Goal: Task Accomplishment & Management: Use online tool/utility

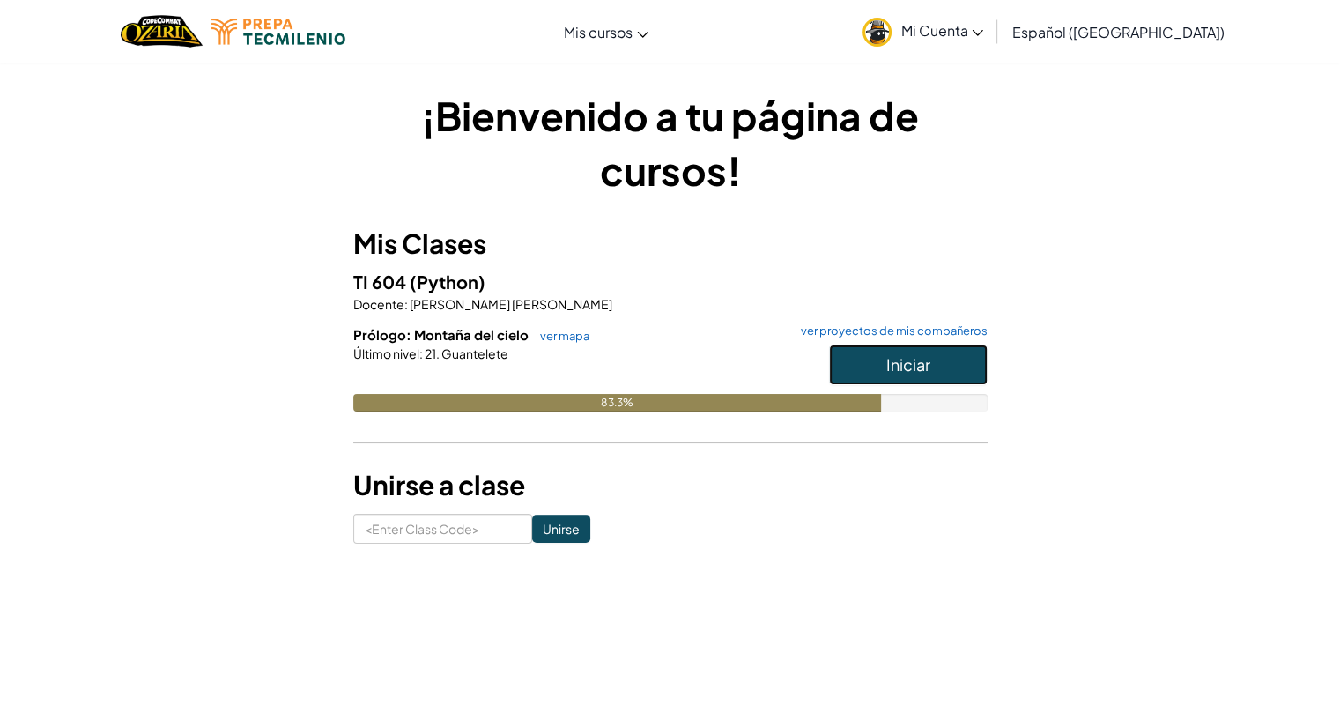
click at [910, 375] on button "Iniciar" at bounding box center [908, 364] width 159 height 41
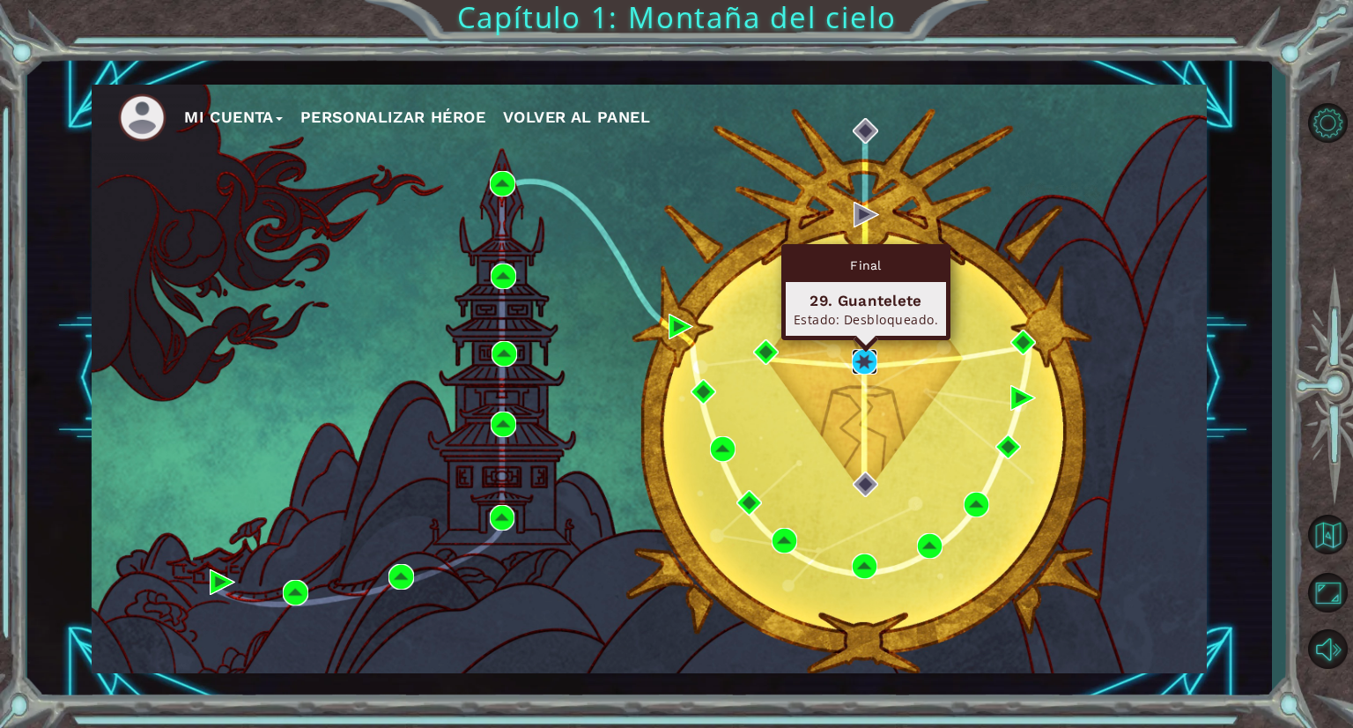
click at [857, 364] on img at bounding box center [865, 362] width 26 height 26
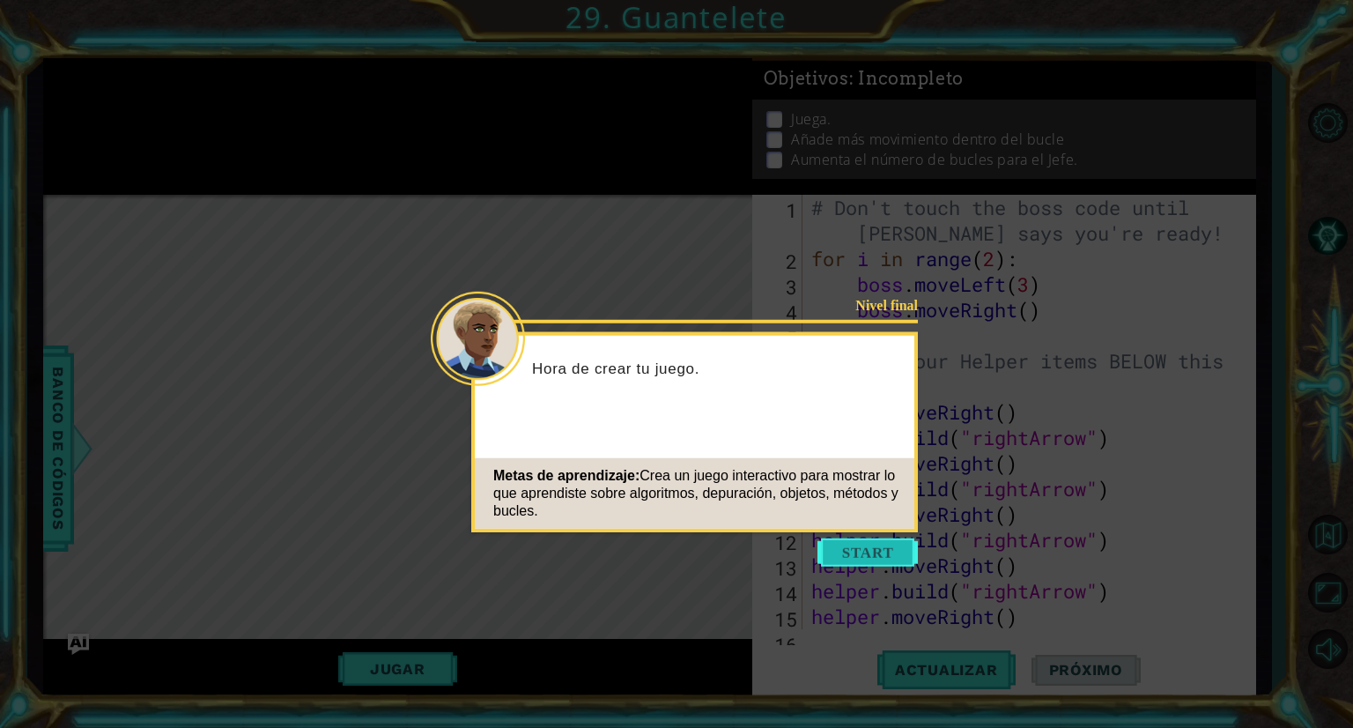
click at [887, 561] on button "Start" at bounding box center [868, 552] width 100 height 28
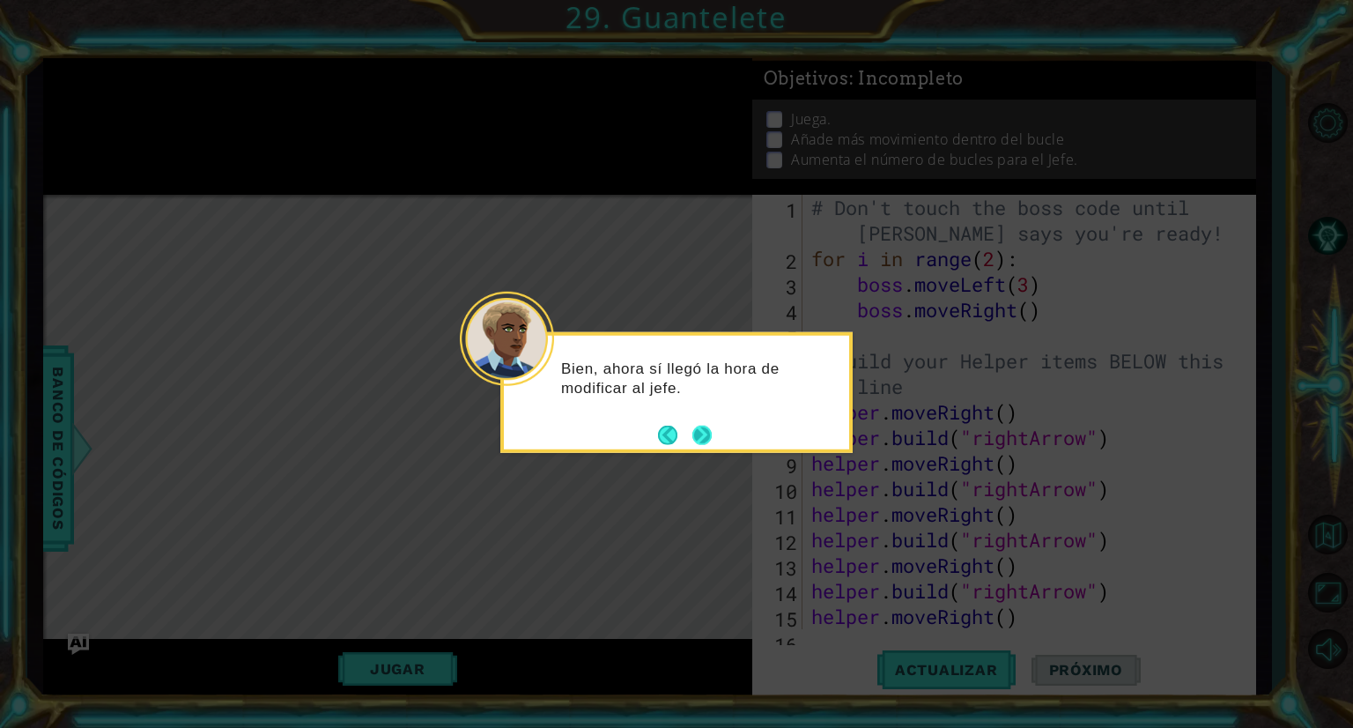
click at [694, 440] on button "Next" at bounding box center [701, 434] width 19 height 19
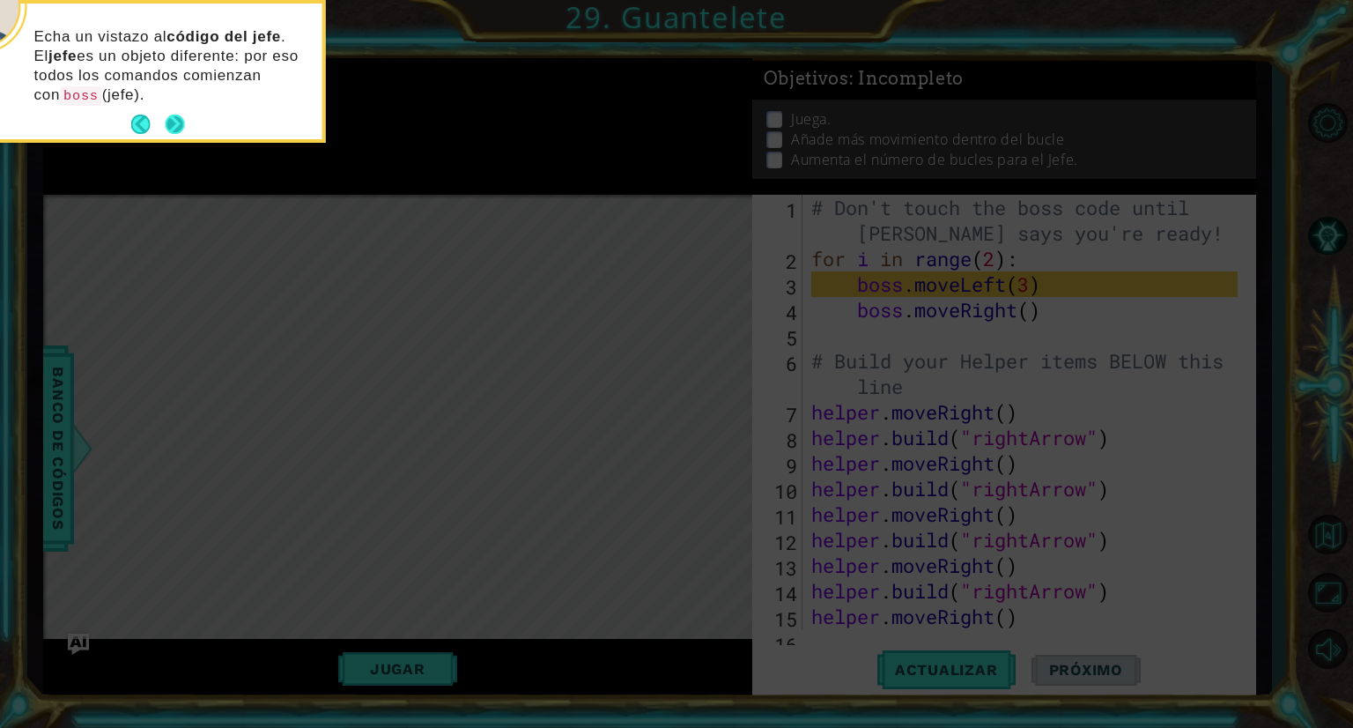
click at [181, 115] on button "Next" at bounding box center [175, 125] width 20 height 20
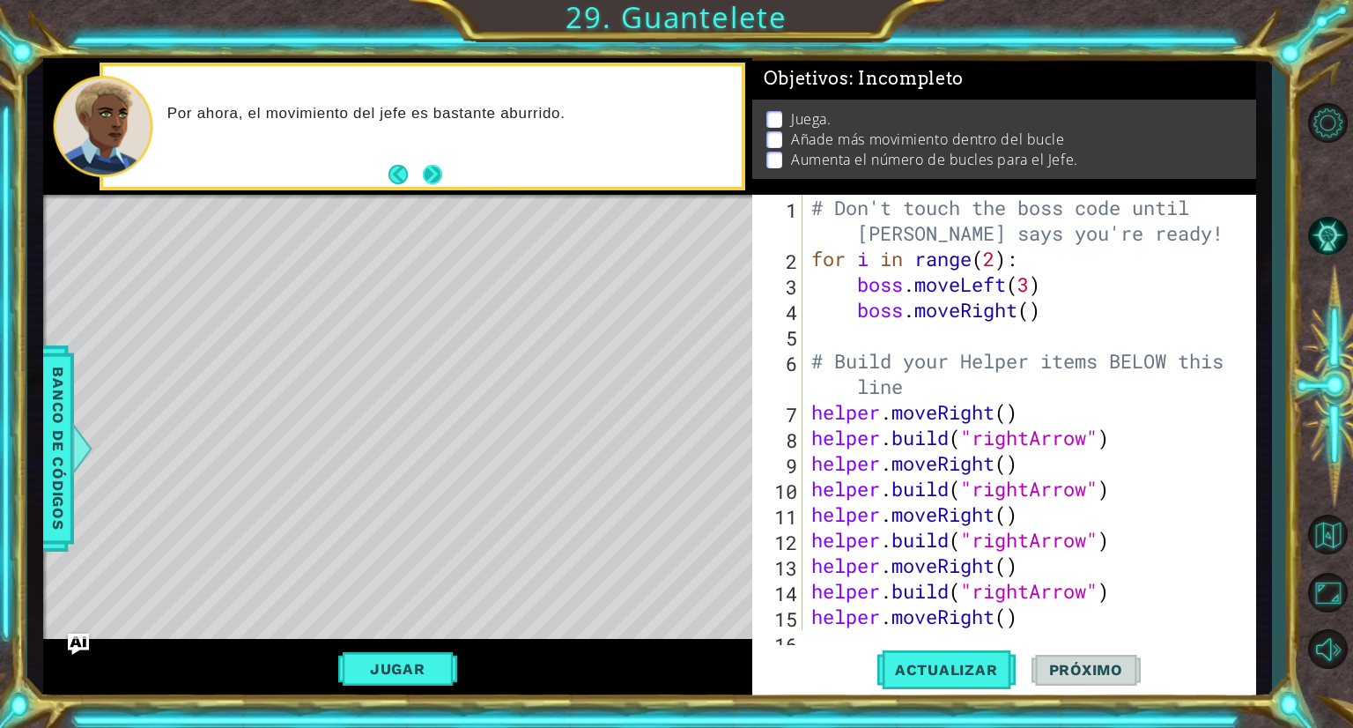
click at [443, 181] on button "Next" at bounding box center [433, 175] width 20 height 20
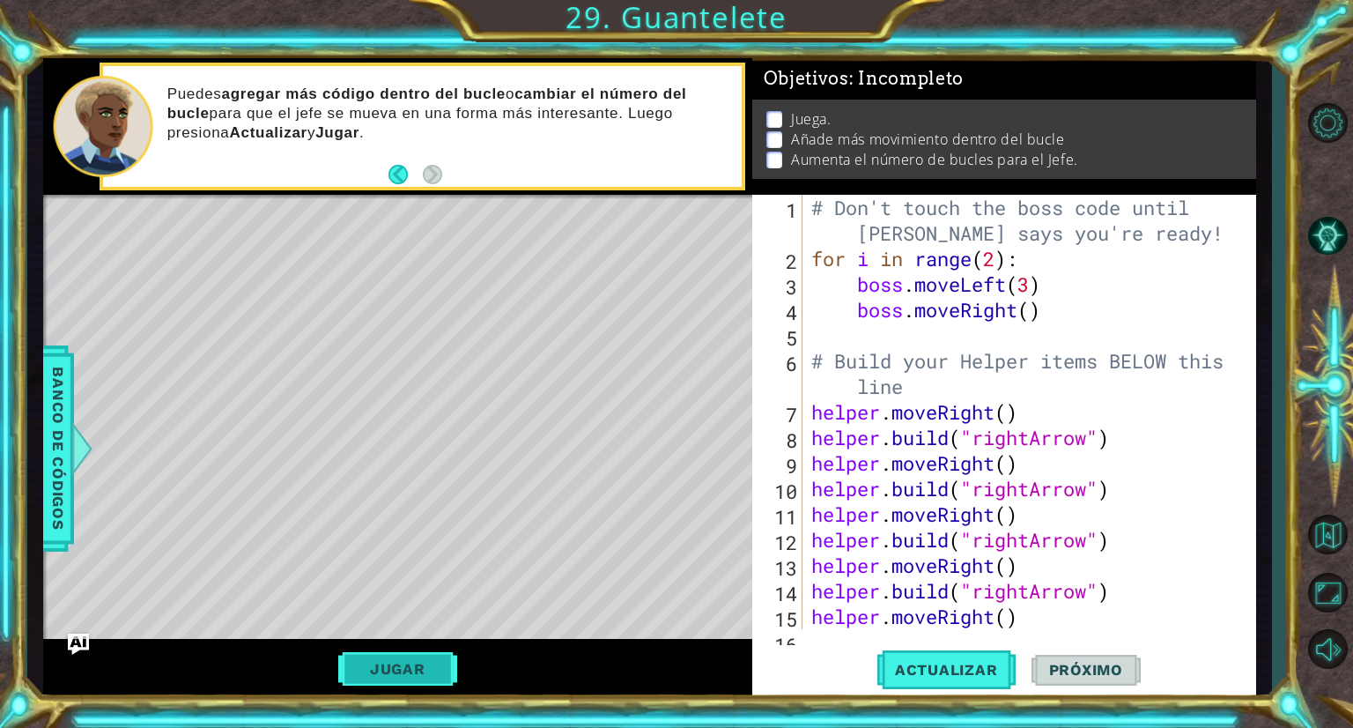
click at [388, 667] on button "Jugar" at bounding box center [397, 668] width 119 height 33
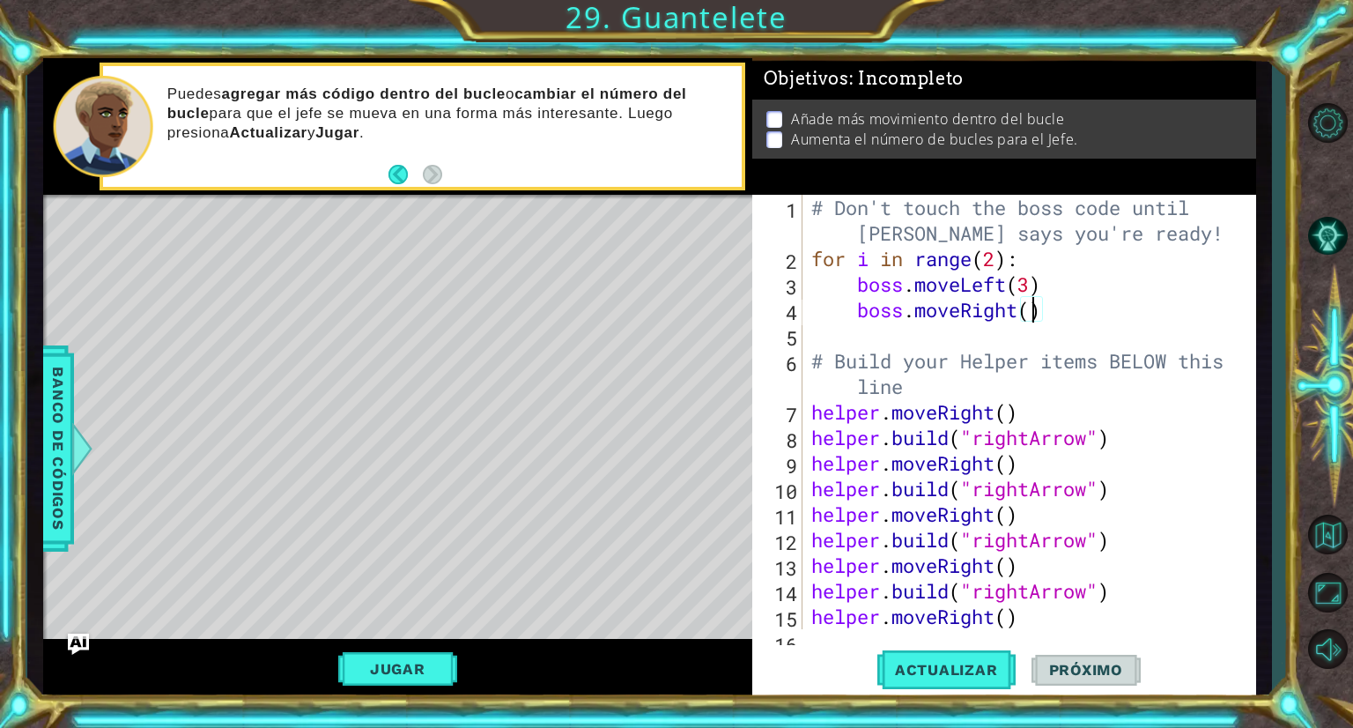
click at [1028, 314] on div "# Don't touch the boss code until [PERSON_NAME] says you're ready! for i in ran…" at bounding box center [1027, 450] width 439 height 511
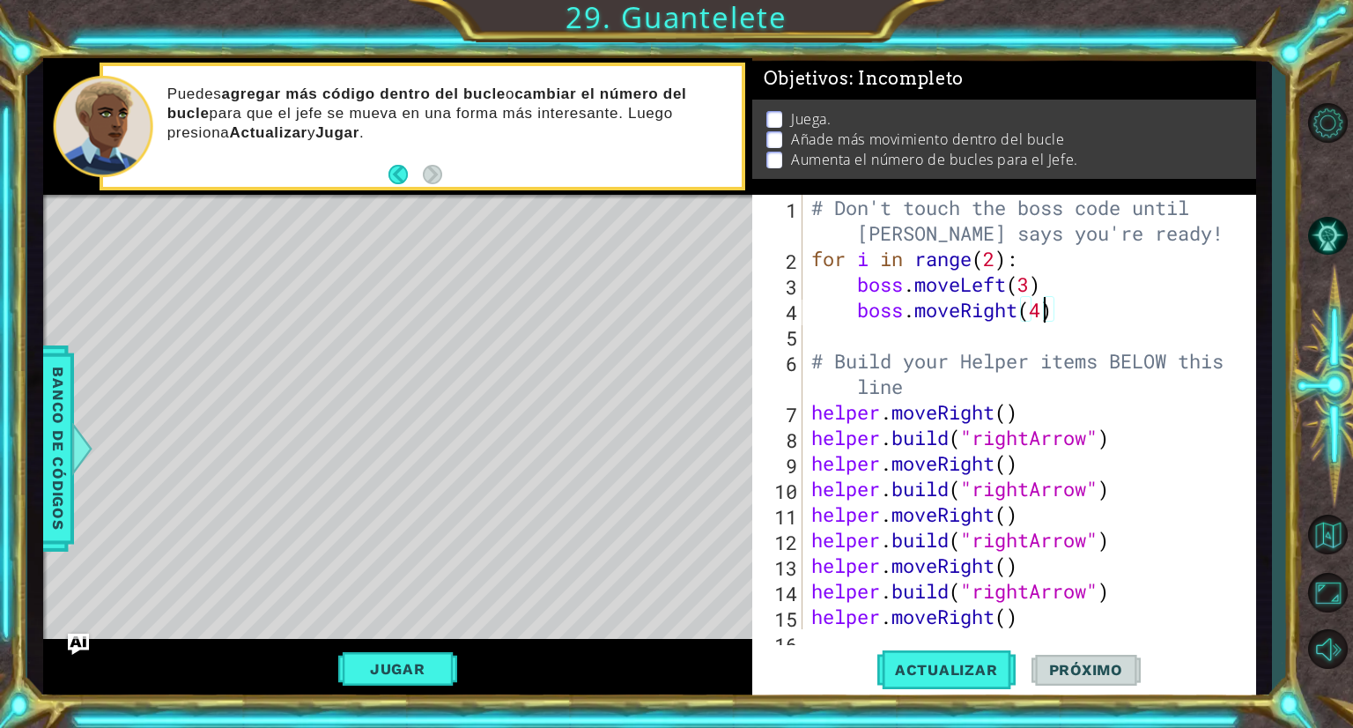
scroll to position [0, 10]
click at [1084, 321] on div "# Don't touch the boss code until [PERSON_NAME] says you're ready! for i in ran…" at bounding box center [1027, 450] width 439 height 511
click at [945, 675] on span "Actualizar" at bounding box center [946, 670] width 138 height 18
click at [996, 269] on div "# Don't touch the boss code until [PERSON_NAME] says you're ready! for i in ran…" at bounding box center [1027, 450] width 439 height 511
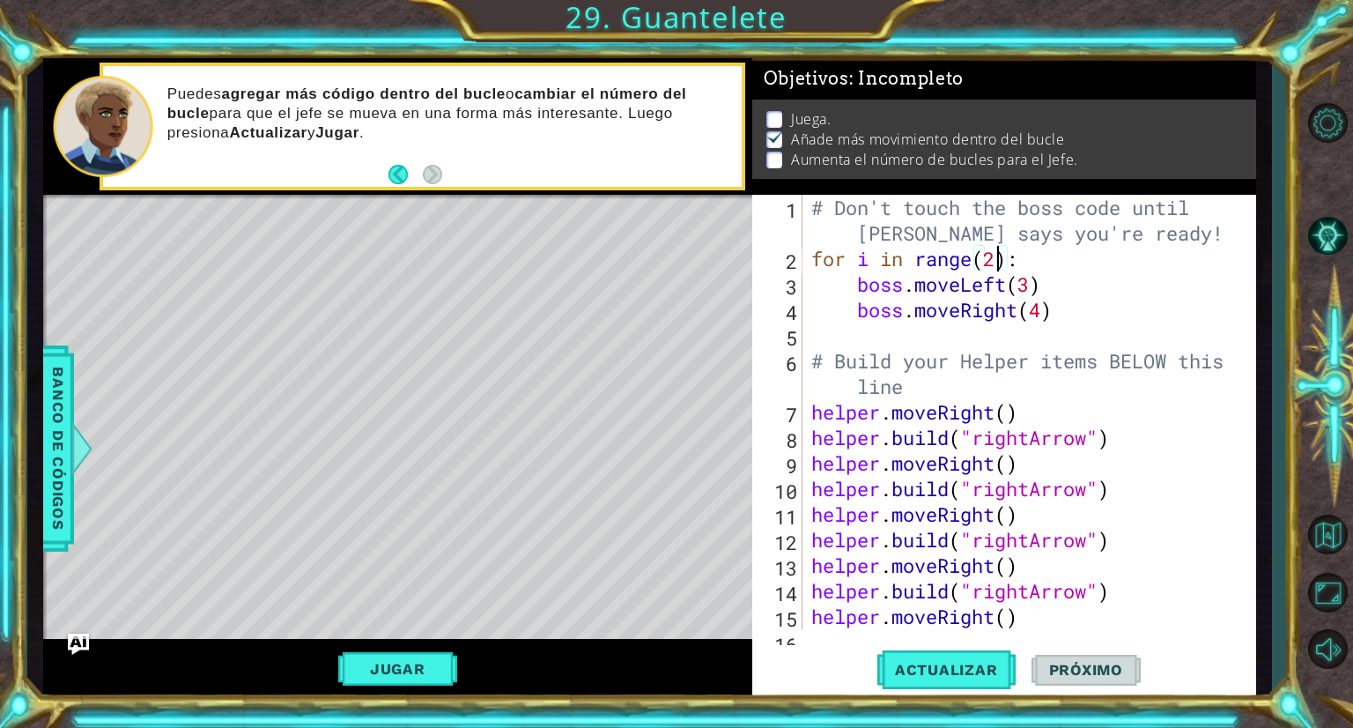
scroll to position [0, 7]
type textarea "for i in range(4):"
click at [944, 686] on button "Actualizar" at bounding box center [946, 670] width 138 height 50
click at [396, 678] on button "Jugar" at bounding box center [397, 668] width 119 height 33
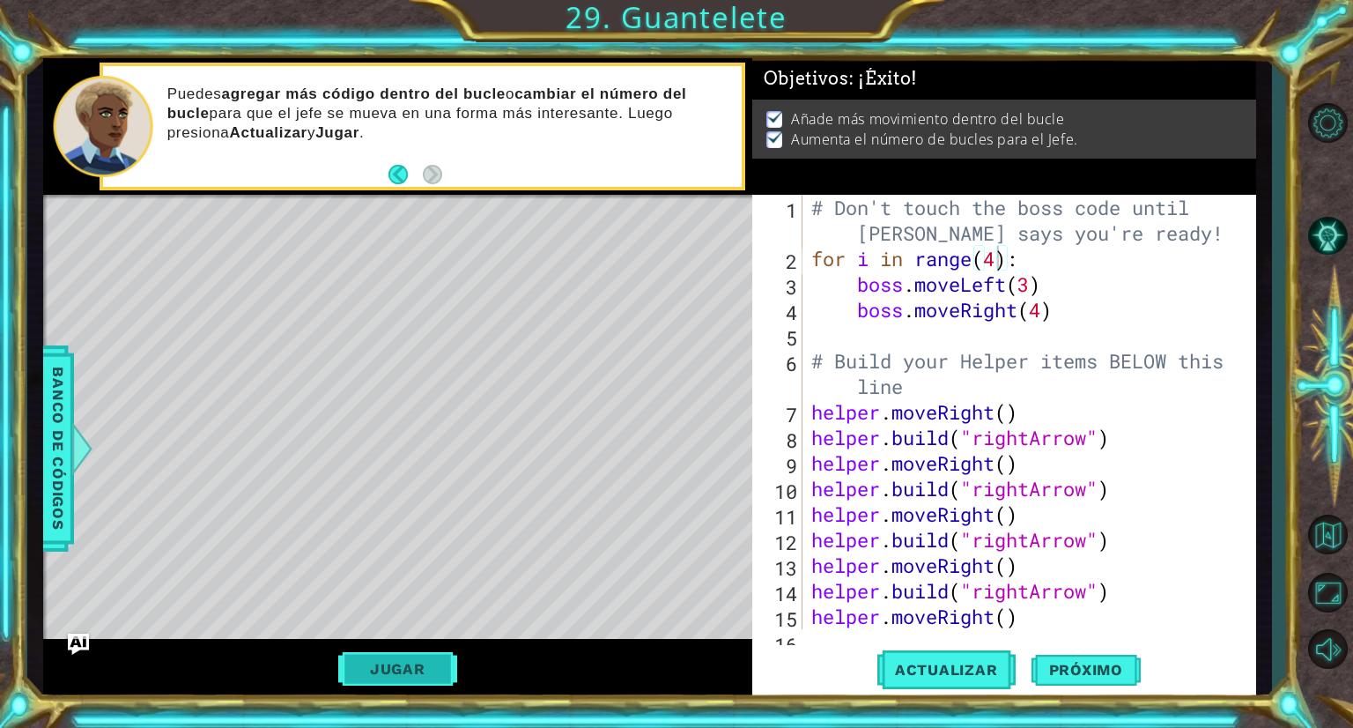
scroll to position [0, 0]
click at [1062, 665] on span "Próximo" at bounding box center [1086, 674] width 109 height 18
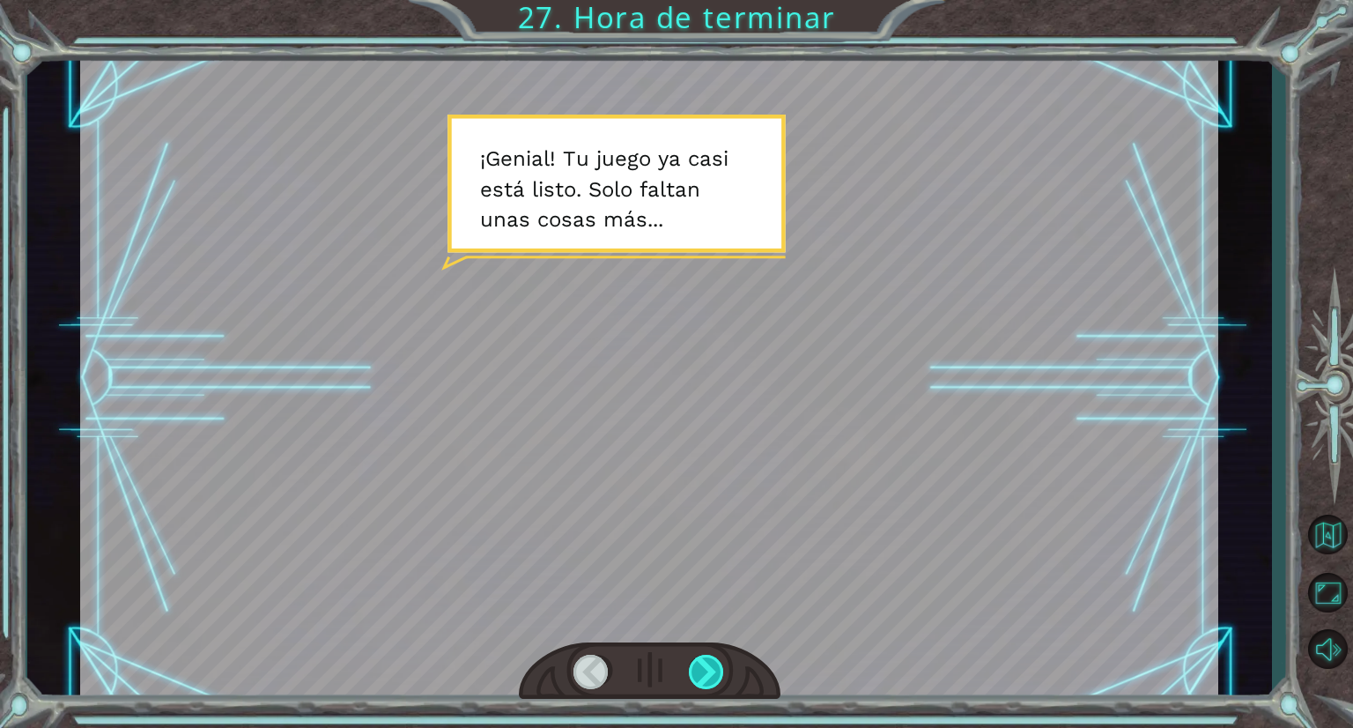
click at [711, 656] on div at bounding box center [707, 672] width 37 height 34
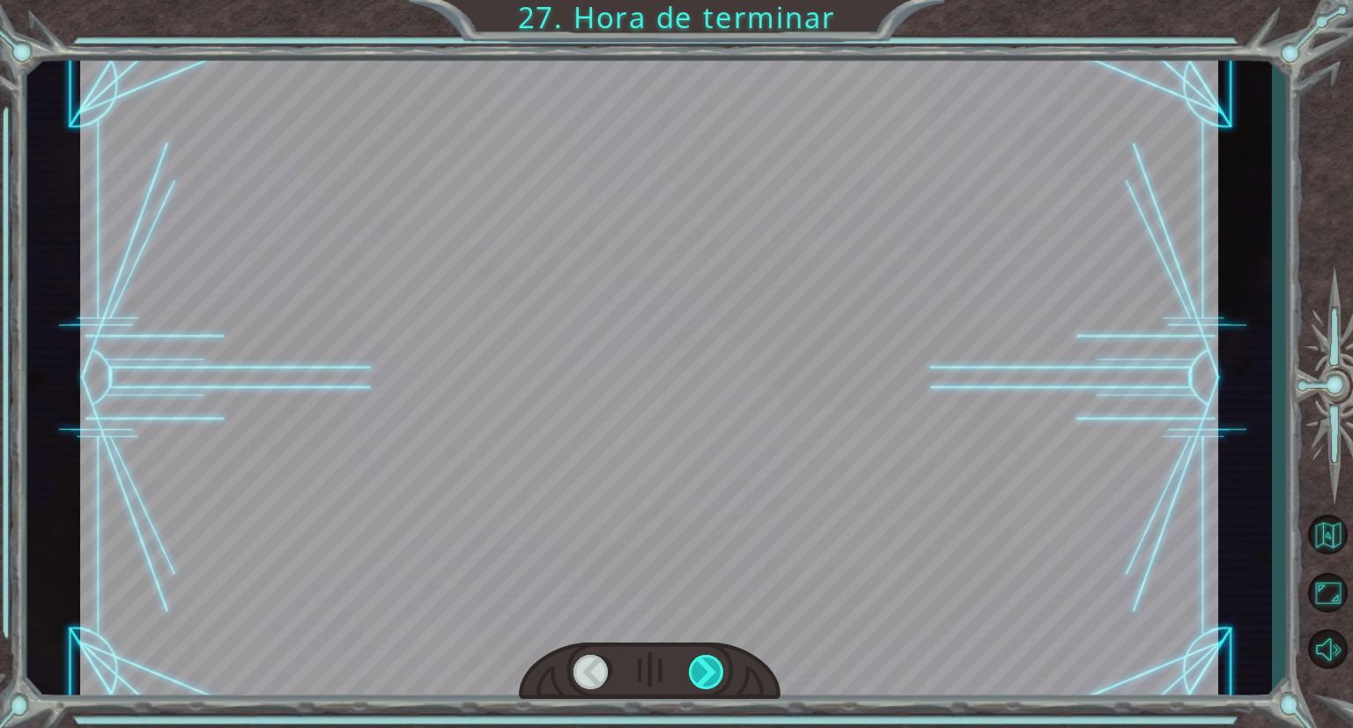
click at [711, 656] on div at bounding box center [707, 672] width 37 height 34
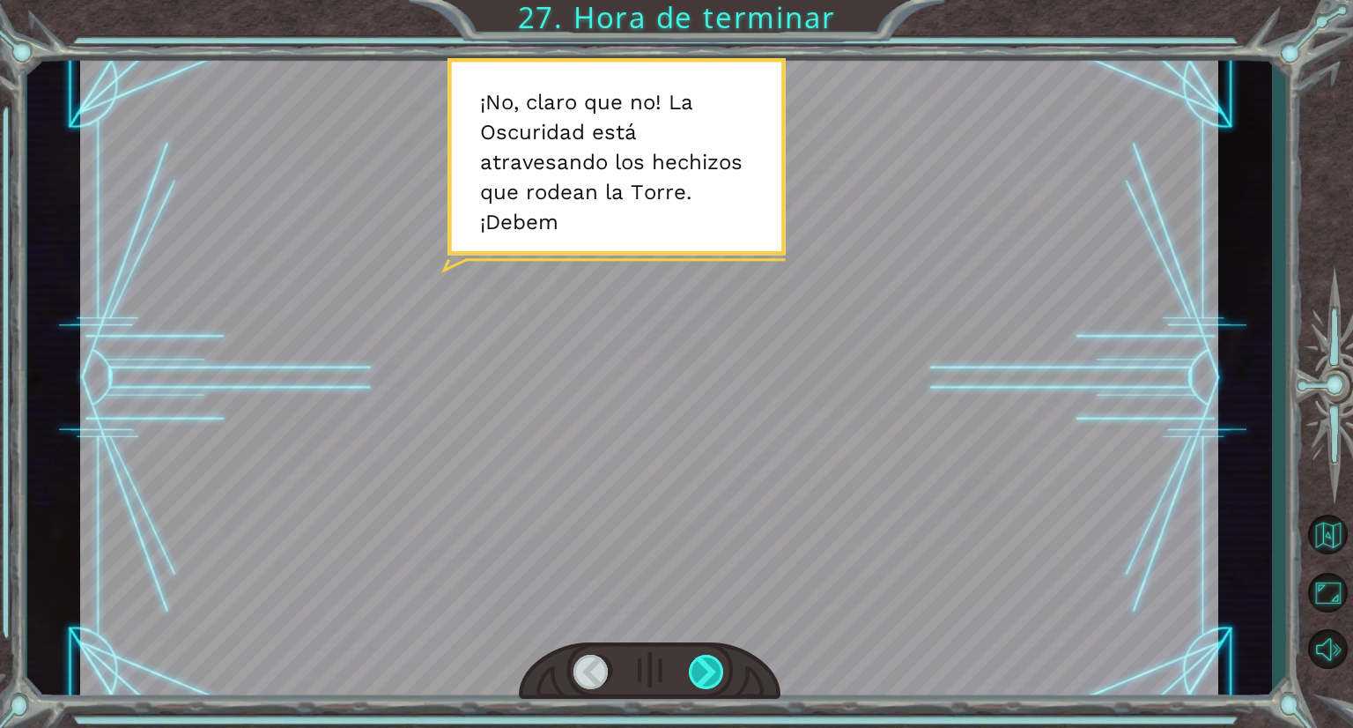
click at [711, 656] on div at bounding box center [707, 672] width 37 height 34
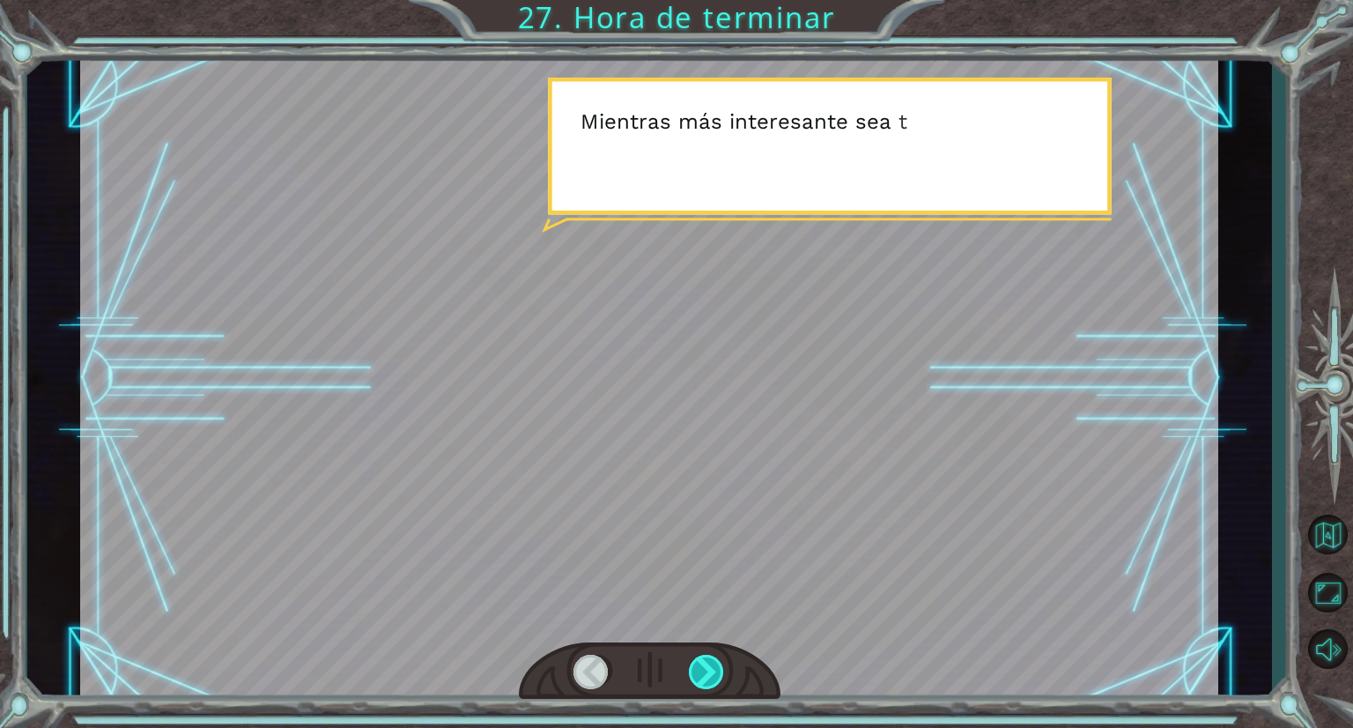
click at [711, 656] on div at bounding box center [707, 672] width 37 height 34
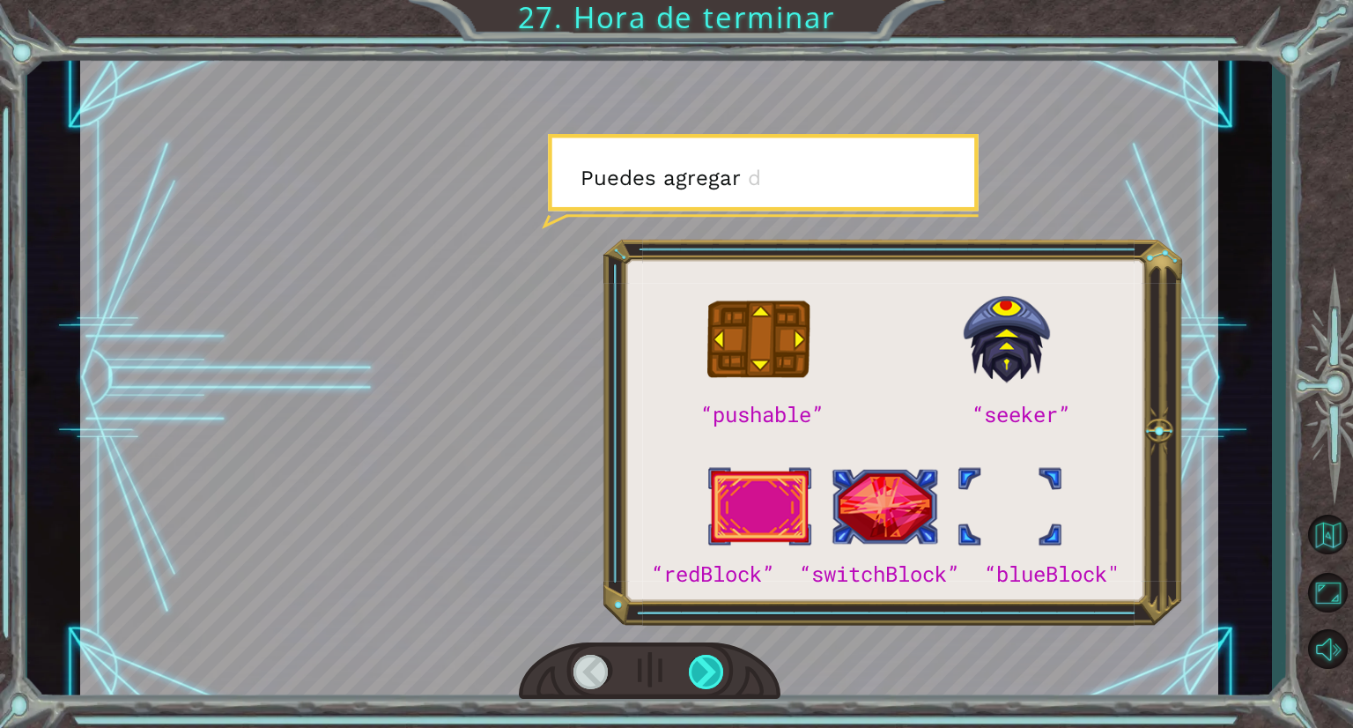
click at [711, 656] on div at bounding box center [707, 672] width 37 height 34
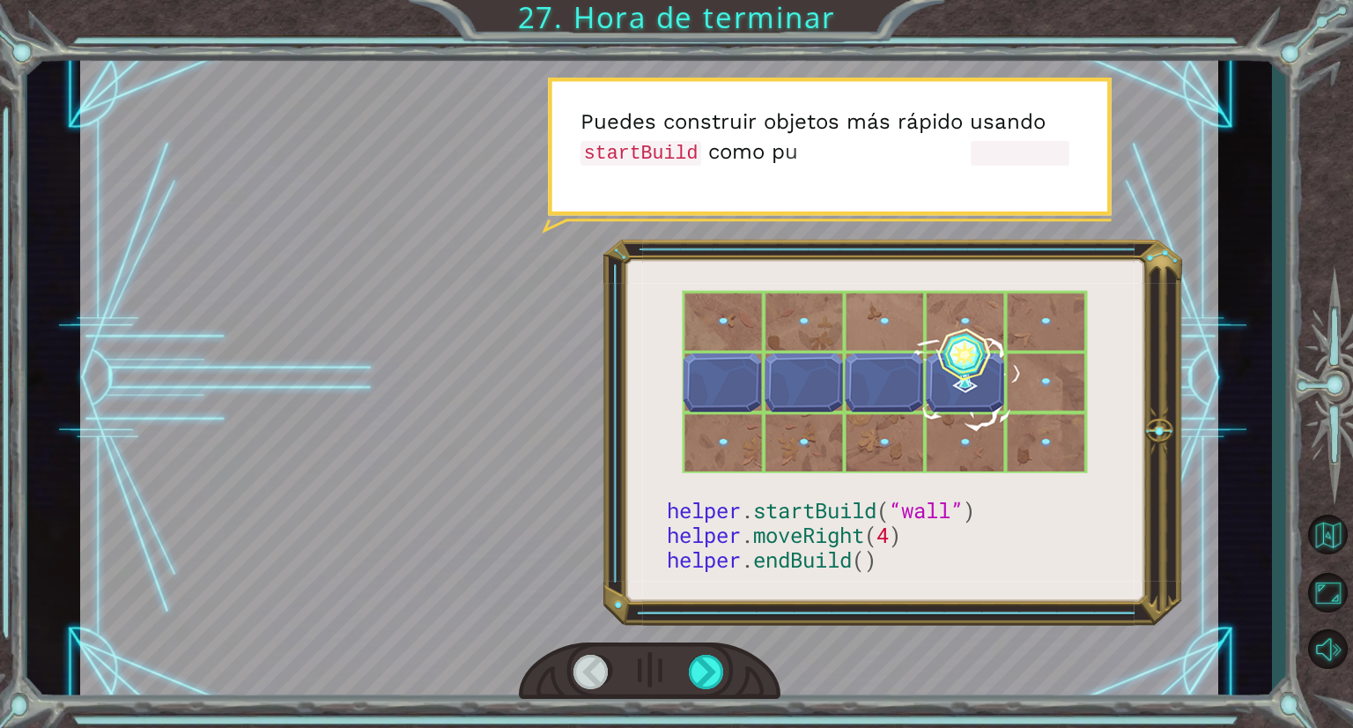
click at [596, 674] on div at bounding box center [592, 672] width 37 height 34
click at [701, 657] on div at bounding box center [707, 672] width 37 height 34
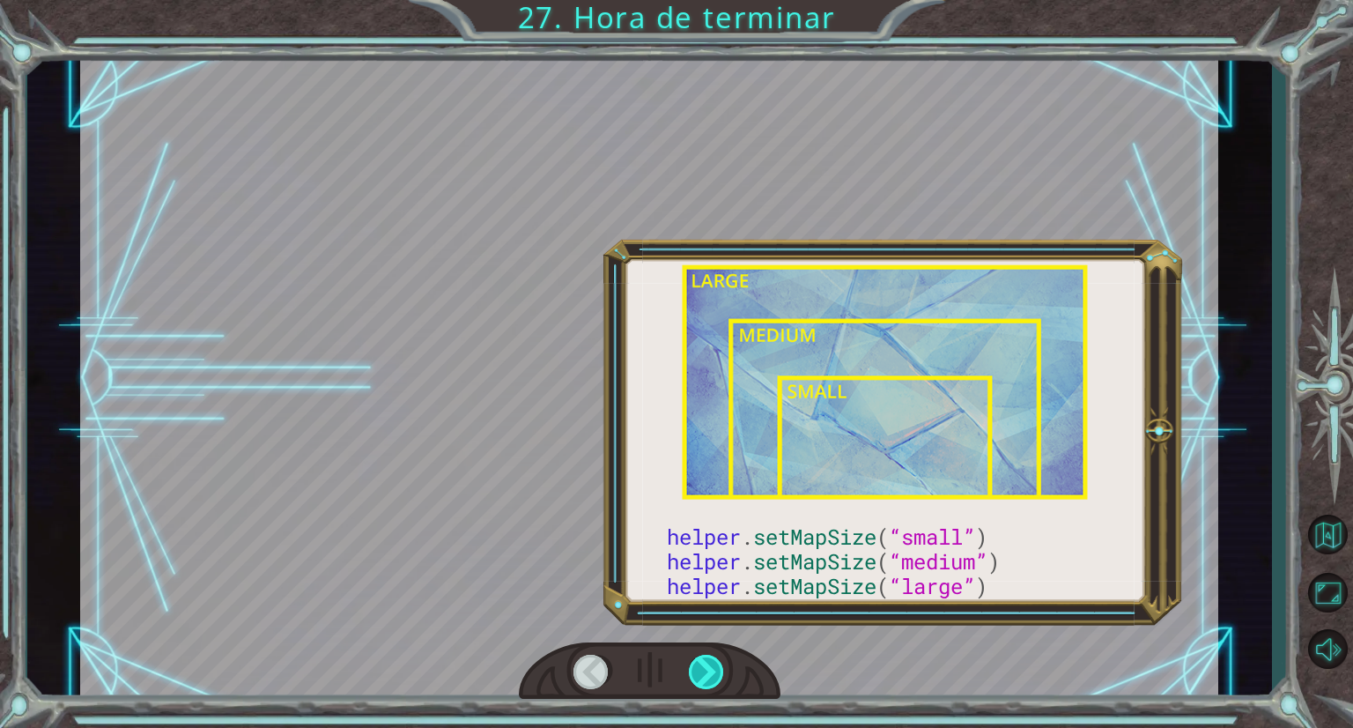
click at [701, 657] on div at bounding box center [707, 672] width 37 height 34
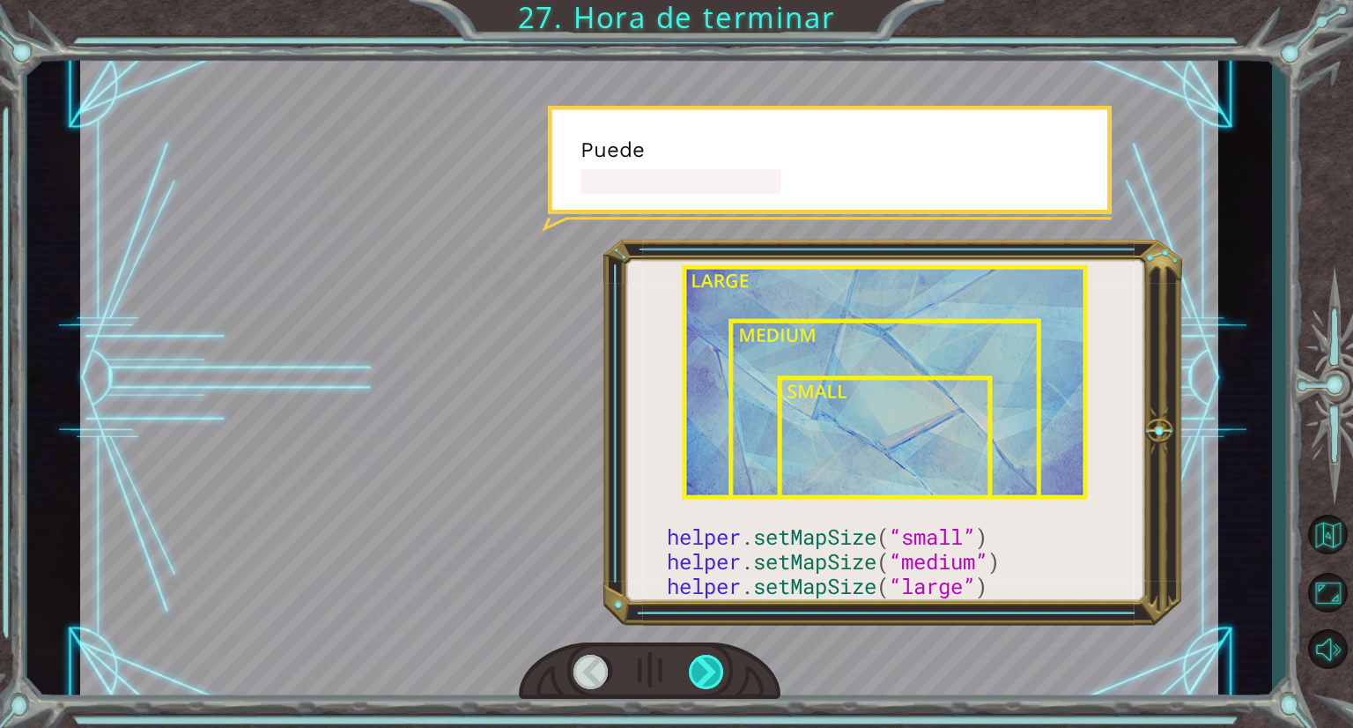
click at [701, 657] on div at bounding box center [707, 672] width 37 height 34
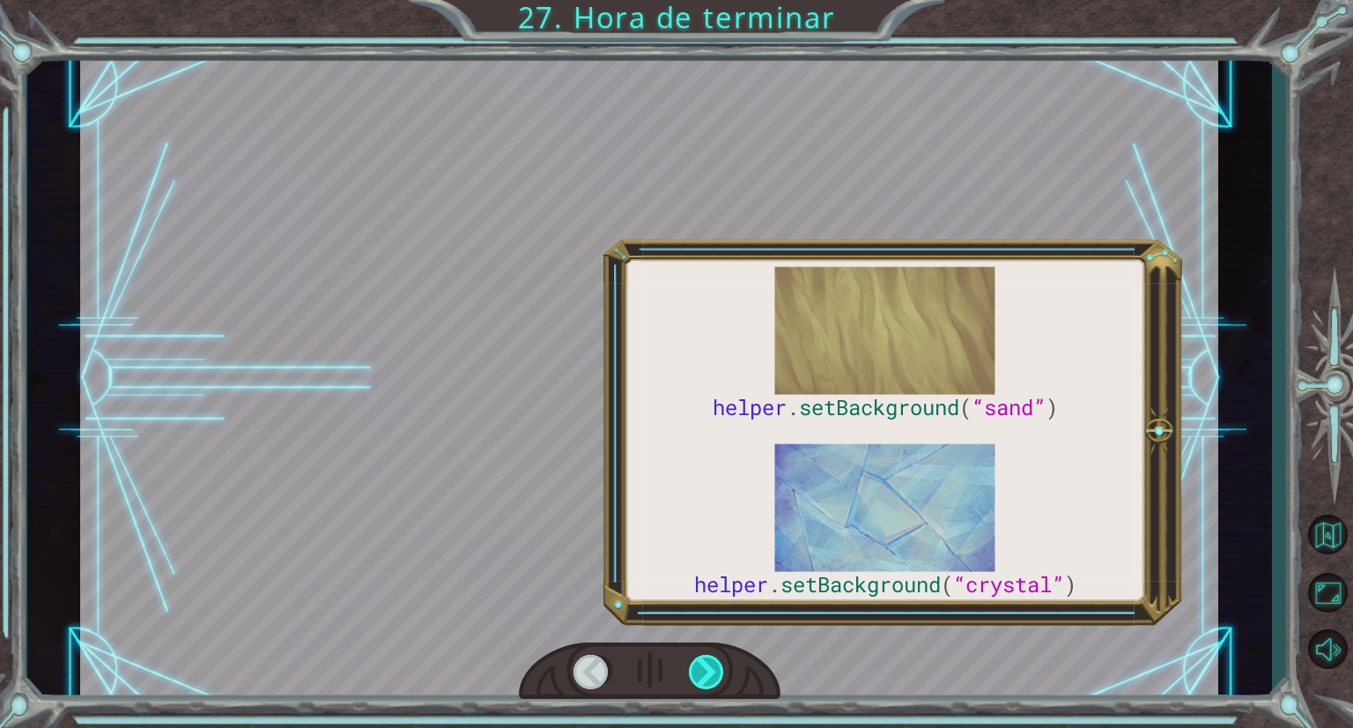
click at [701, 657] on div at bounding box center [707, 672] width 37 height 34
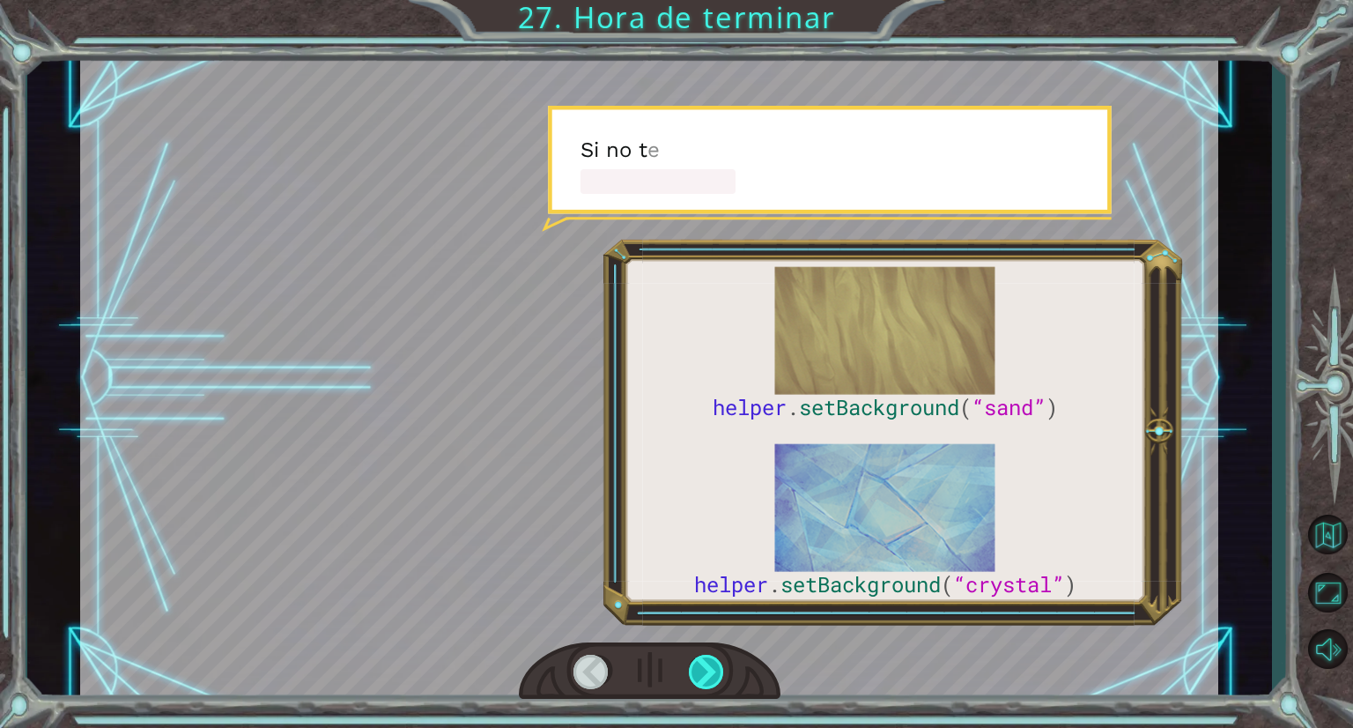
click at [701, 657] on div at bounding box center [707, 672] width 37 height 34
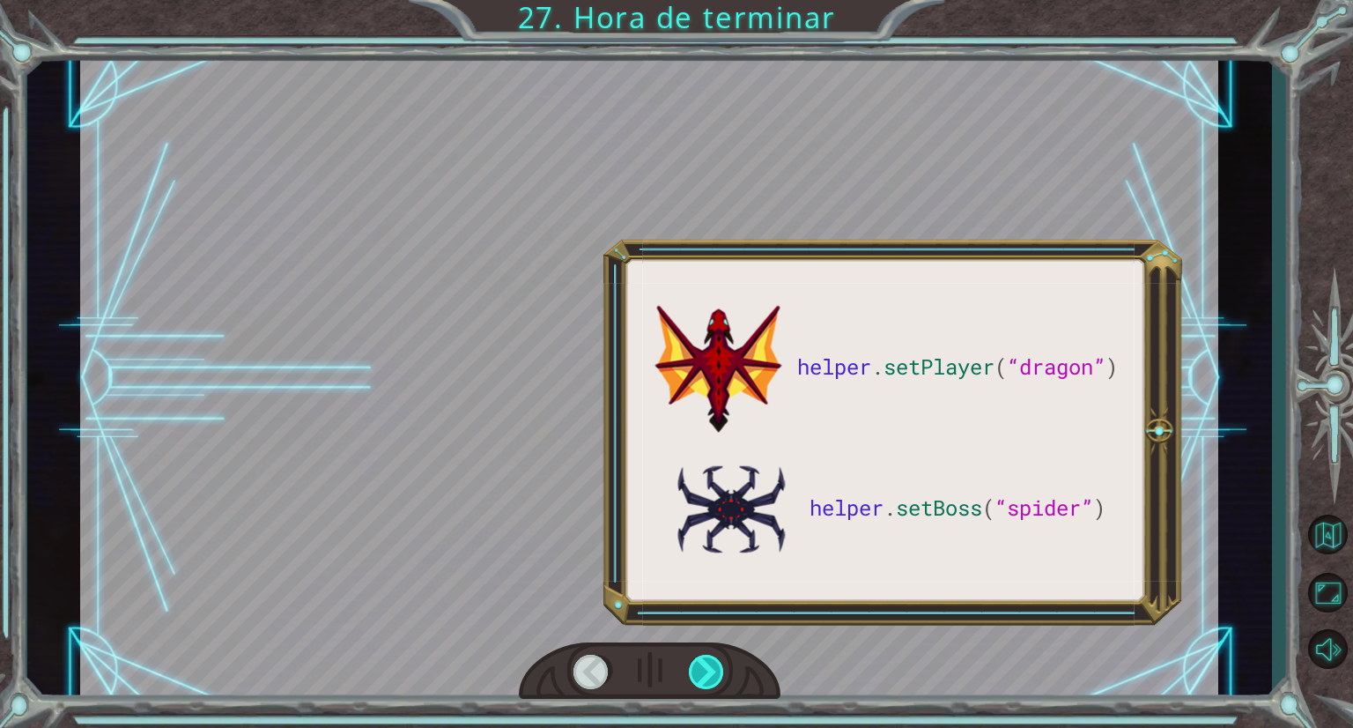
click at [701, 657] on div at bounding box center [707, 672] width 37 height 34
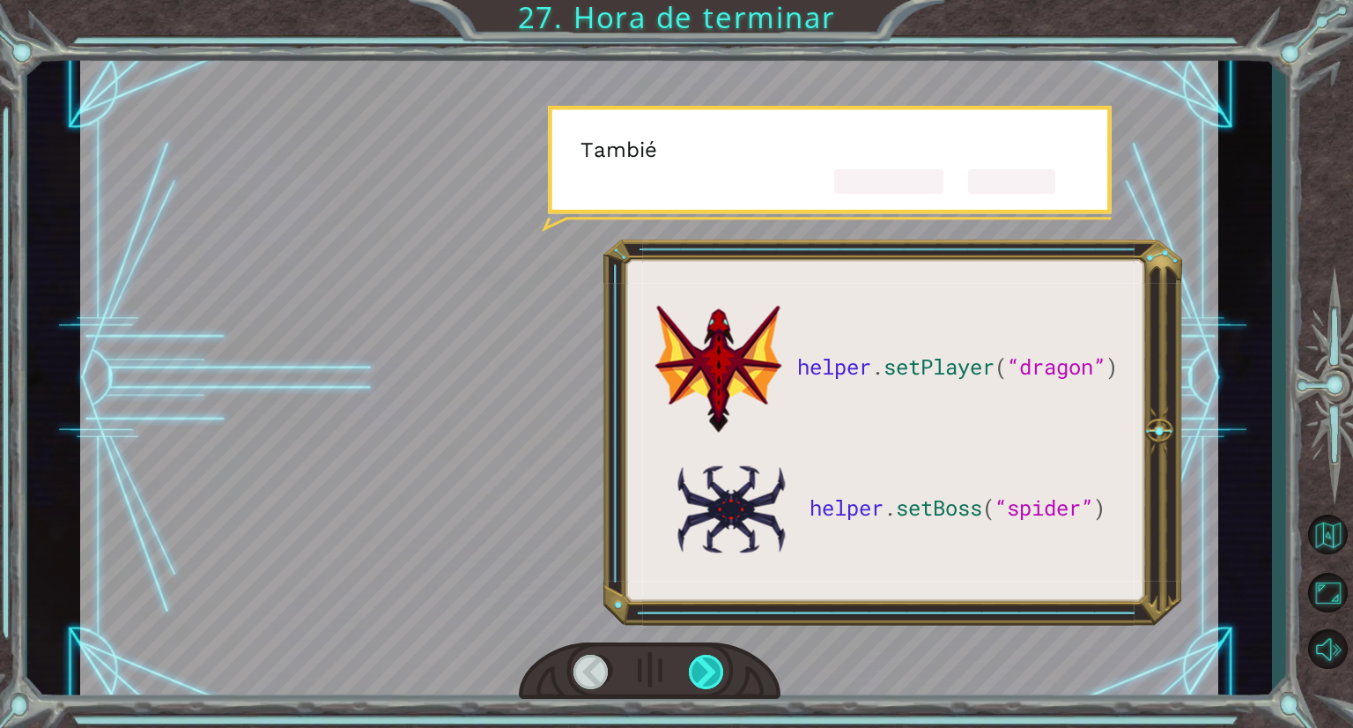
click at [701, 657] on div at bounding box center [707, 672] width 37 height 34
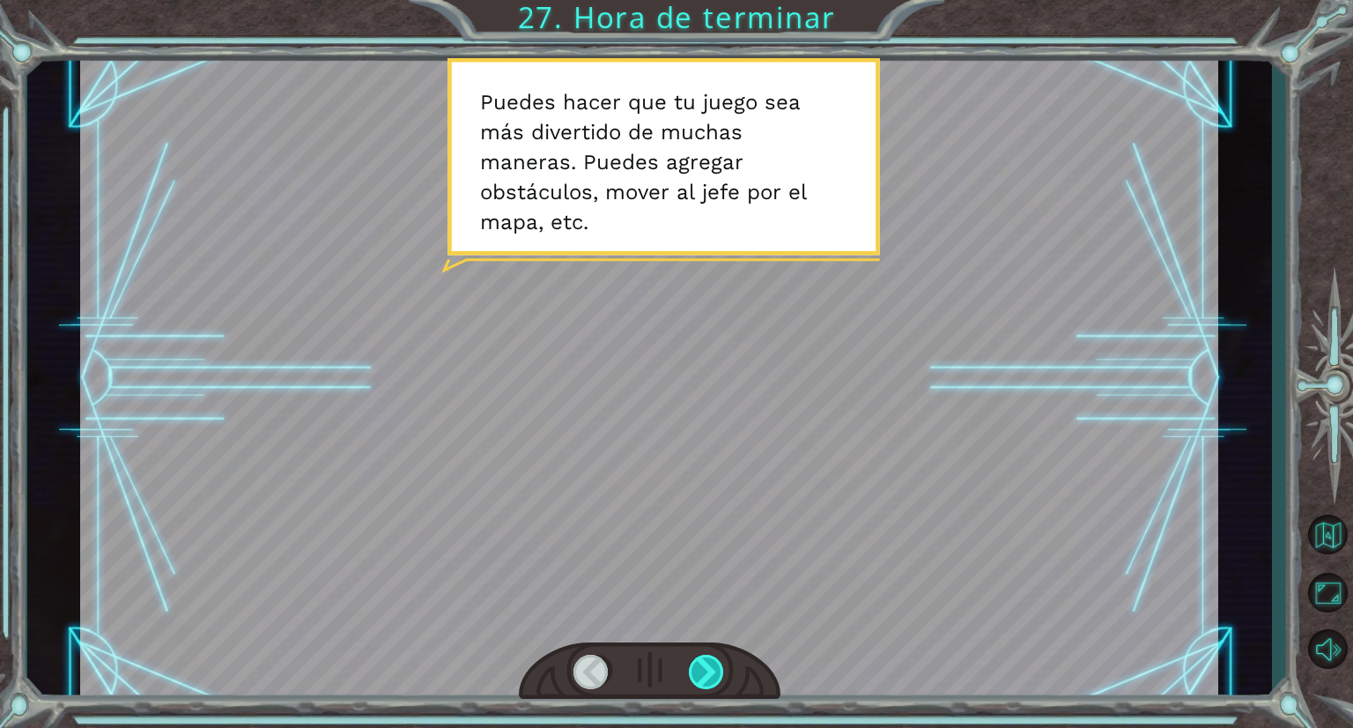
click at [719, 659] on div at bounding box center [707, 672] width 37 height 34
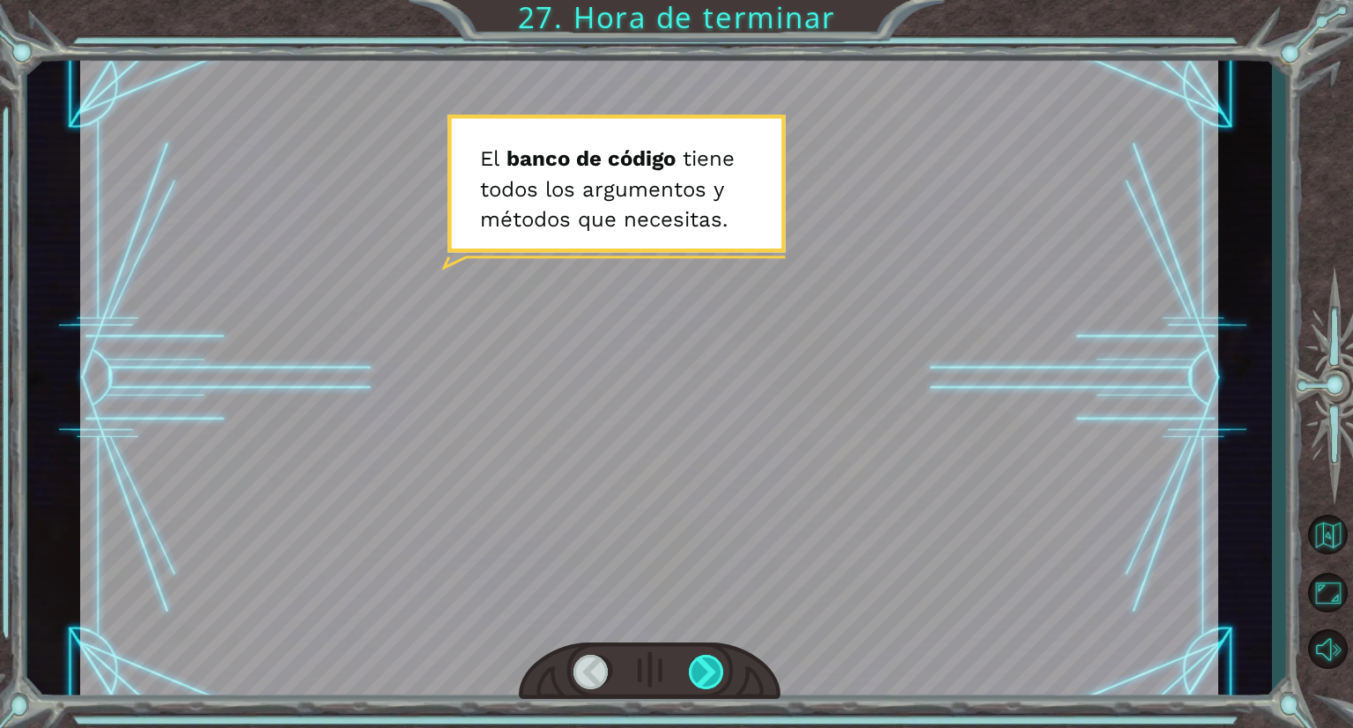
drag, startPoint x: 603, startPoint y: 205, endPoint x: 715, endPoint y: 674, distance: 482.1
click at [715, 674] on div at bounding box center [649, 378] width 1138 height 640
click at [715, 674] on div at bounding box center [707, 672] width 37 height 34
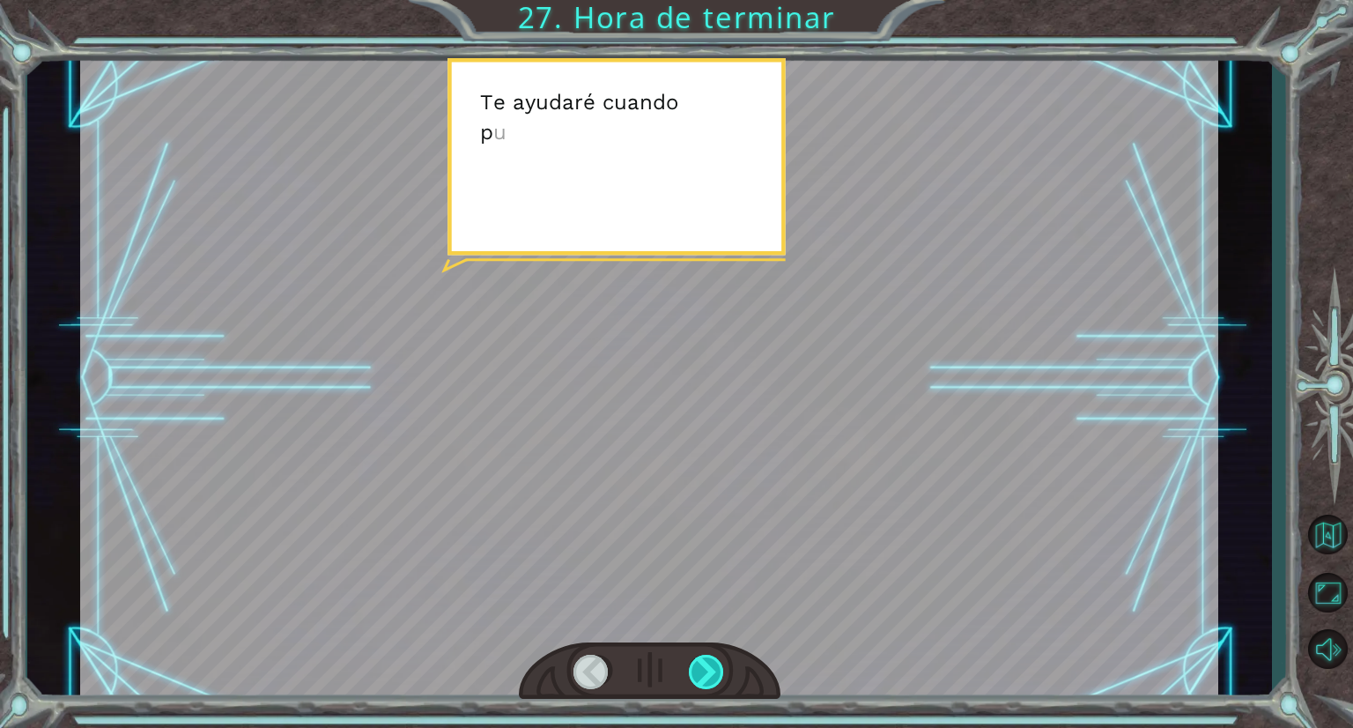
click at [715, 674] on div at bounding box center [707, 672] width 37 height 34
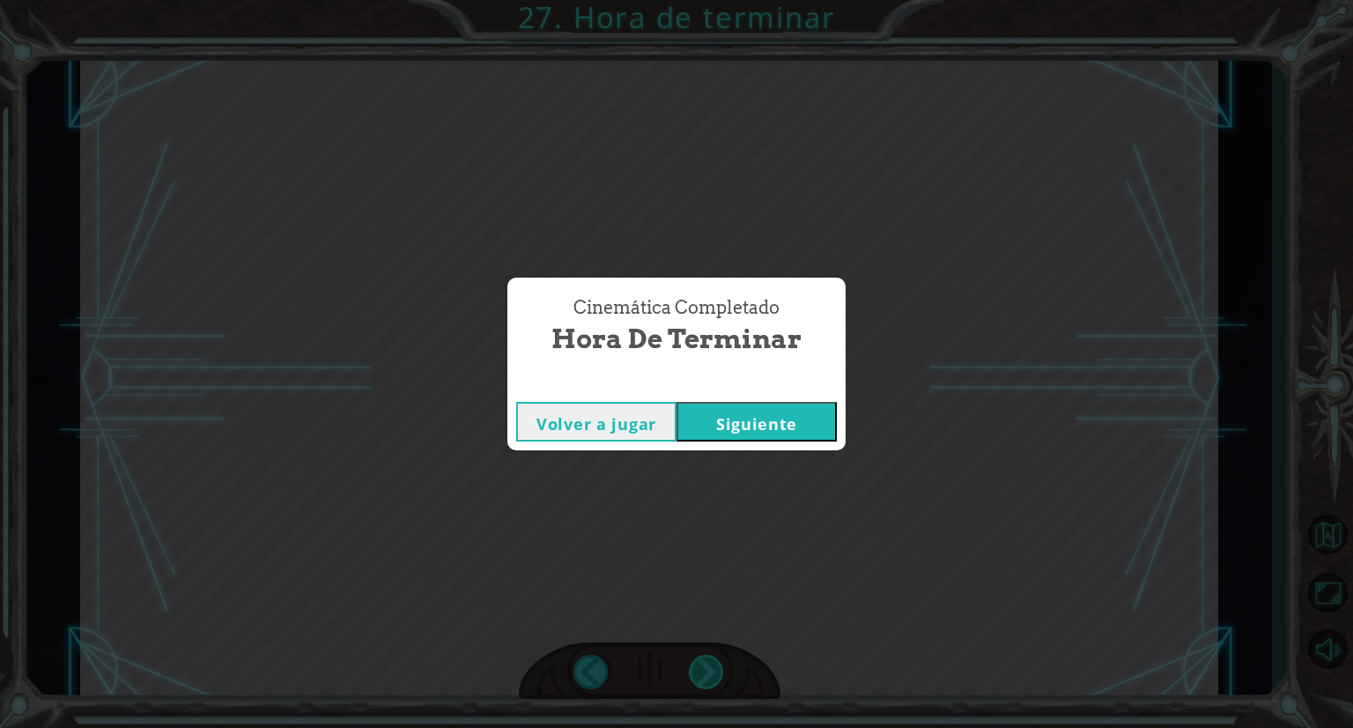
click at [715, 674] on div "Cinemática Completado Hora de terminar Volver a jugar [GEOGRAPHIC_DATA]" at bounding box center [676, 364] width 1353 height 728
click at [754, 417] on button "Siguiente" at bounding box center [757, 422] width 160 height 40
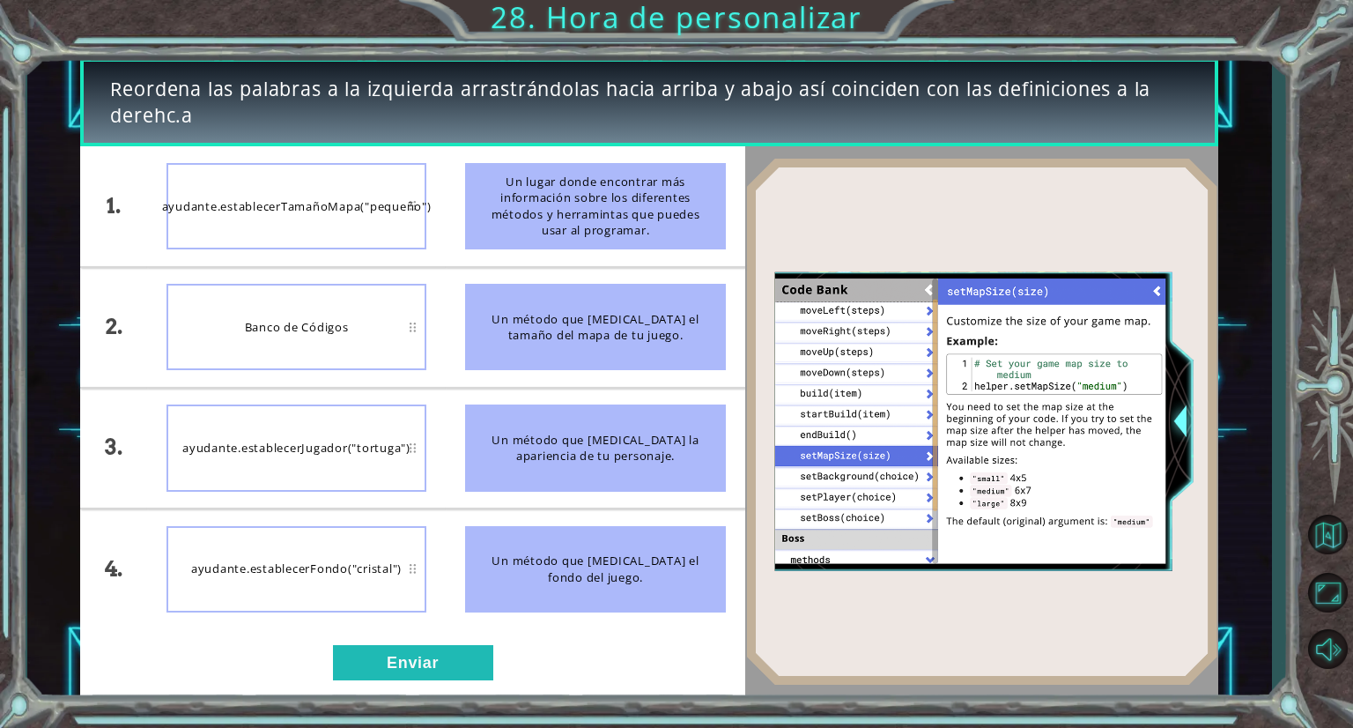
drag, startPoint x: 537, startPoint y: 603, endPoint x: 381, endPoint y: 559, distance: 163.1
click at [381, 559] on div "1. 2. 3. 4. ayudante.establecerTamañoMapa("pequeño") Banco de Códigos ayudante.…" at bounding box center [412, 387] width 664 height 482
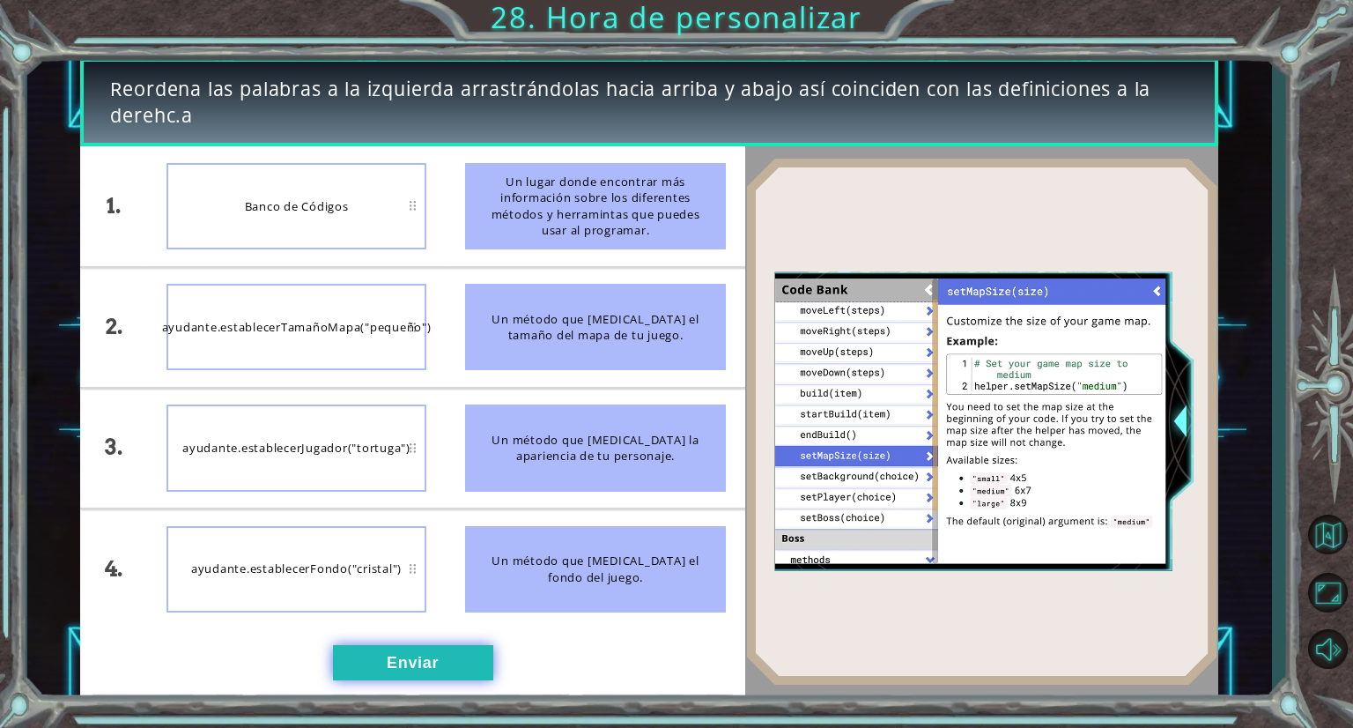
click at [476, 655] on button "Enviar" at bounding box center [413, 662] width 160 height 35
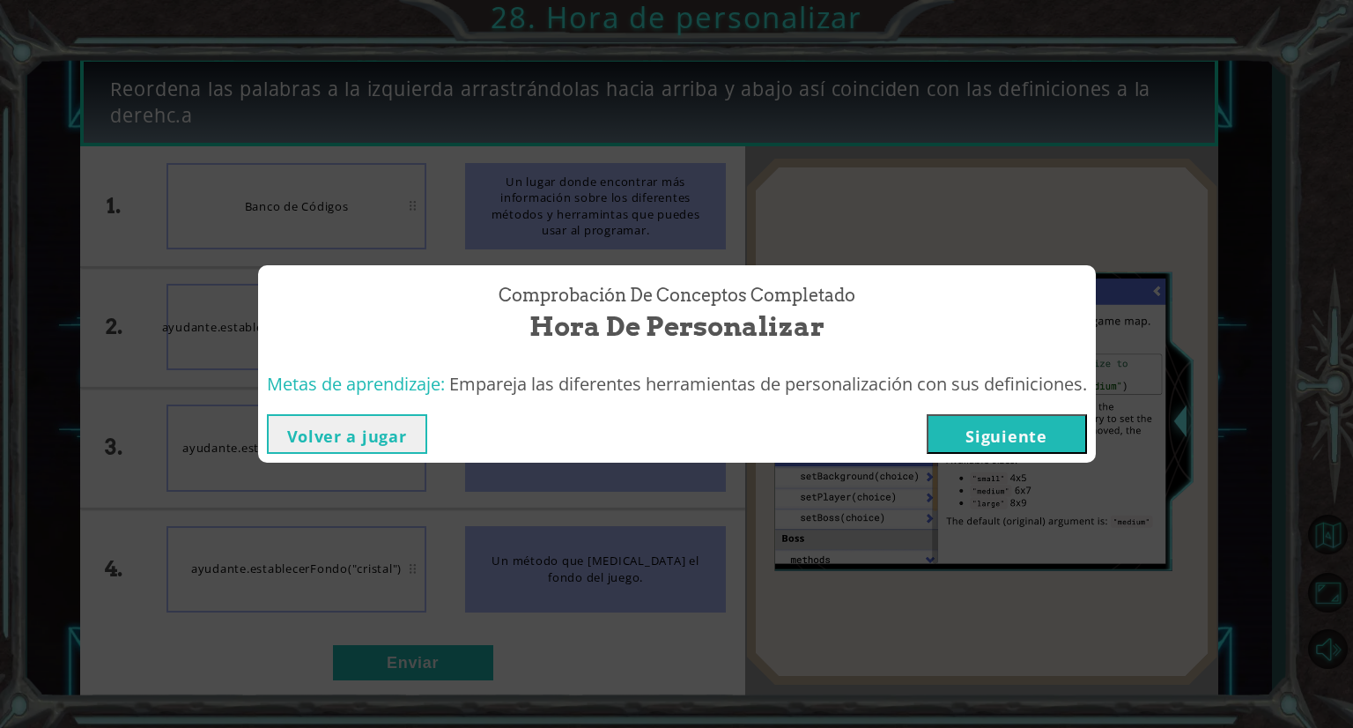
click at [1008, 430] on button "Siguiente" at bounding box center [1007, 434] width 160 height 40
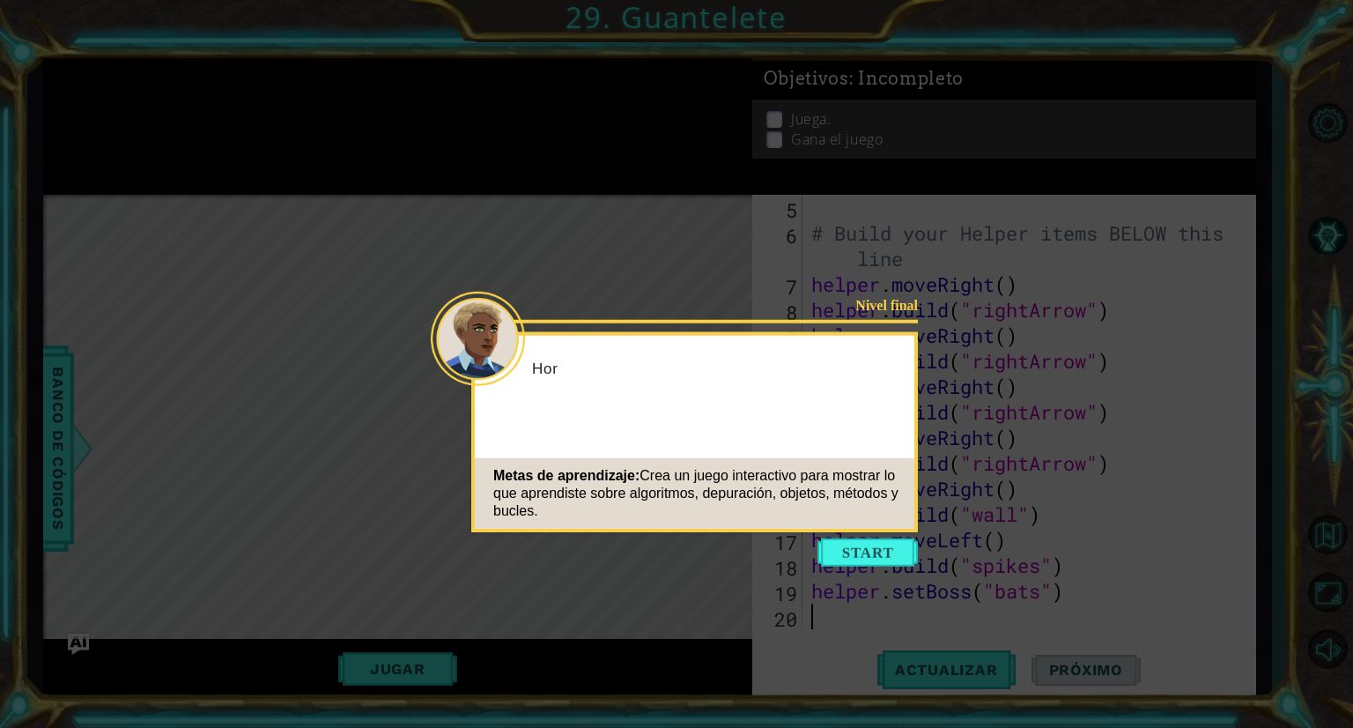
scroll to position [127, 0]
click at [884, 544] on button "Start" at bounding box center [868, 552] width 100 height 28
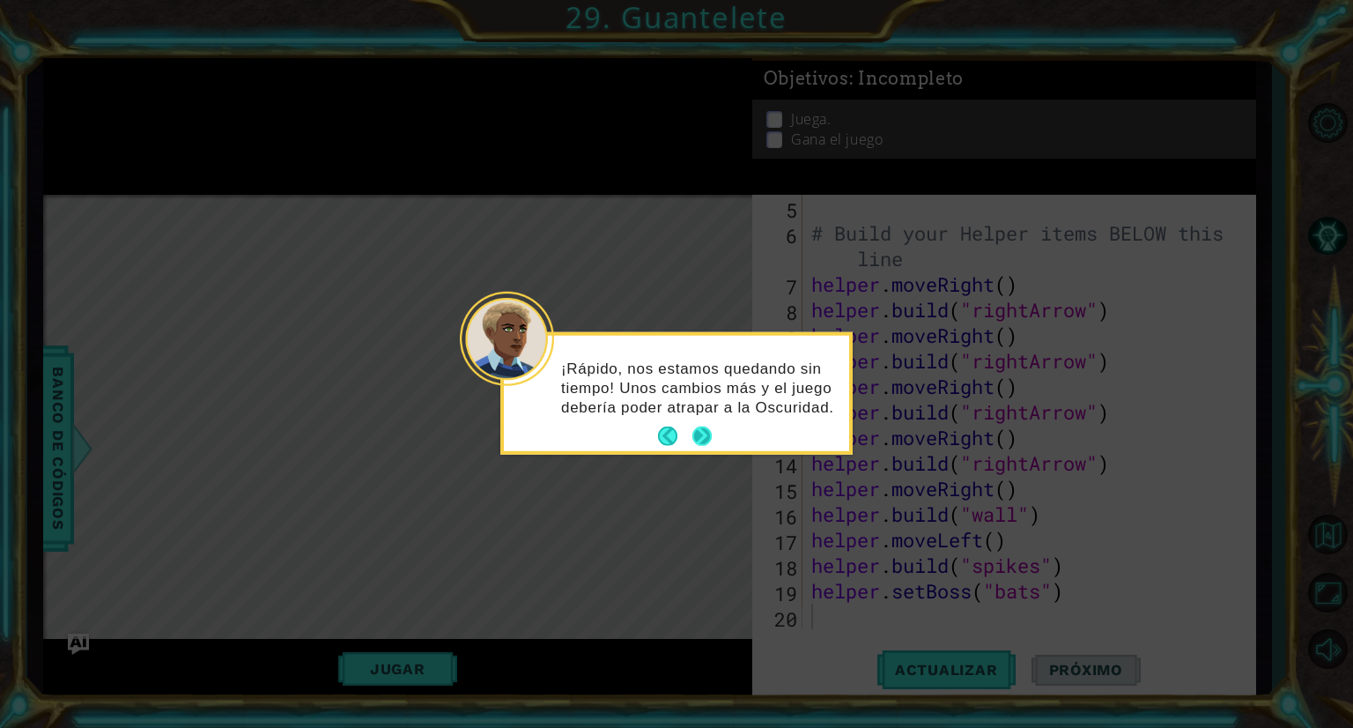
click at [708, 426] on button "Next" at bounding box center [702, 436] width 21 height 21
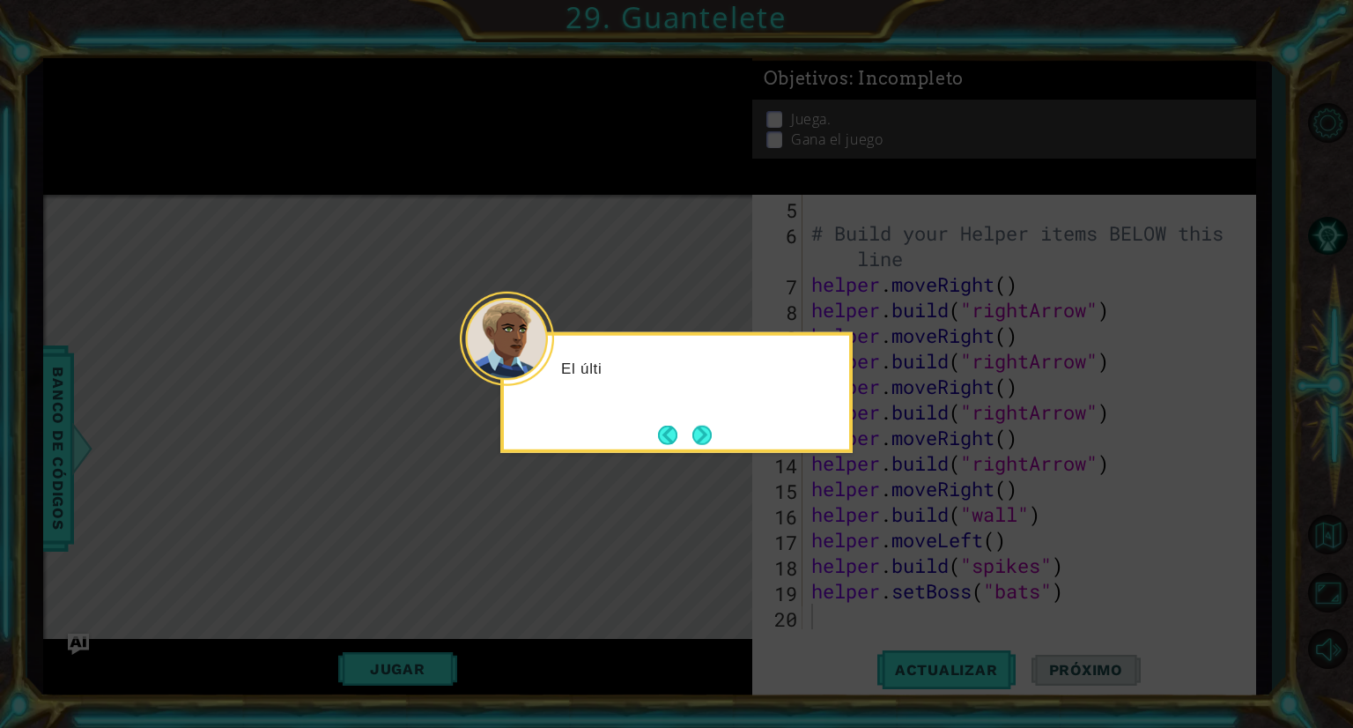
click at [708, 426] on button "Next" at bounding box center [702, 434] width 28 height 28
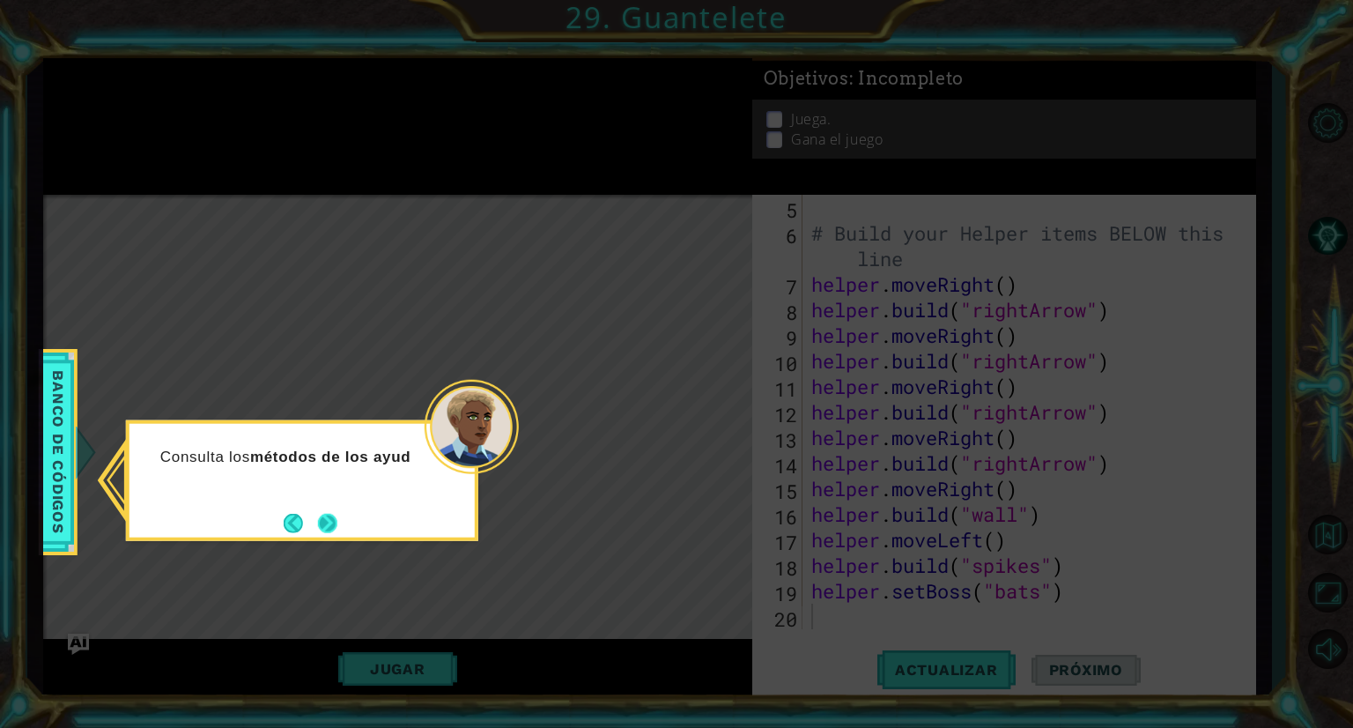
click at [315, 514] on button "Next" at bounding box center [328, 522] width 26 height 26
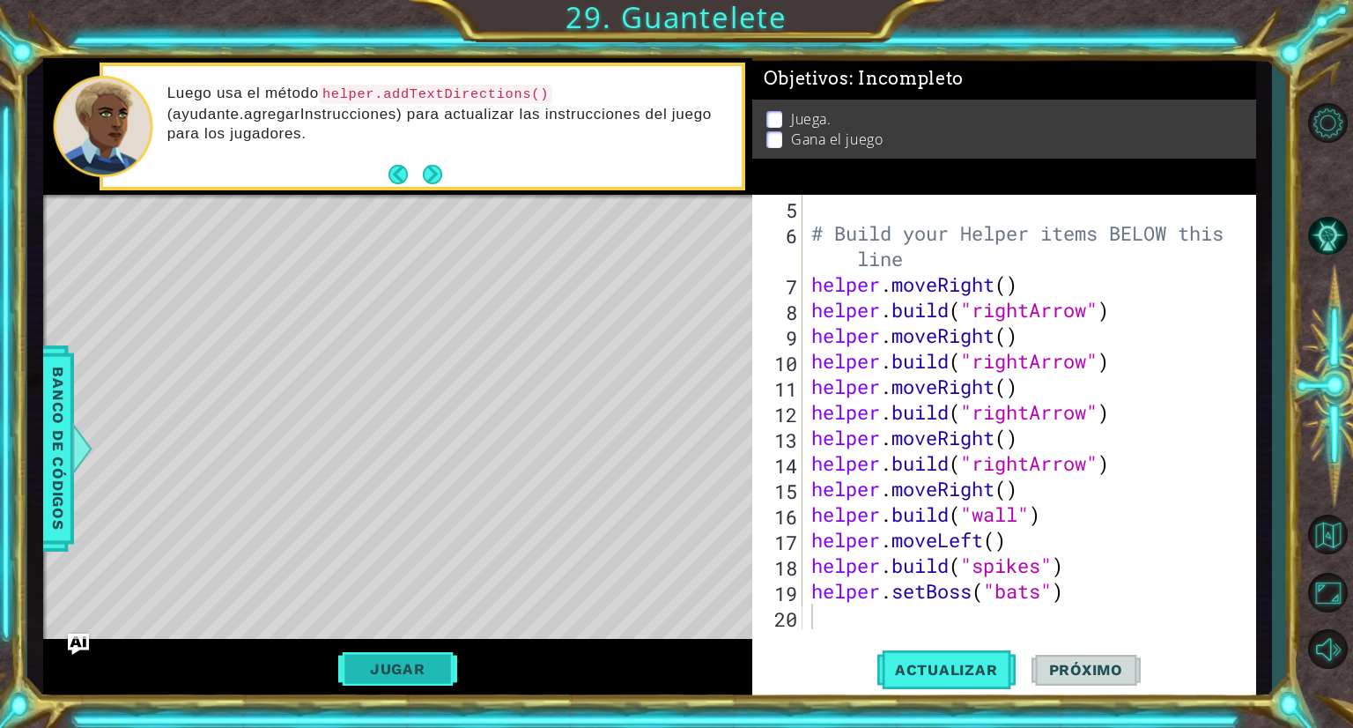
click at [420, 674] on button "Jugar" at bounding box center [397, 668] width 119 height 33
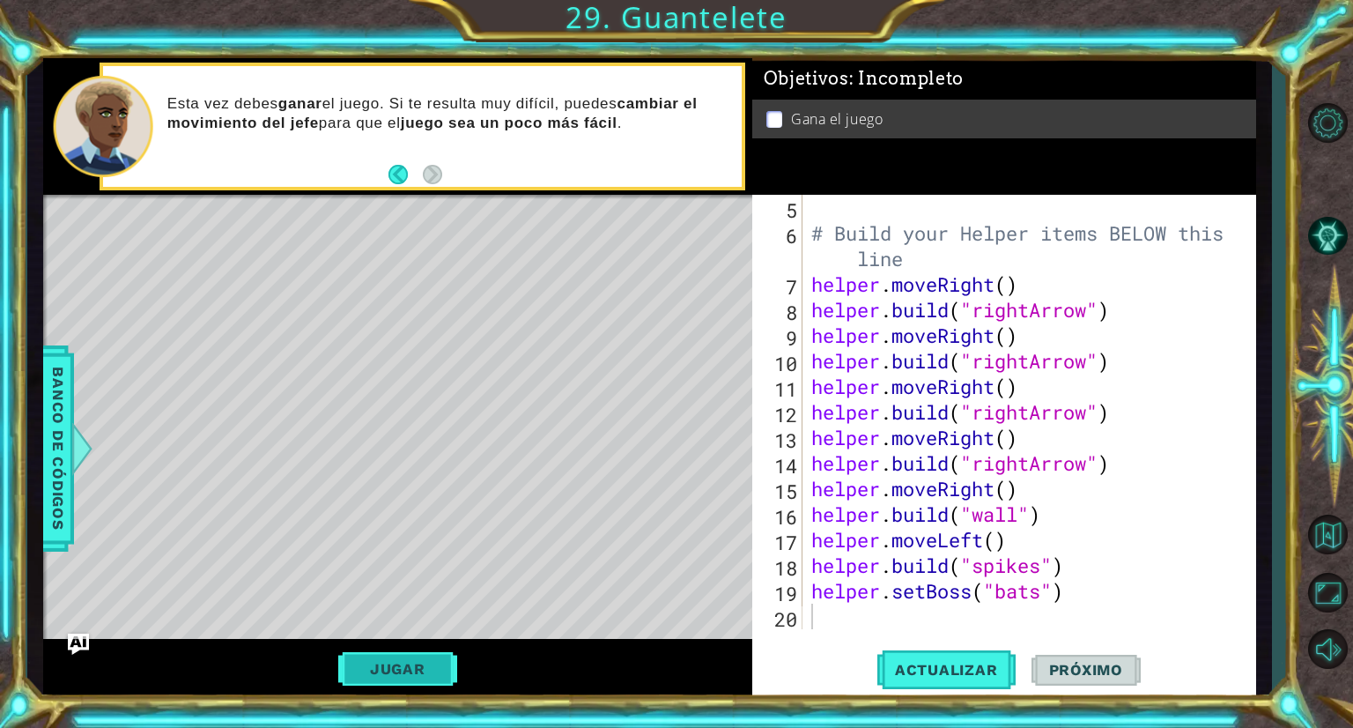
click at [423, 679] on button "Jugar" at bounding box center [397, 668] width 119 height 33
click at [1099, 679] on button "Próximo" at bounding box center [1086, 674] width 109 height 50
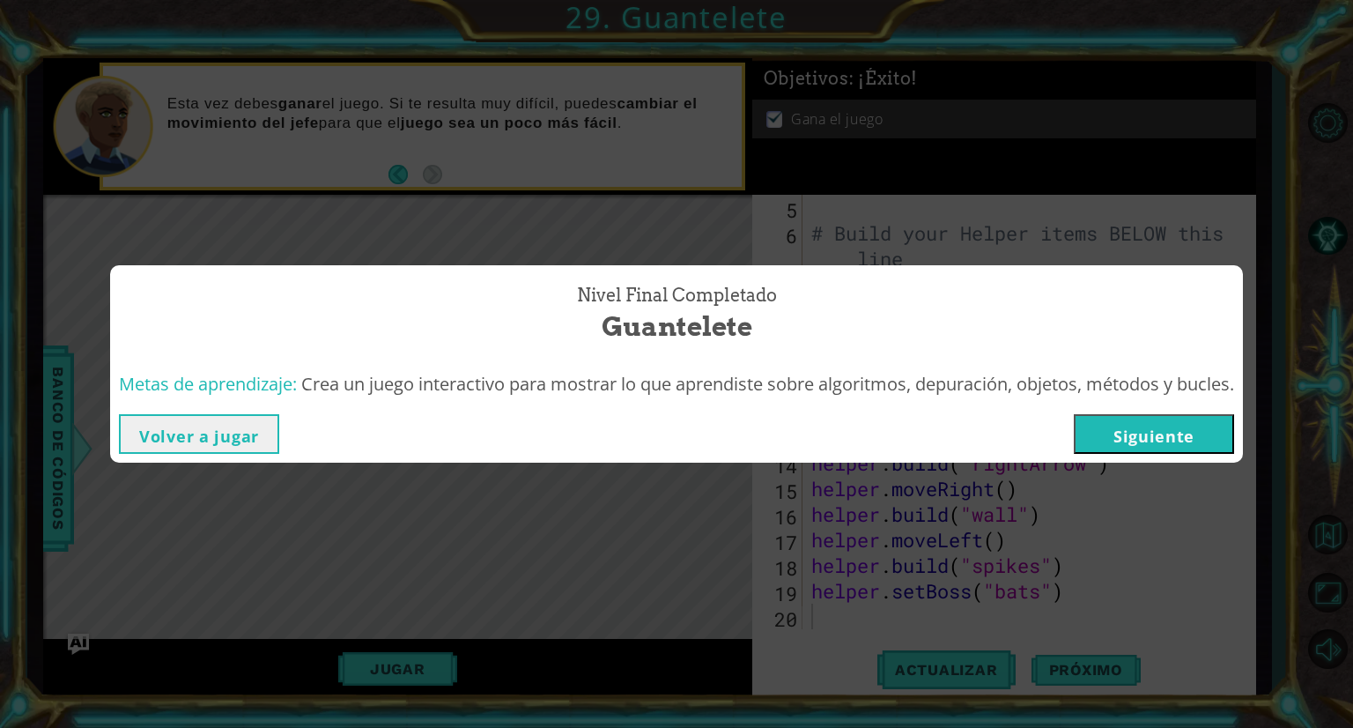
click at [1144, 441] on button "Siguiente" at bounding box center [1154, 434] width 160 height 40
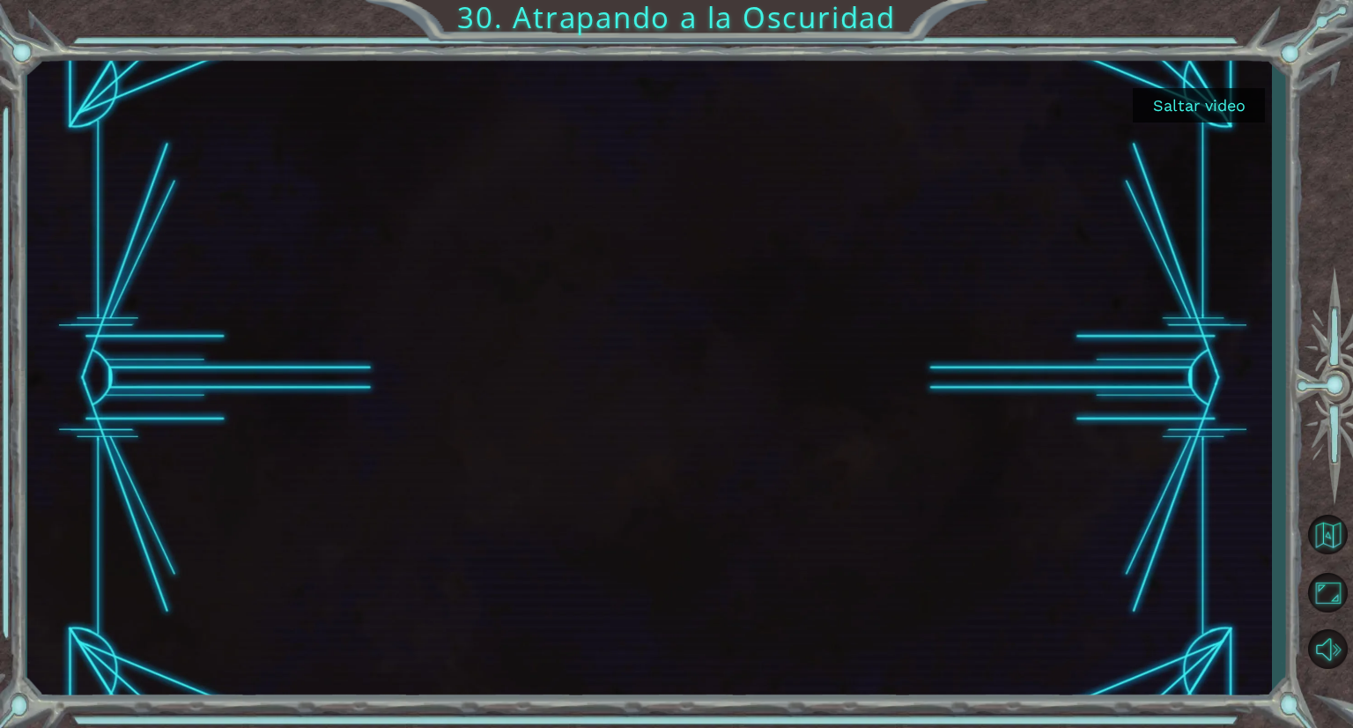
click at [1236, 101] on button "Saltar video" at bounding box center [1199, 105] width 132 height 34
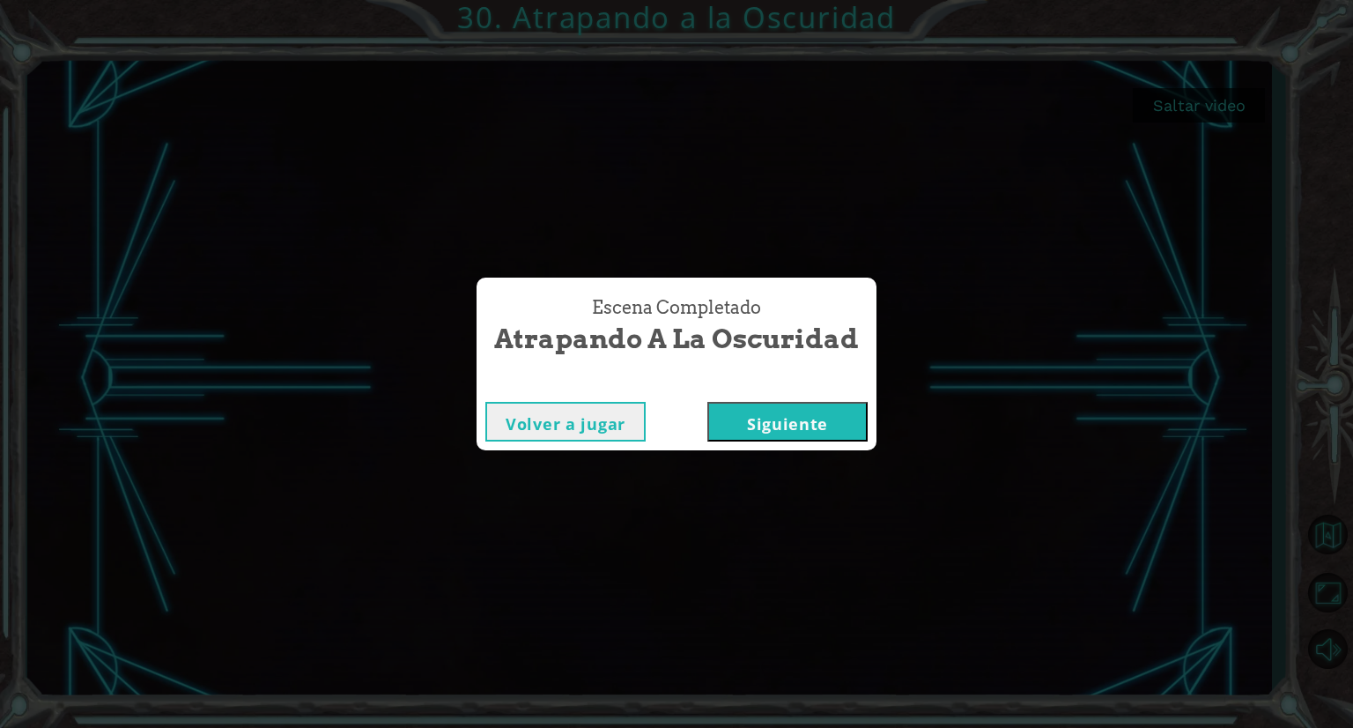
click at [781, 397] on div "Escena Completado Atrapando a la Oscuridad Volver a jugar [GEOGRAPHIC_DATA]" at bounding box center [677, 364] width 400 height 173
click at [781, 397] on div "Volver a jugar [GEOGRAPHIC_DATA]" at bounding box center [677, 421] width 400 height 57
click at [836, 425] on button "Siguiente" at bounding box center [787, 422] width 160 height 40
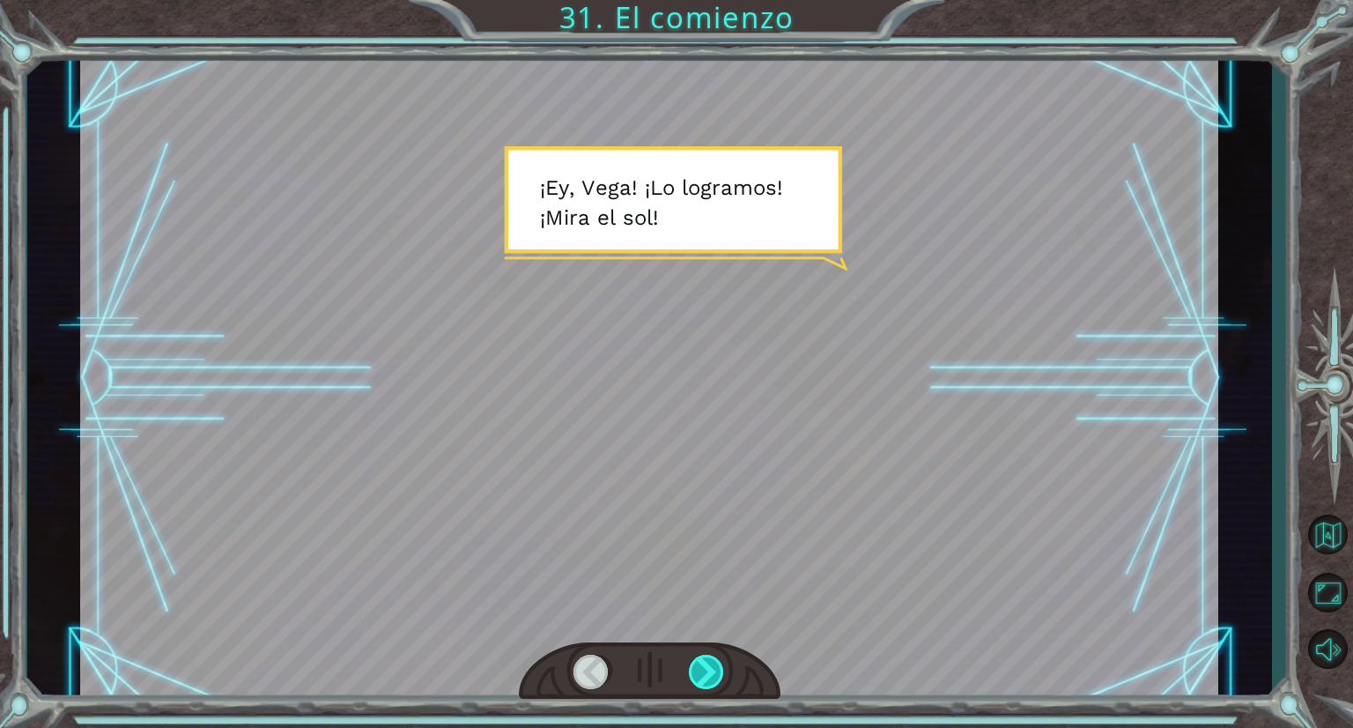
click at [698, 667] on div at bounding box center [707, 672] width 37 height 34
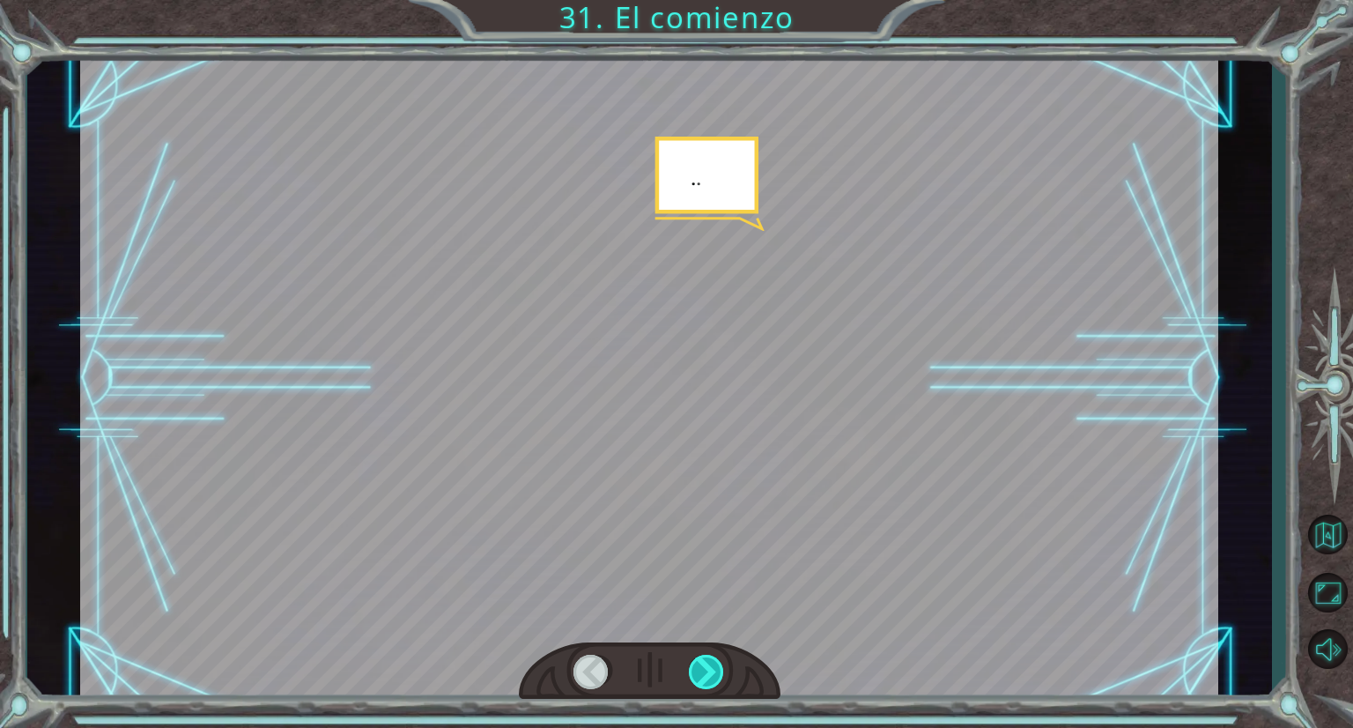
click at [698, 667] on div at bounding box center [707, 672] width 37 height 34
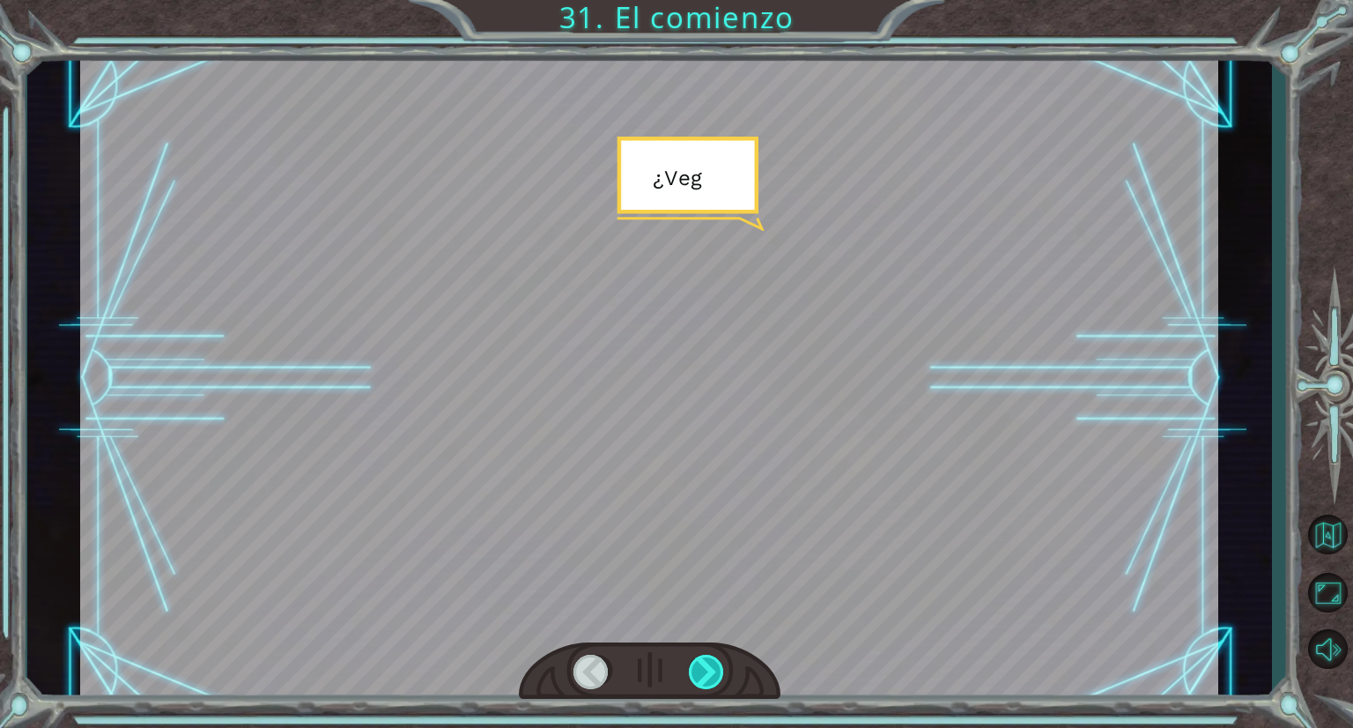
click at [698, 667] on div at bounding box center [707, 672] width 37 height 34
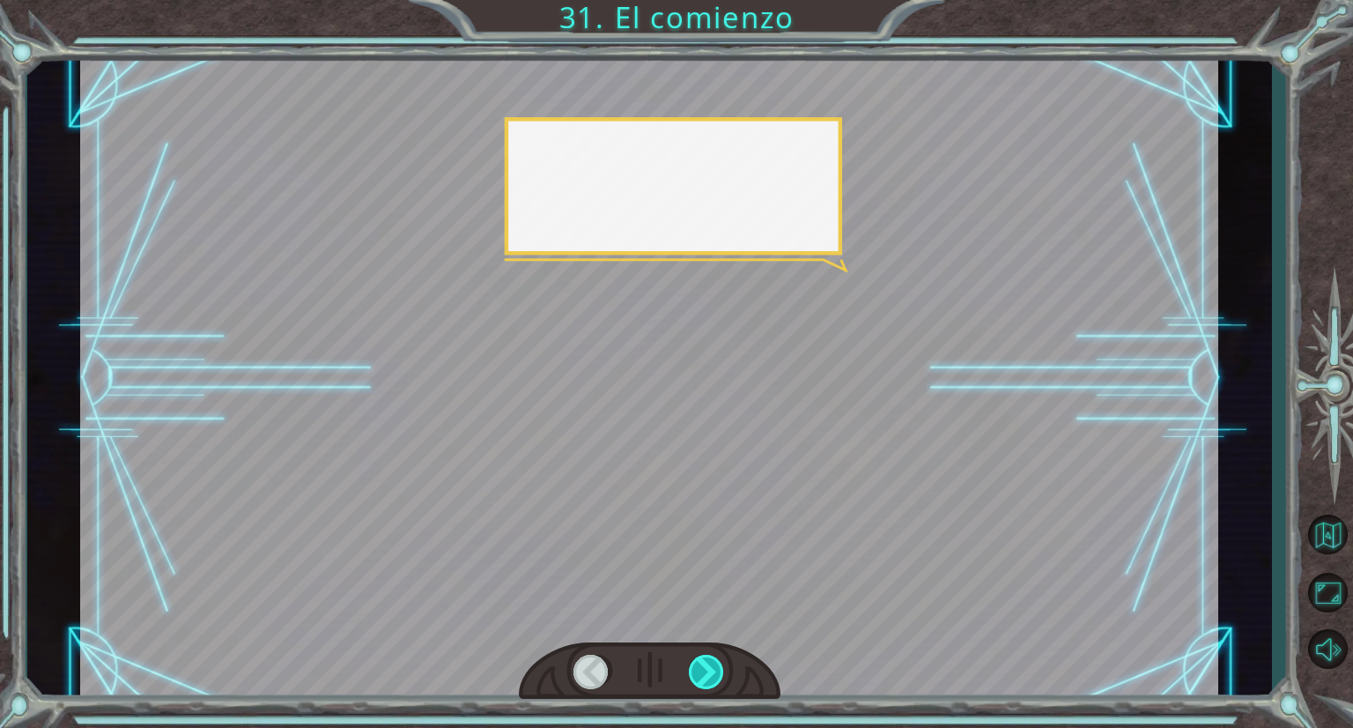
click at [698, 667] on div at bounding box center [707, 672] width 37 height 34
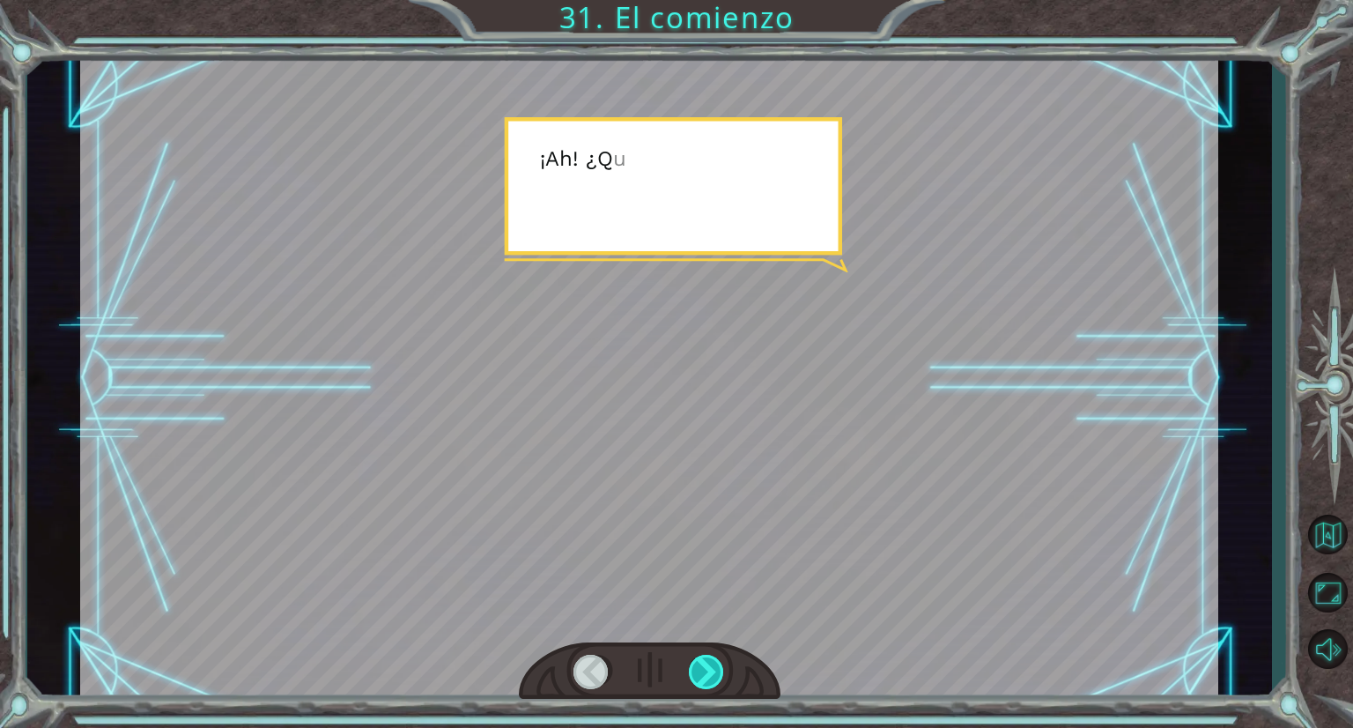
click at [698, 667] on div at bounding box center [707, 672] width 37 height 34
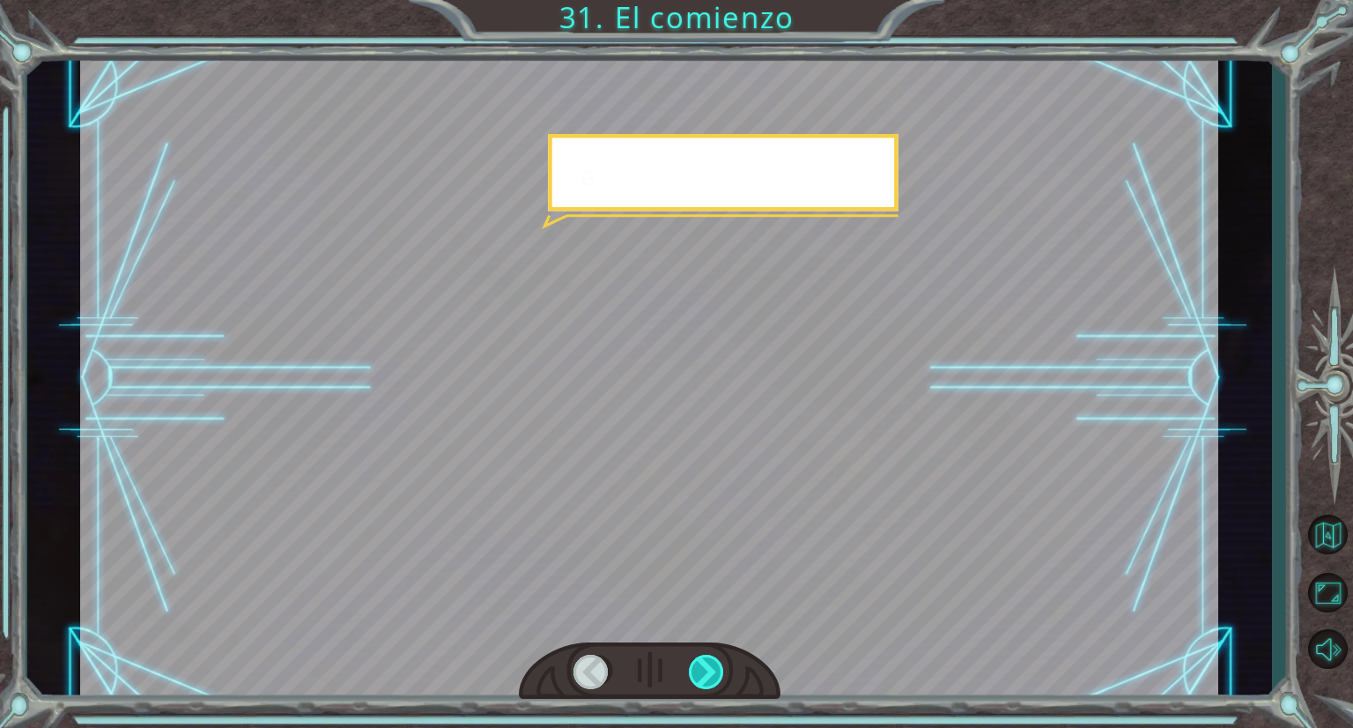
click at [698, 667] on div at bounding box center [707, 672] width 37 height 34
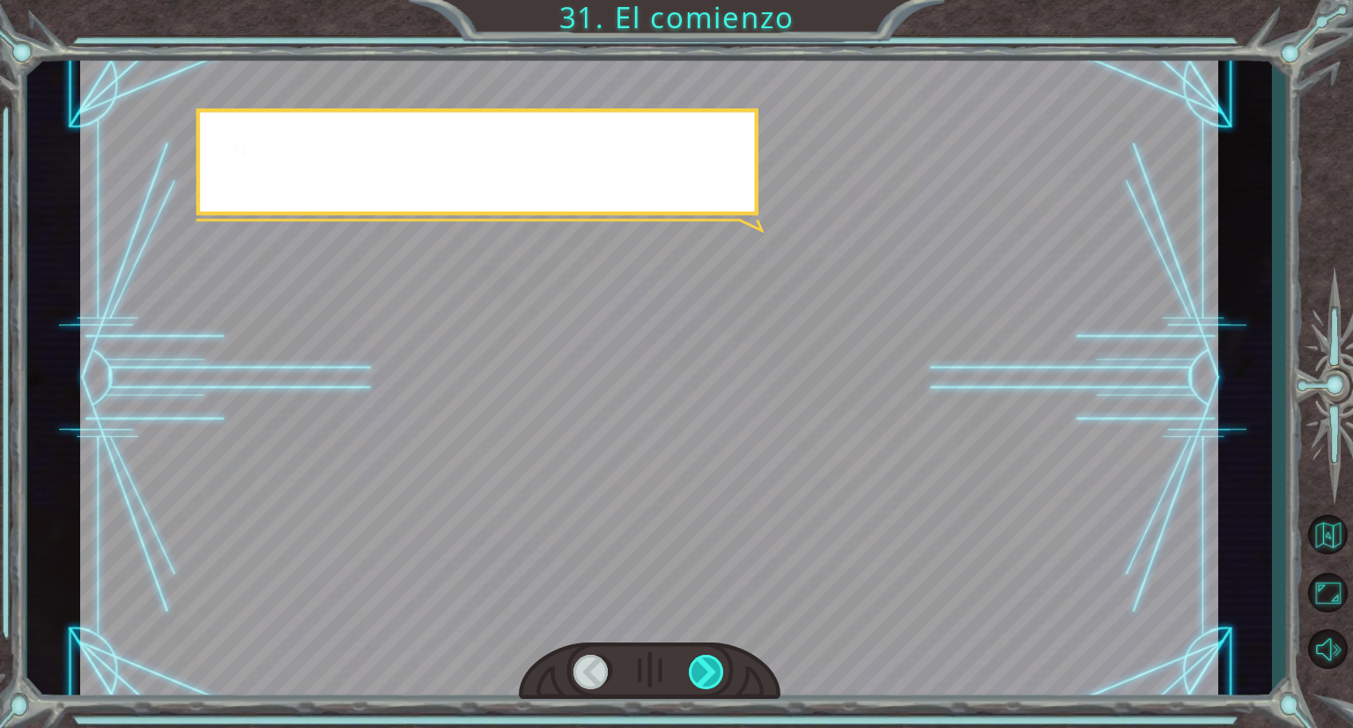
click at [698, 667] on div at bounding box center [707, 672] width 37 height 34
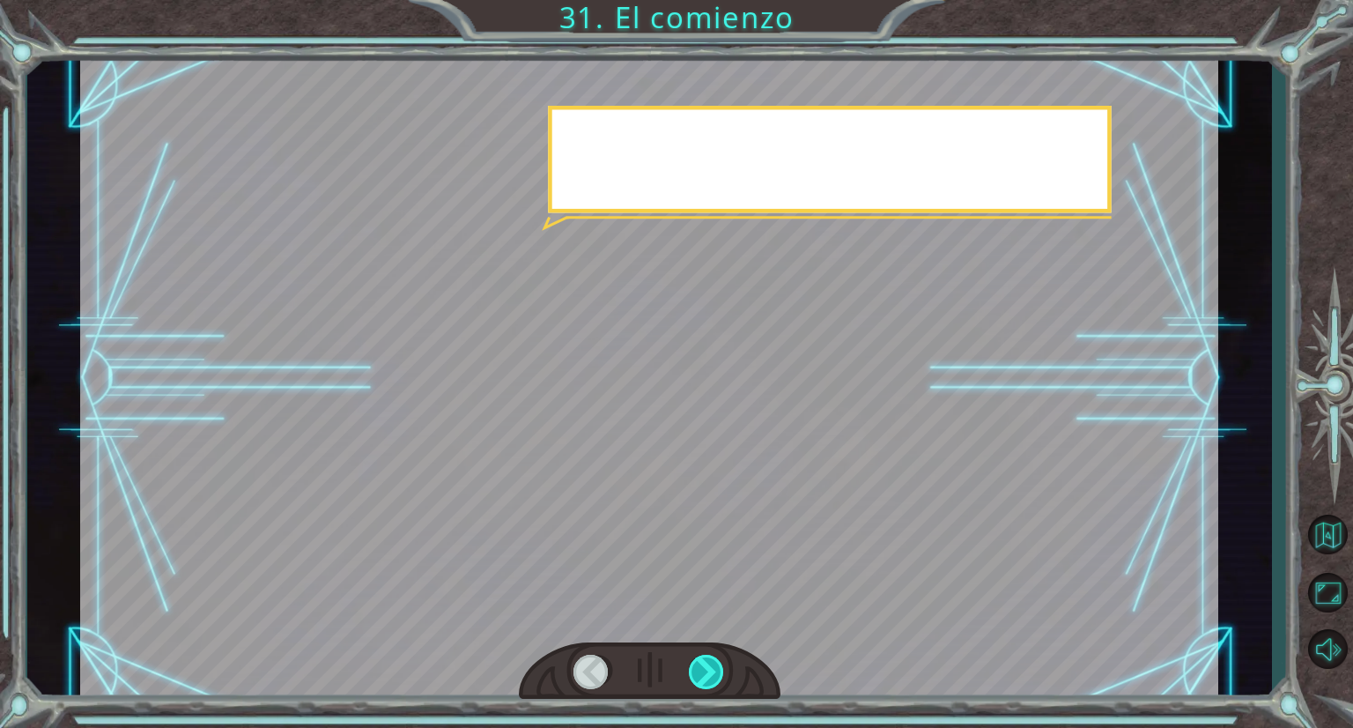
click at [698, 667] on div at bounding box center [707, 672] width 37 height 34
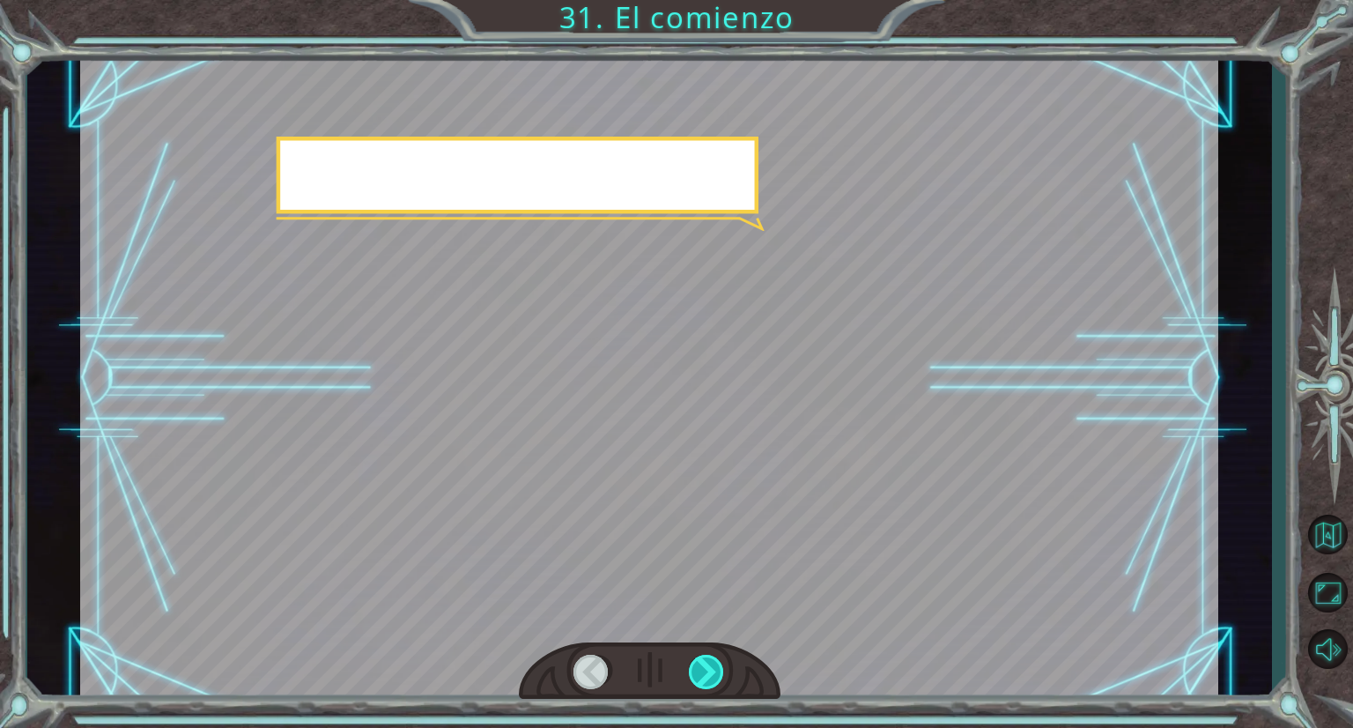
click at [698, 667] on div at bounding box center [707, 672] width 37 height 34
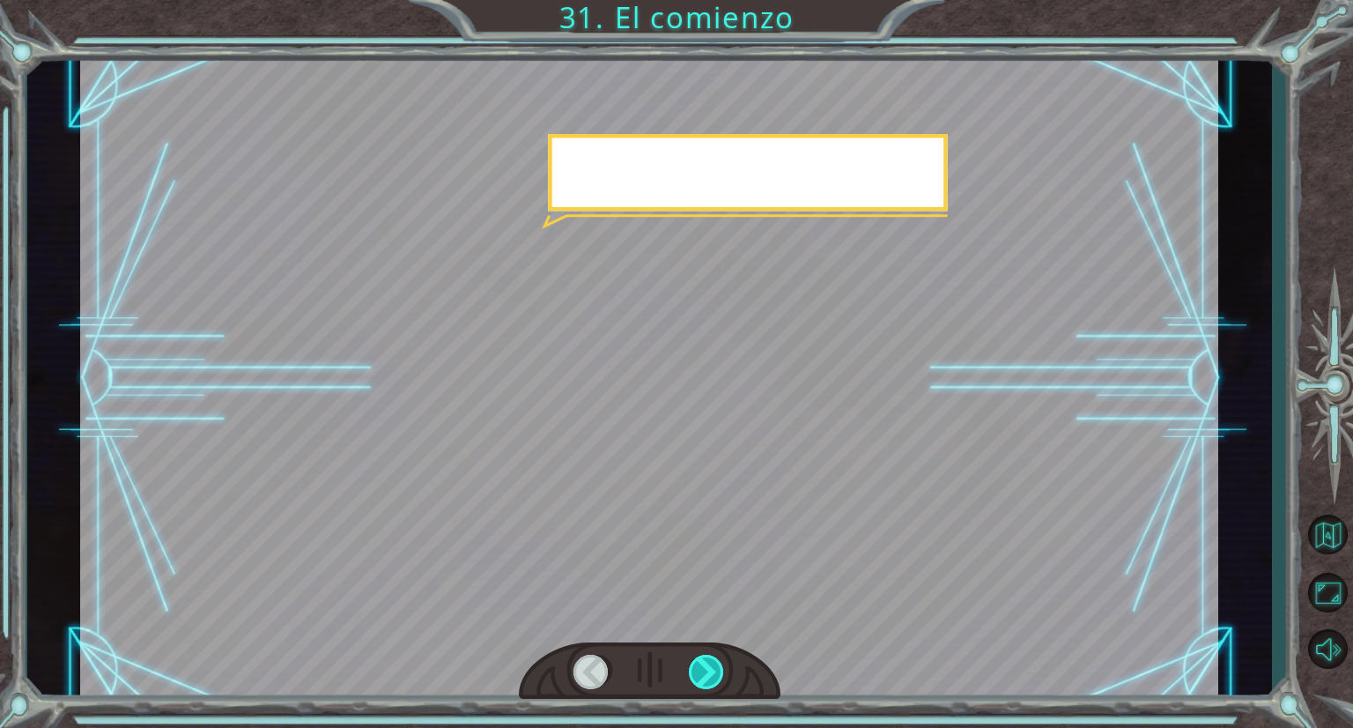
click at [698, 667] on div at bounding box center [707, 672] width 37 height 34
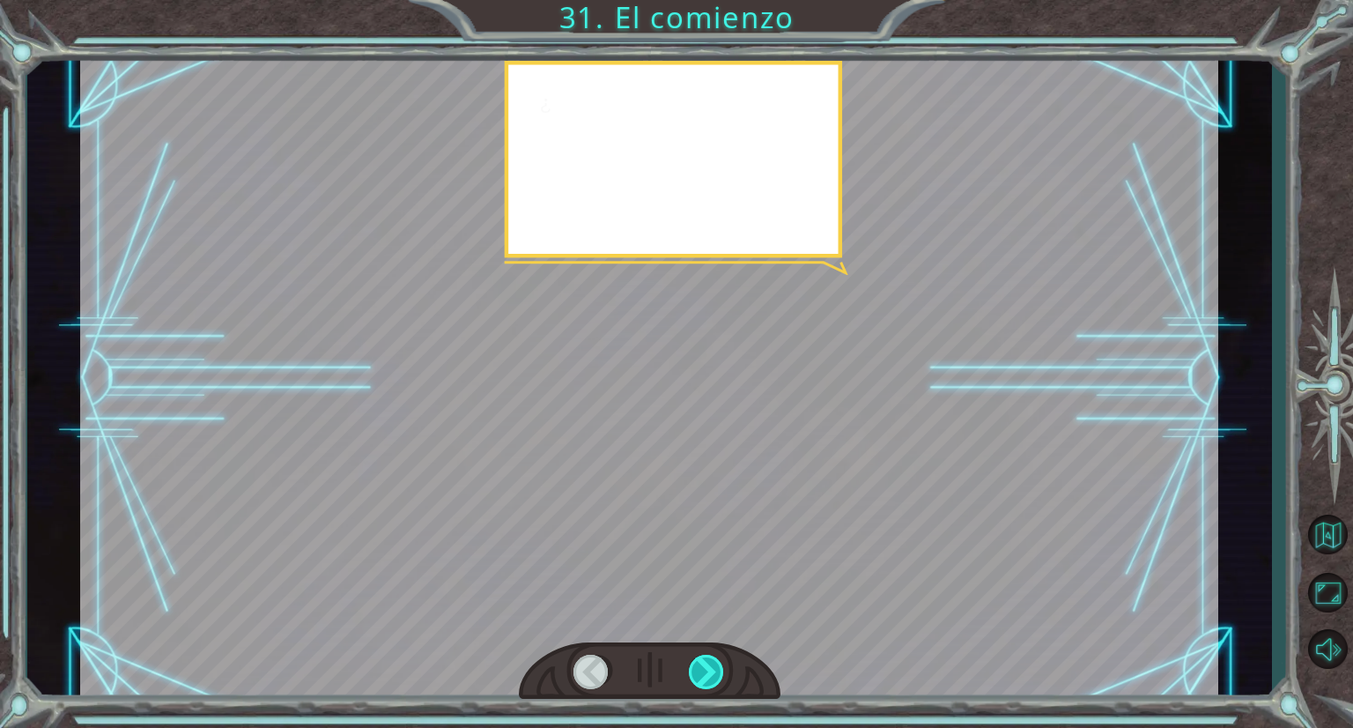
click at [698, 667] on div at bounding box center [707, 672] width 37 height 34
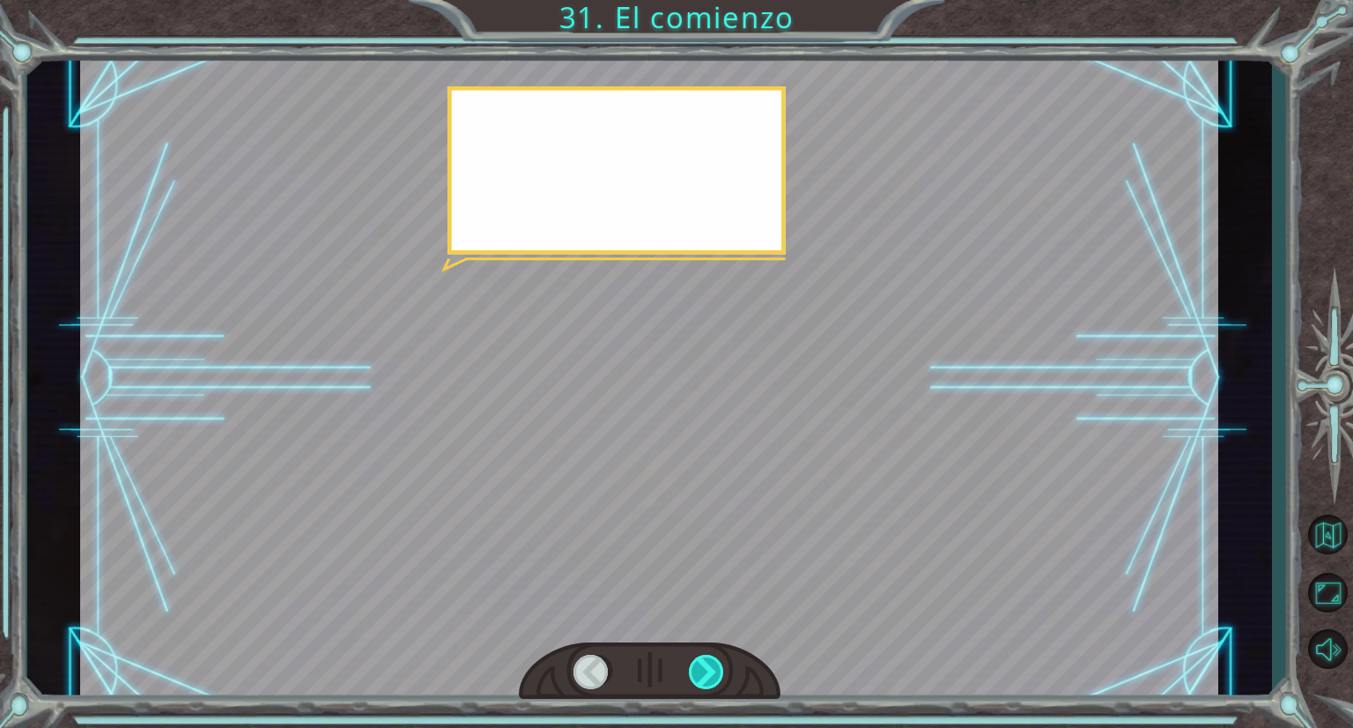
click at [698, 667] on div at bounding box center [707, 672] width 37 height 34
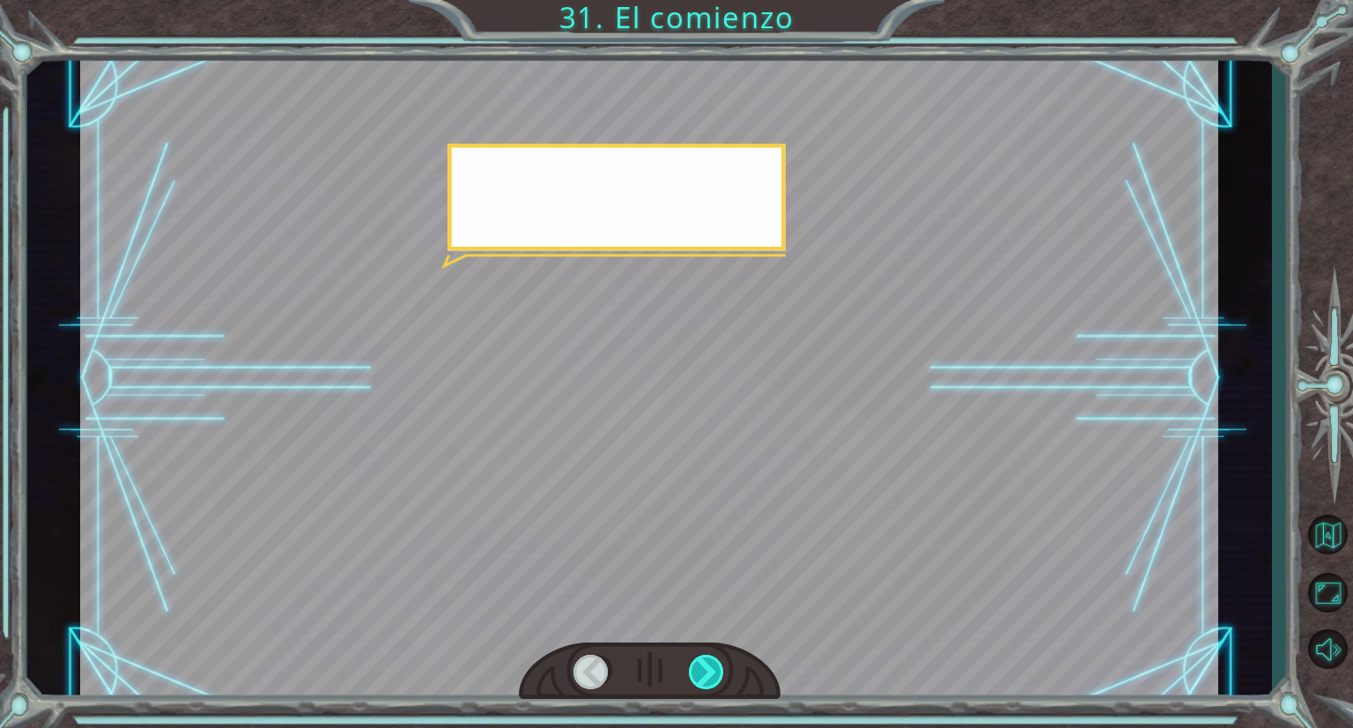
click at [698, 667] on div at bounding box center [707, 672] width 37 height 34
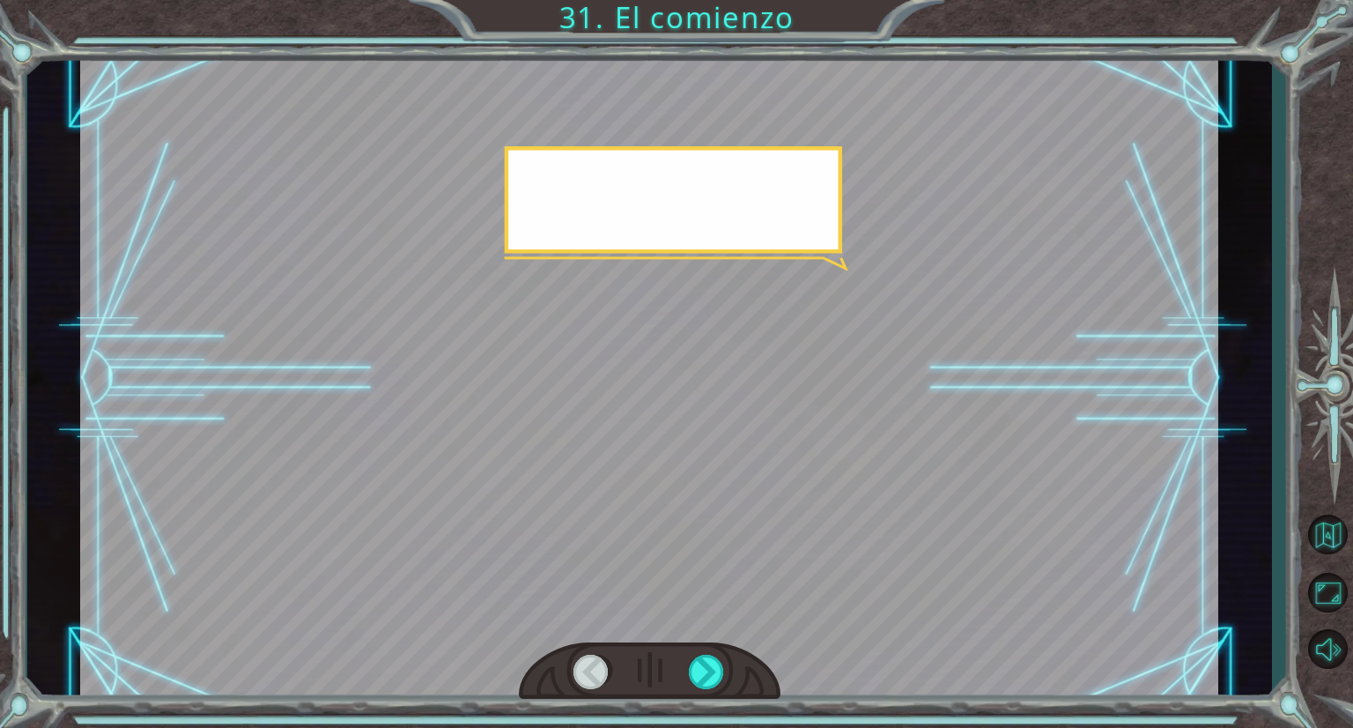
drag, startPoint x: 698, startPoint y: 667, endPoint x: 681, endPoint y: 644, distance: 28.4
click at [681, 644] on div at bounding box center [650, 670] width 262 height 57
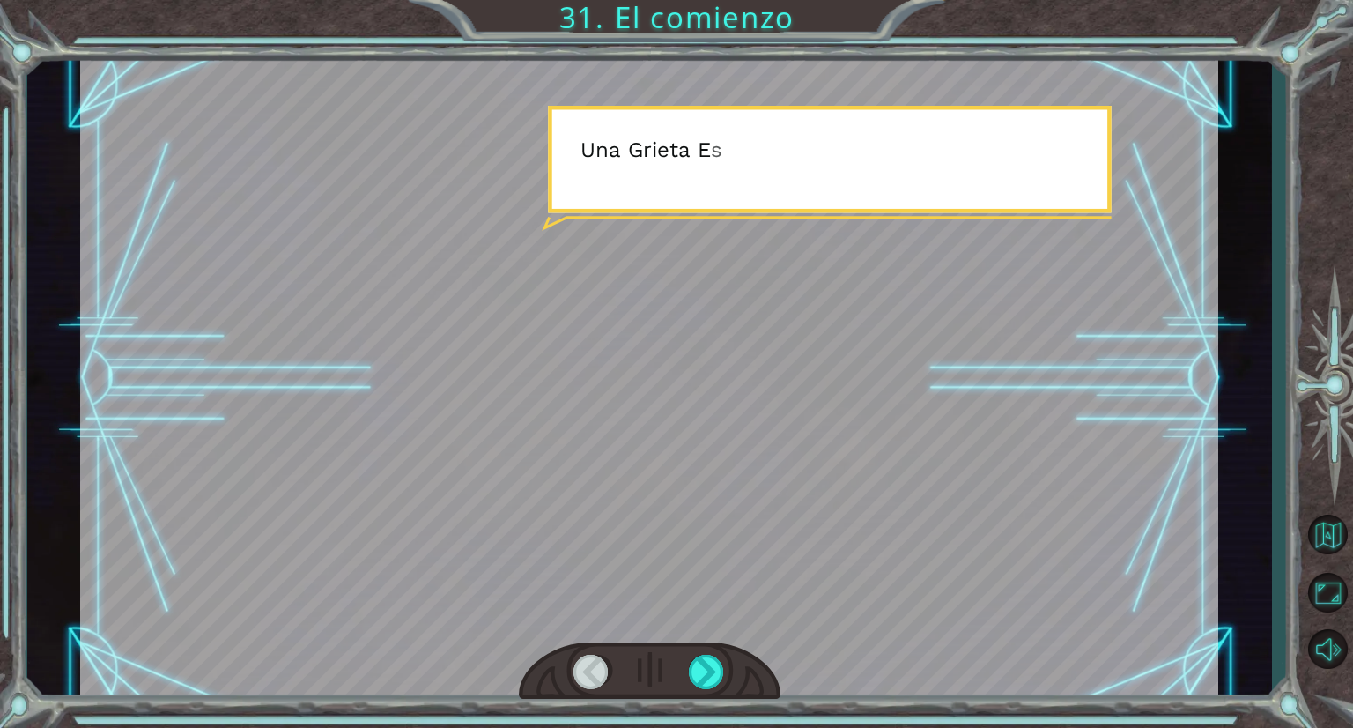
click at [675, 633] on div at bounding box center [649, 378] width 1138 height 640
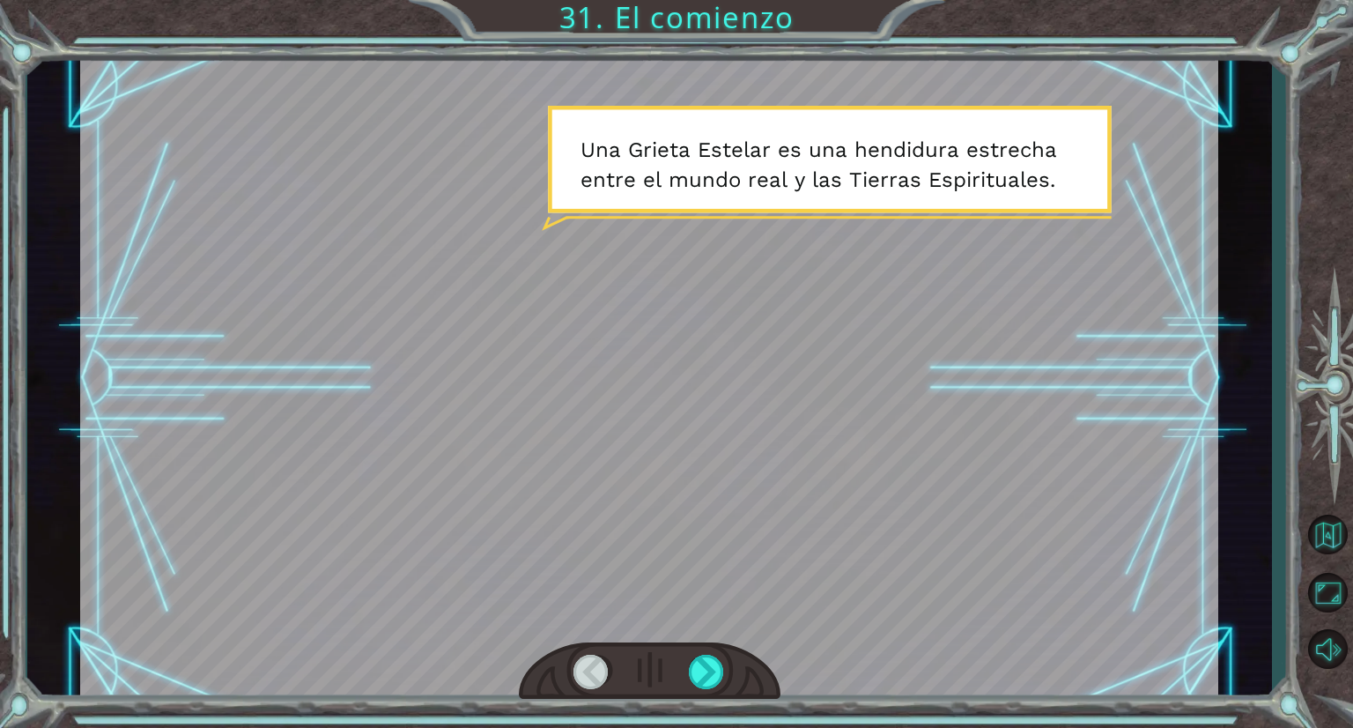
click at [675, 633] on div at bounding box center [649, 378] width 1138 height 640
drag, startPoint x: 675, startPoint y: 633, endPoint x: 736, endPoint y: 698, distance: 88.5
click at [736, 698] on div at bounding box center [649, 378] width 1138 height 640
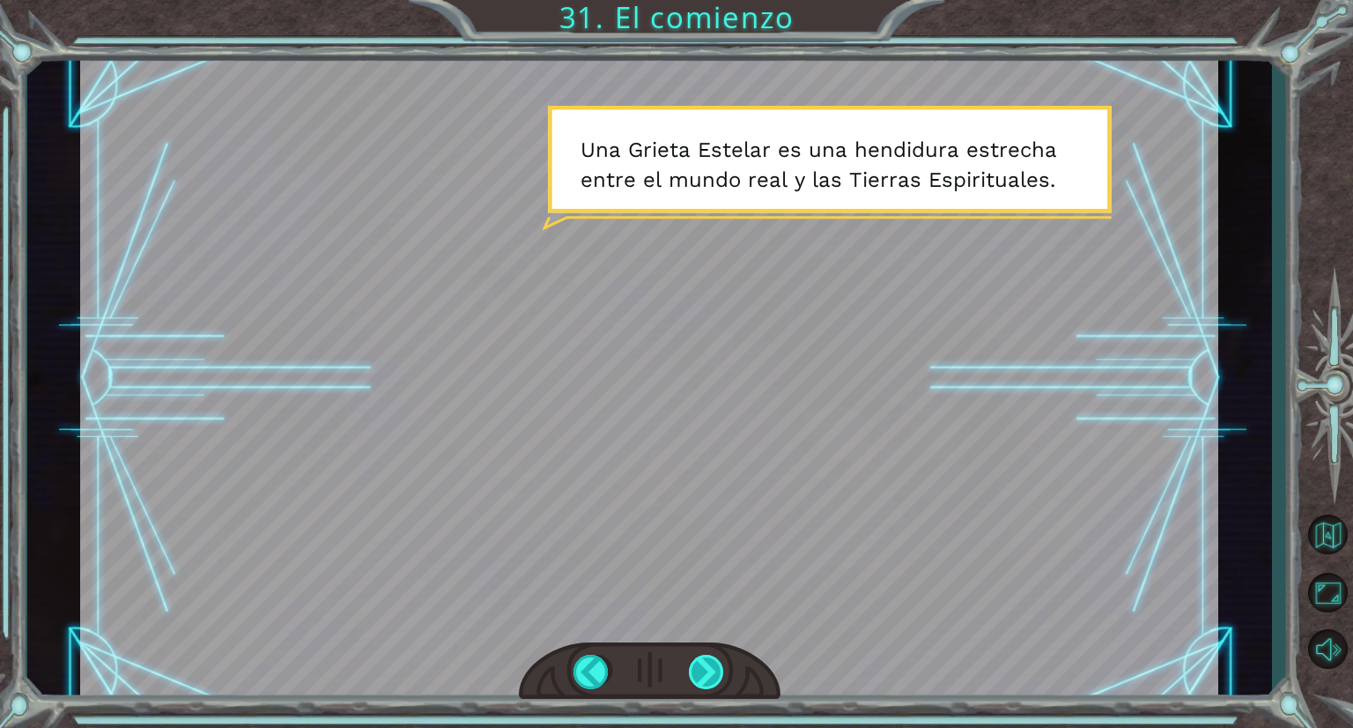
click at [701, 687] on div at bounding box center [707, 672] width 37 height 34
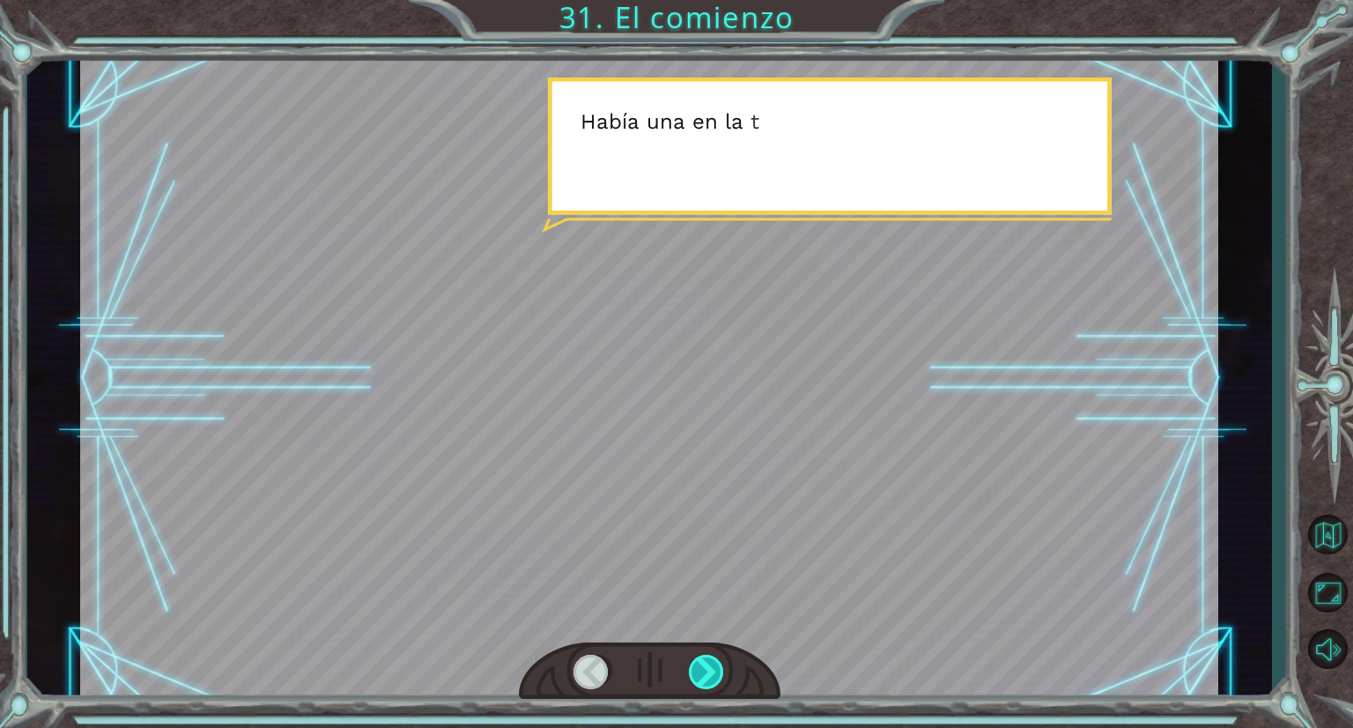
click at [701, 687] on div at bounding box center [707, 672] width 37 height 34
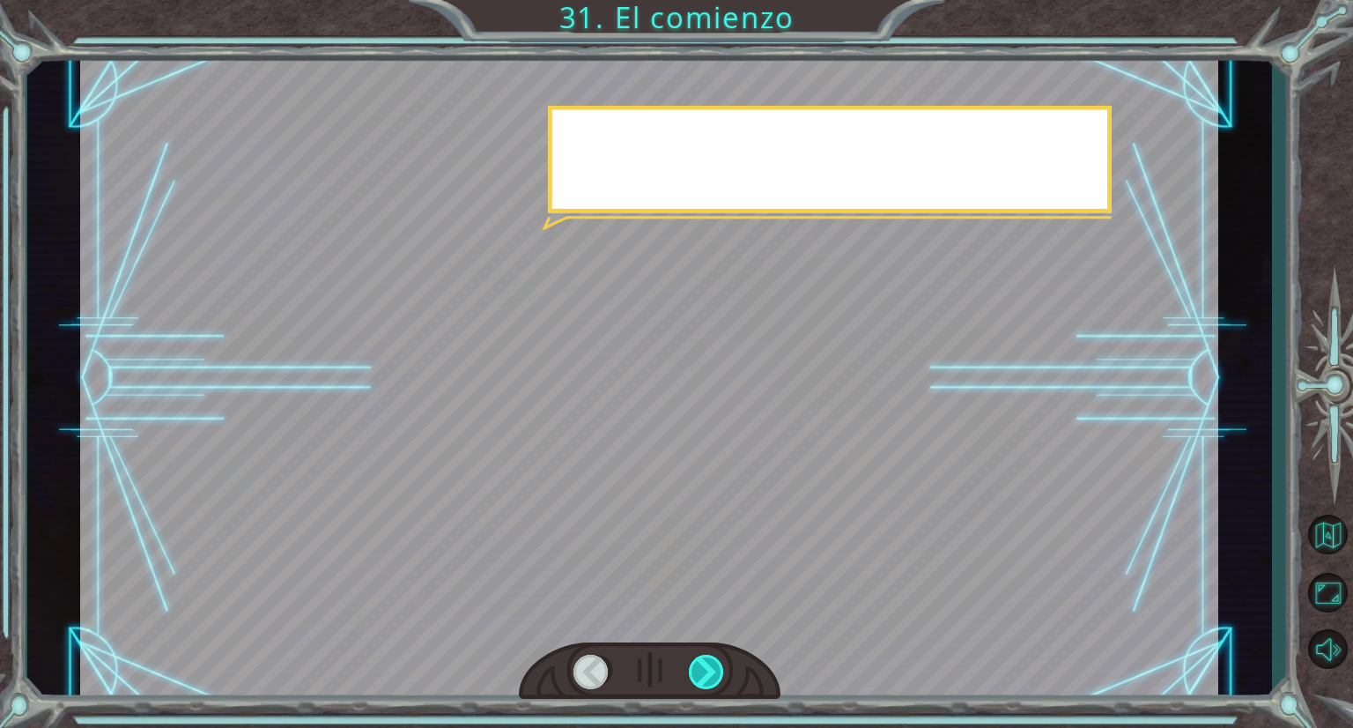
click at [701, 687] on div at bounding box center [707, 672] width 37 height 34
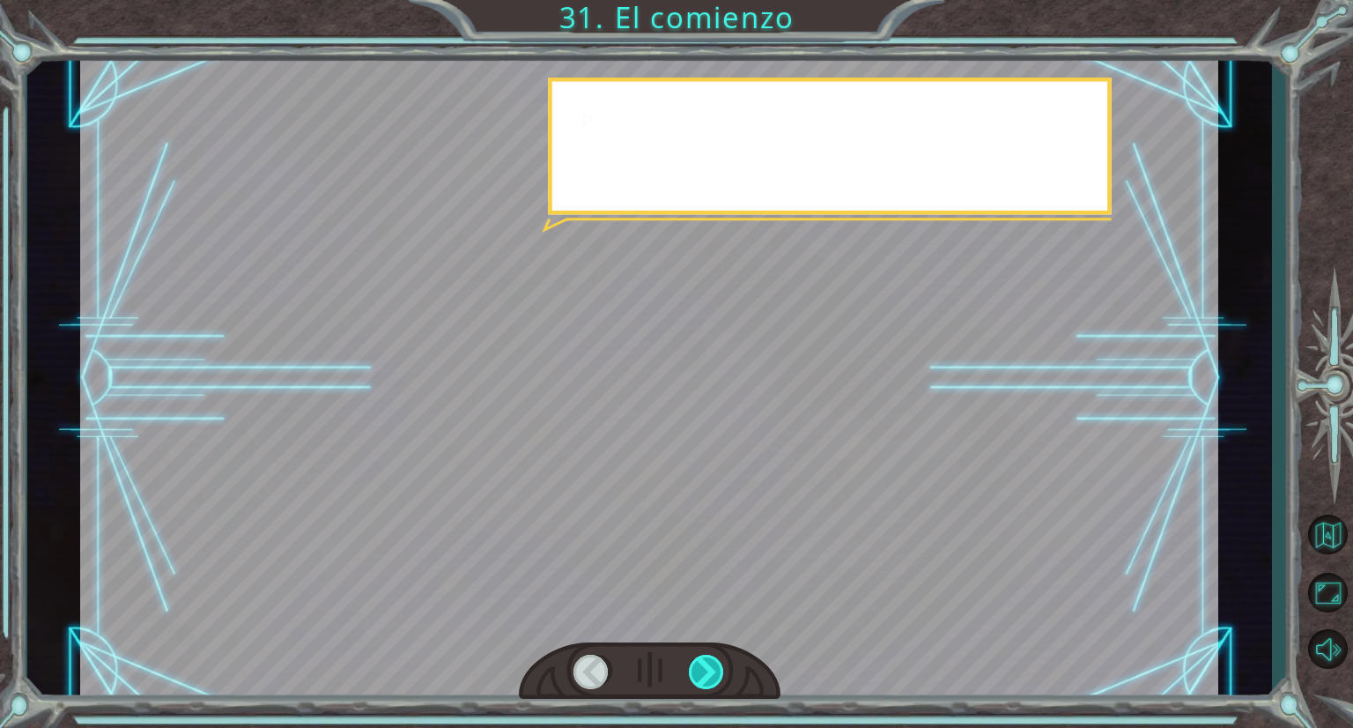
click at [701, 687] on div at bounding box center [707, 672] width 37 height 34
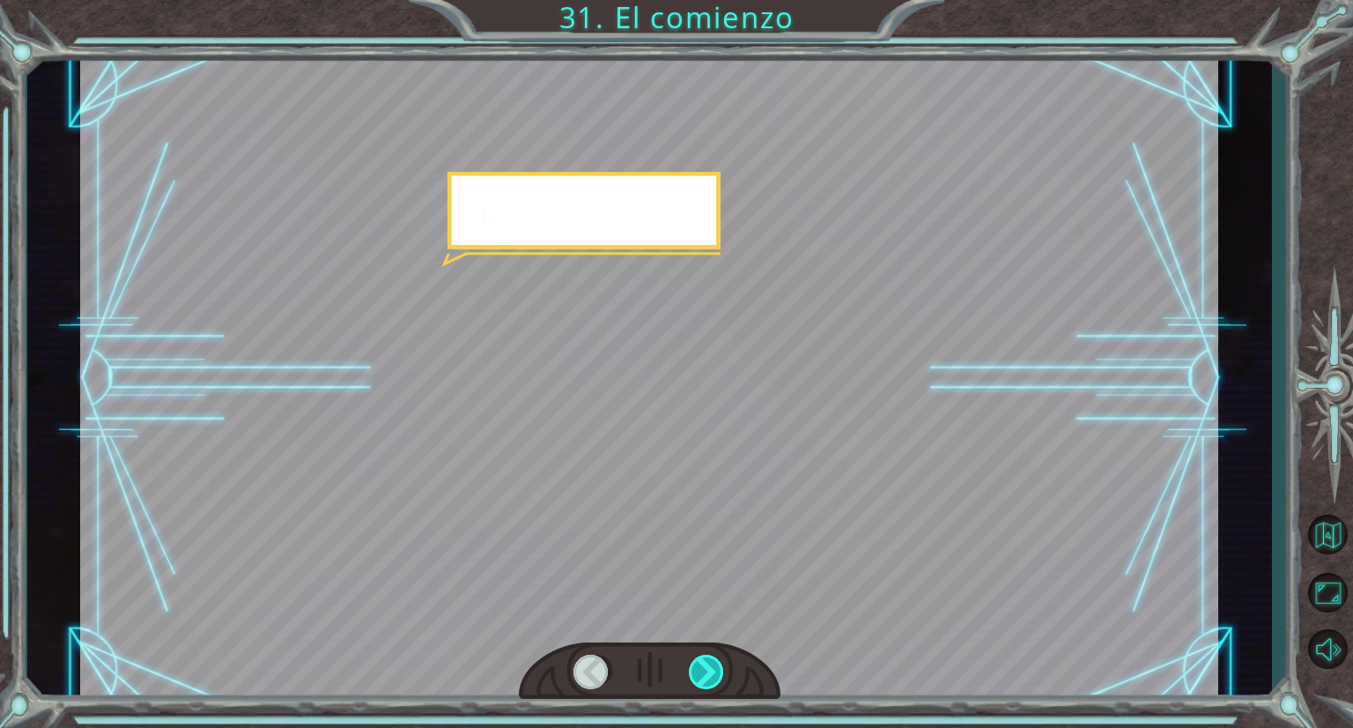
click at [701, 687] on div at bounding box center [707, 672] width 37 height 34
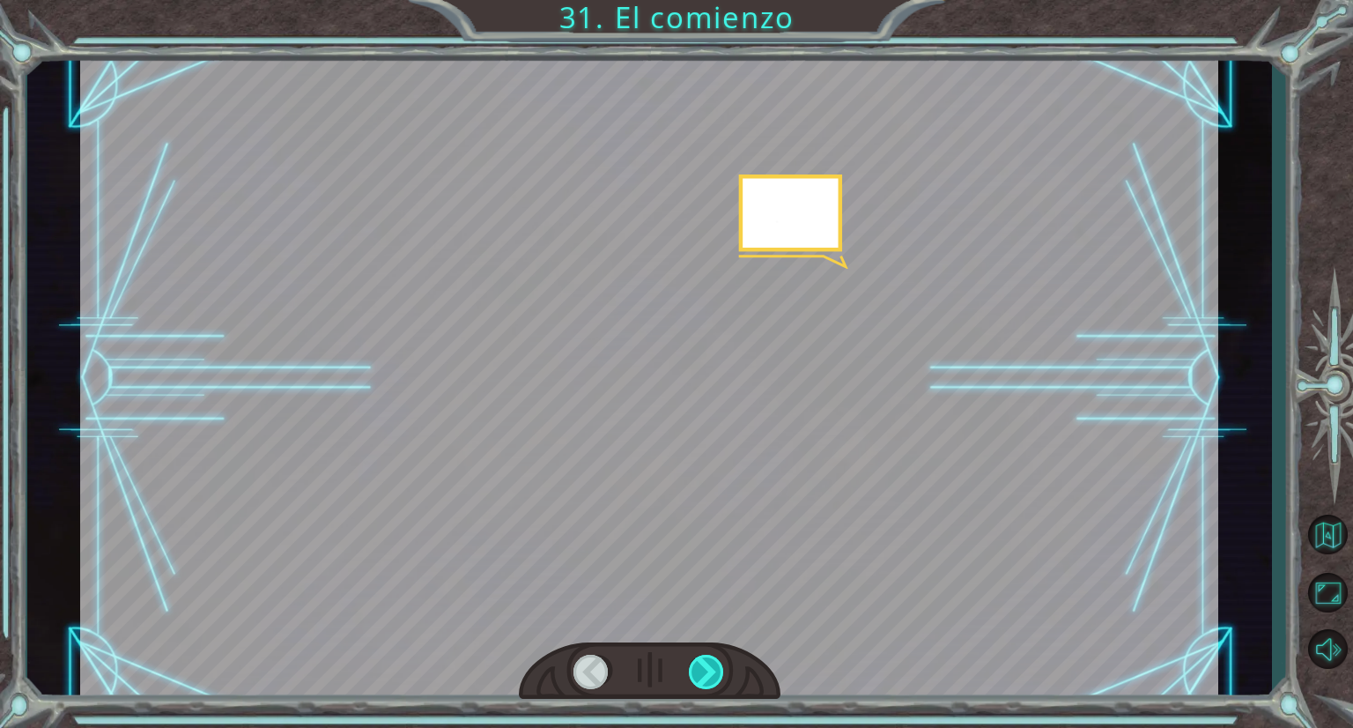
click at [701, 687] on div at bounding box center [707, 672] width 37 height 34
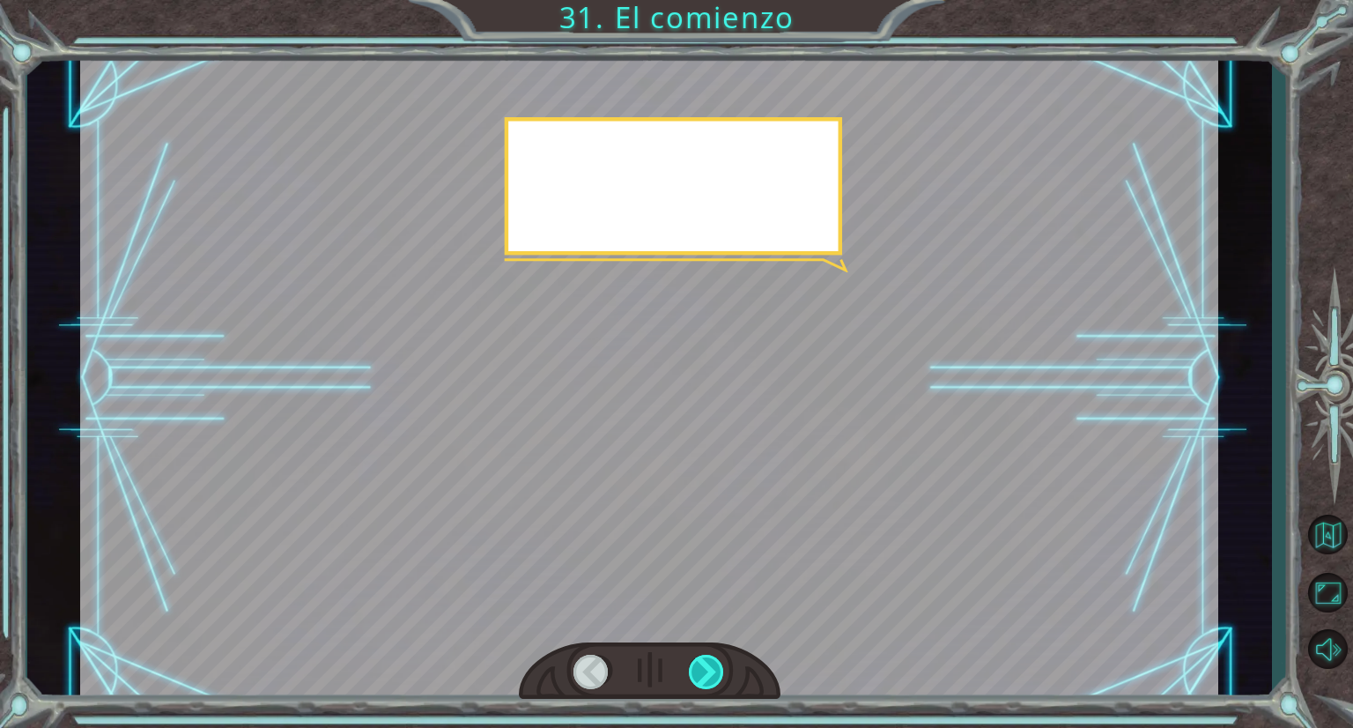
click at [701, 687] on div at bounding box center [707, 672] width 37 height 34
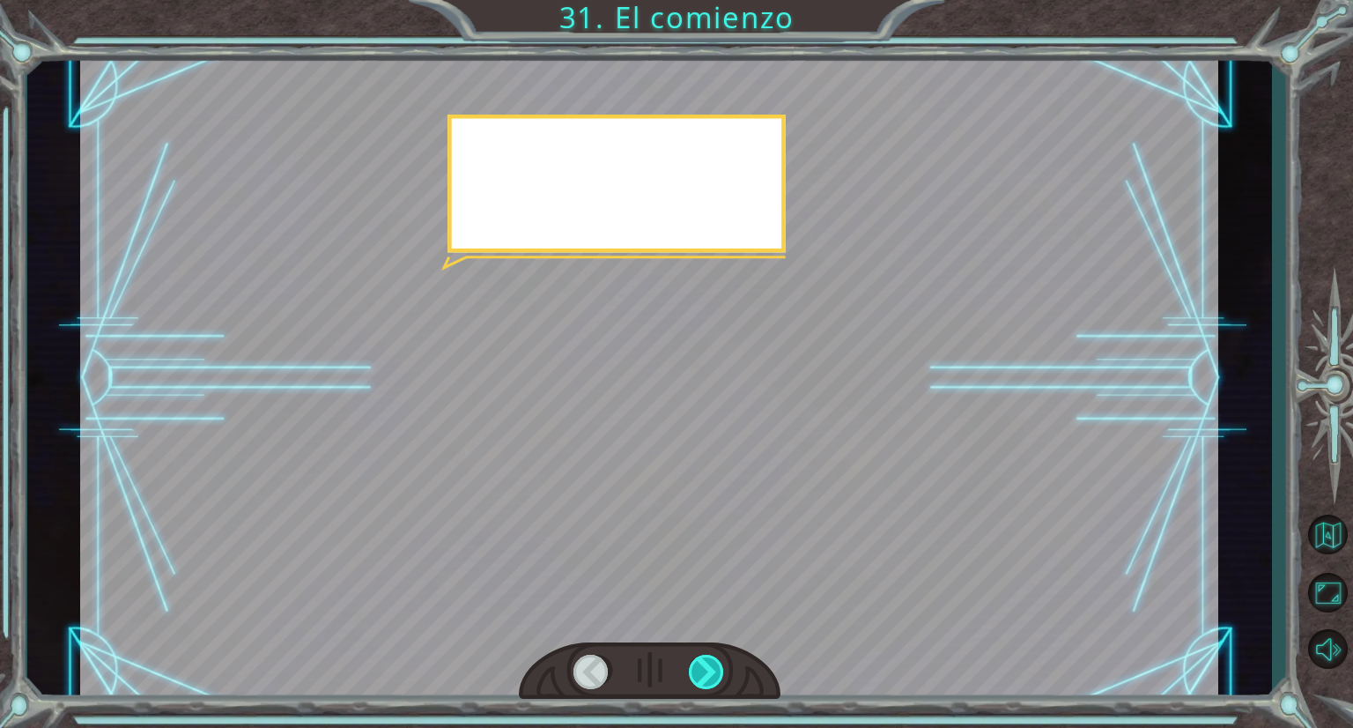
click at [701, 687] on div at bounding box center [707, 672] width 37 height 34
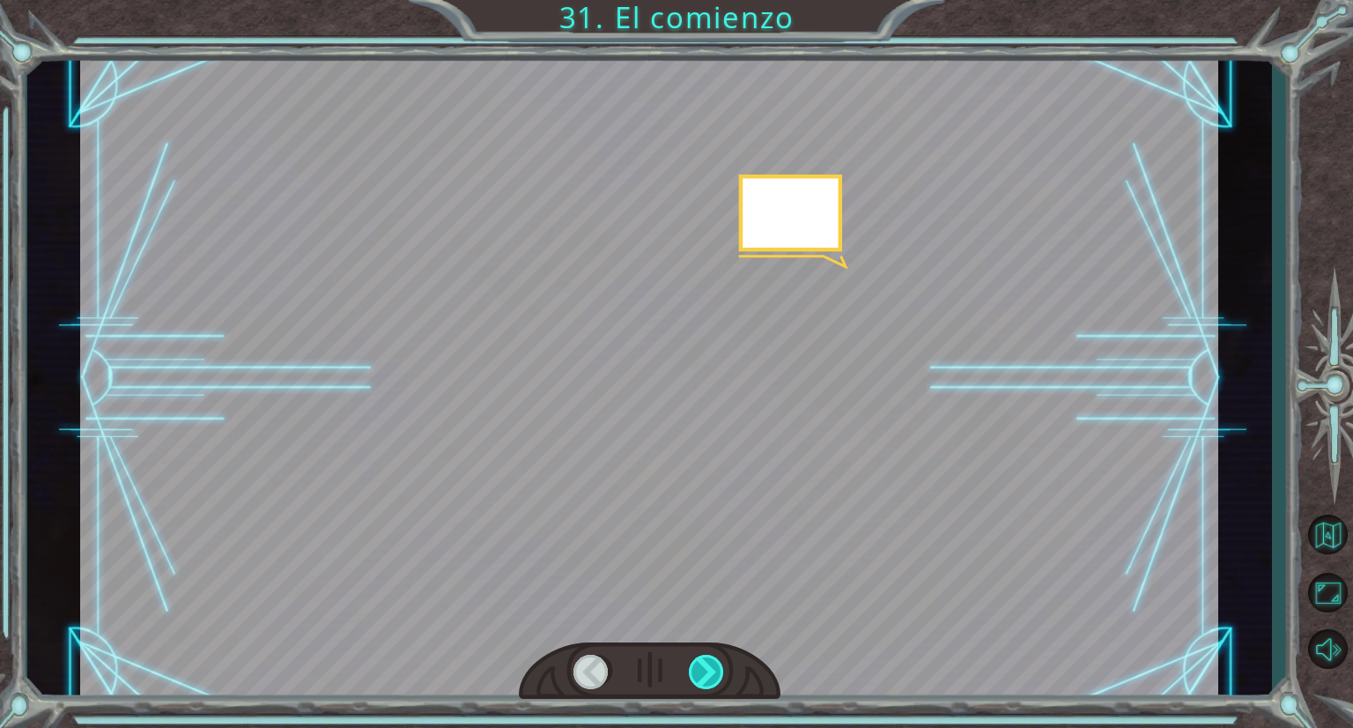
click at [701, 687] on div at bounding box center [707, 672] width 37 height 34
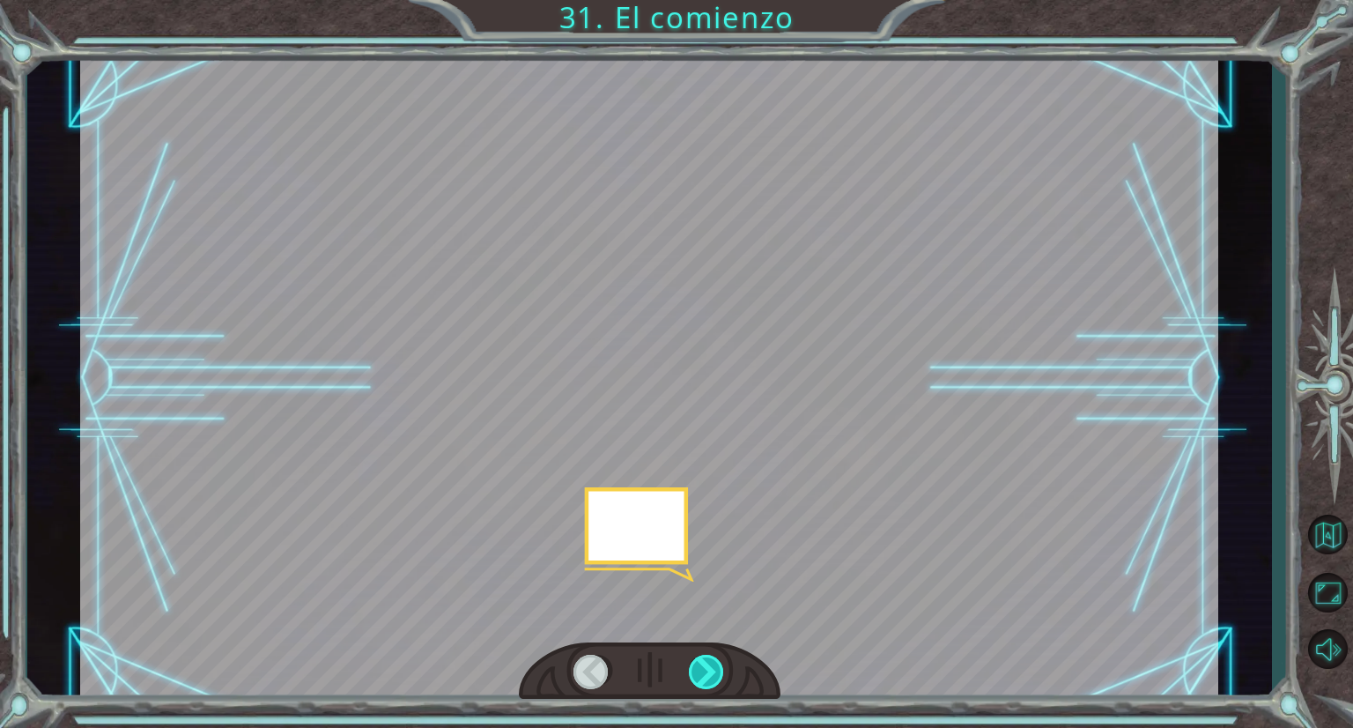
click at [701, 687] on div at bounding box center [707, 672] width 37 height 34
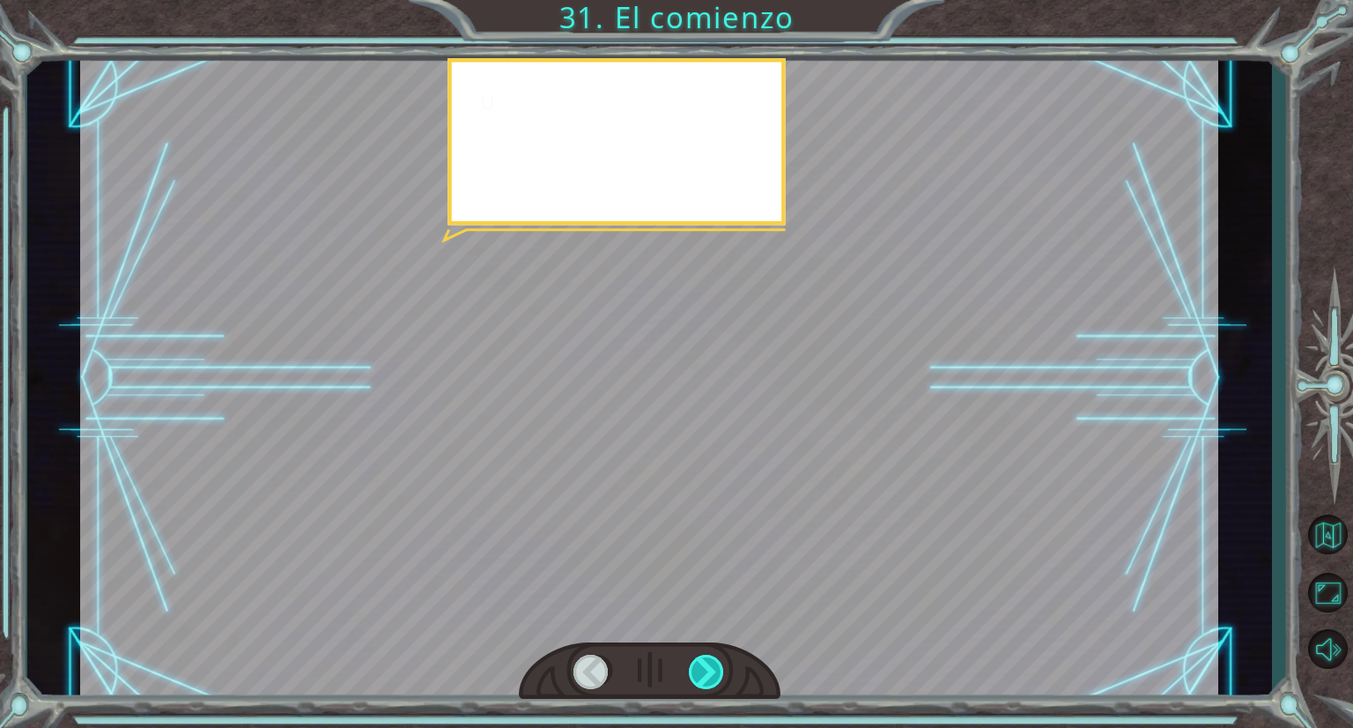
click at [701, 687] on div at bounding box center [707, 672] width 37 height 34
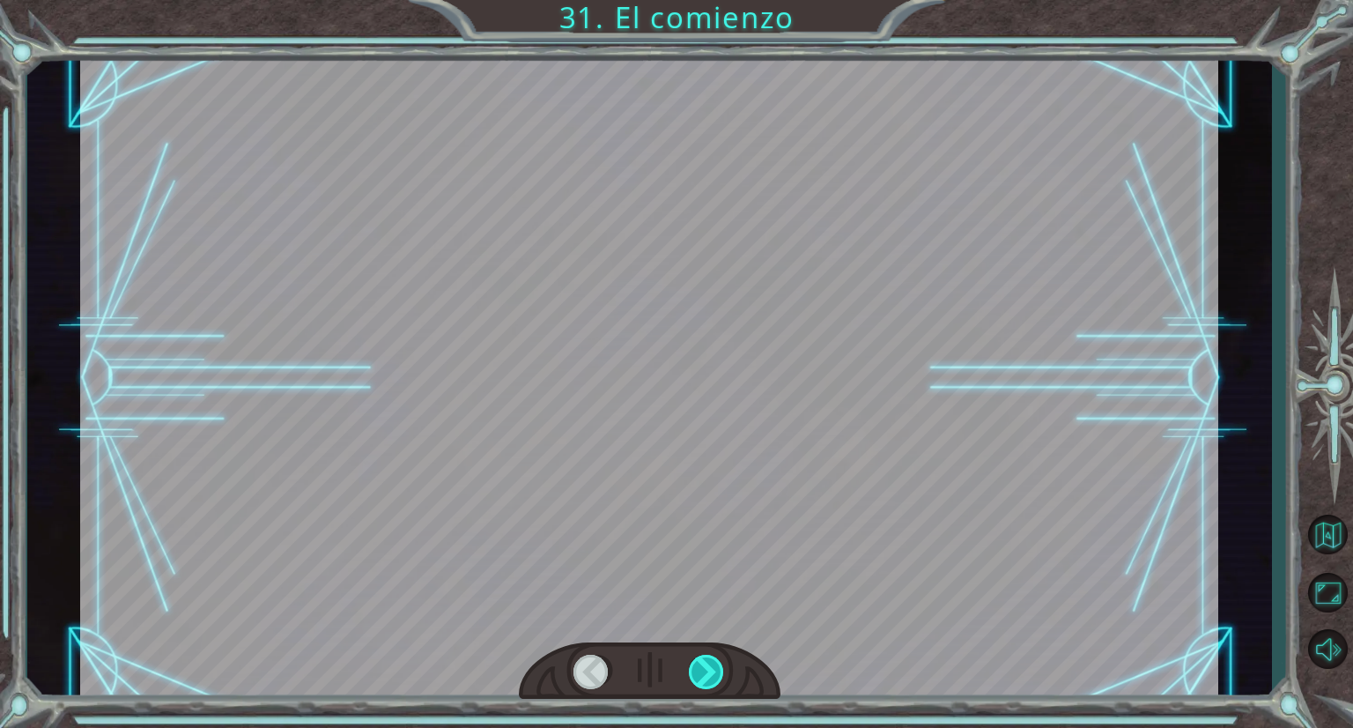
click at [701, 687] on div at bounding box center [707, 672] width 37 height 34
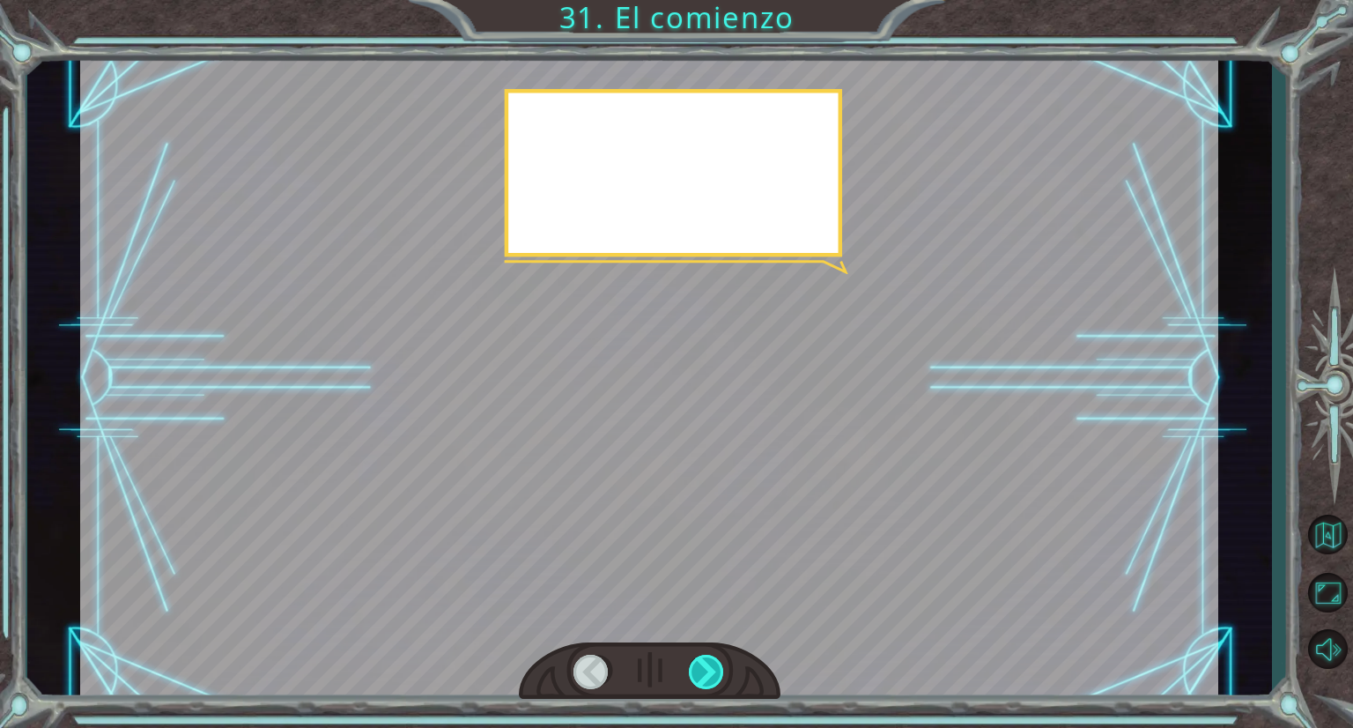
click at [701, 687] on div at bounding box center [707, 672] width 37 height 34
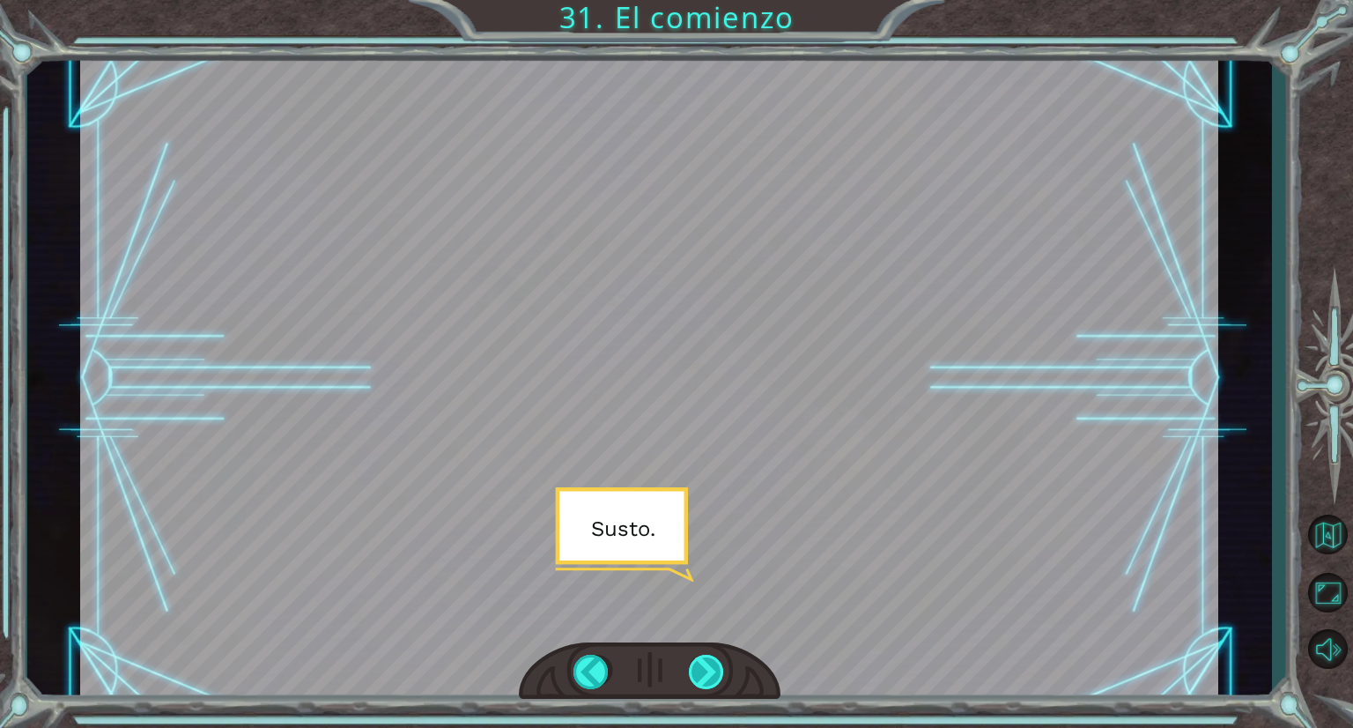
click at [701, 687] on div at bounding box center [707, 672] width 37 height 34
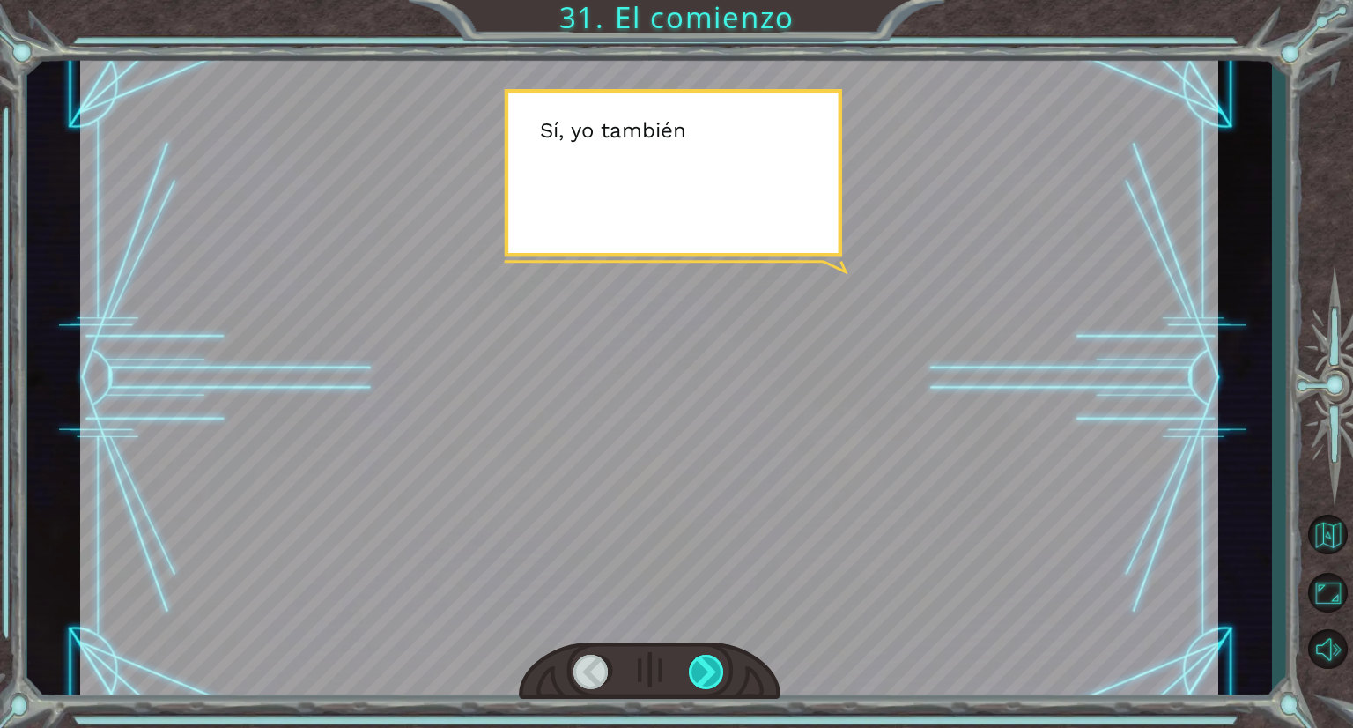
click at [701, 687] on div at bounding box center [707, 672] width 37 height 34
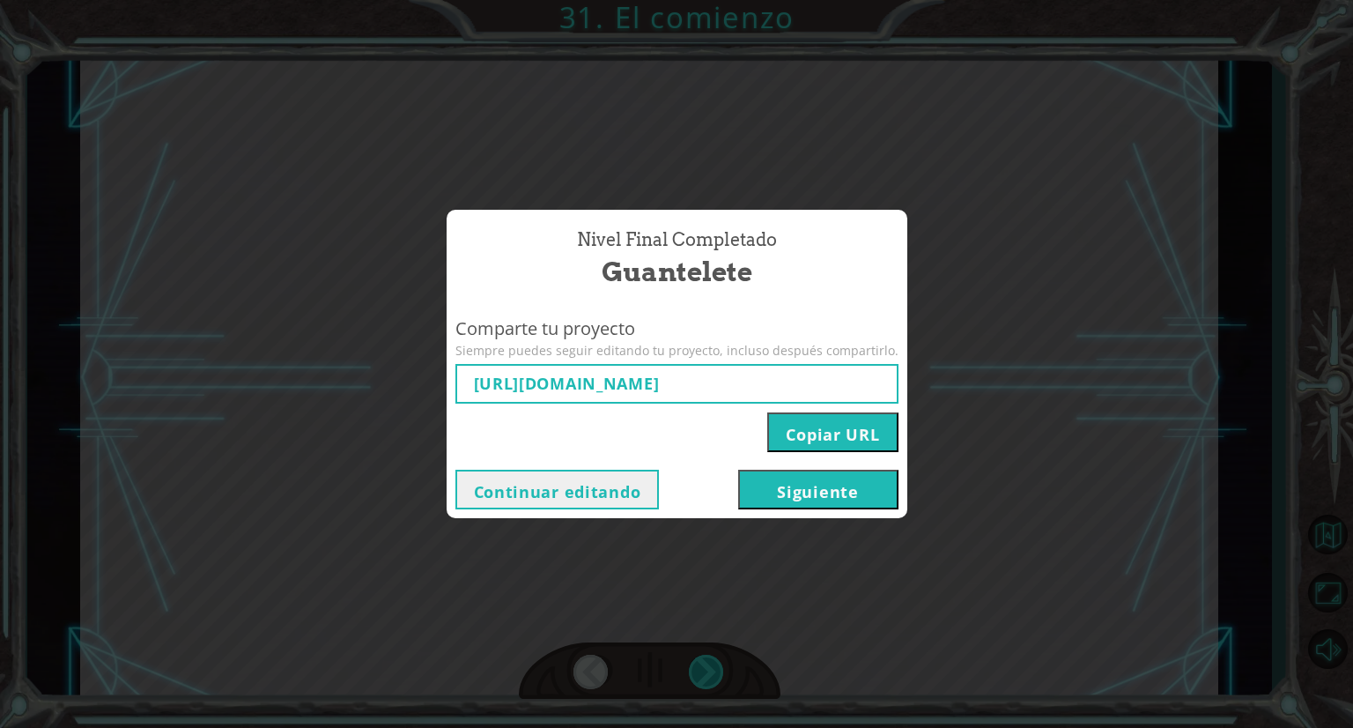
type input "[URL][DOMAIN_NAME]"
click at [789, 481] on button "Siguiente" at bounding box center [818, 490] width 160 height 40
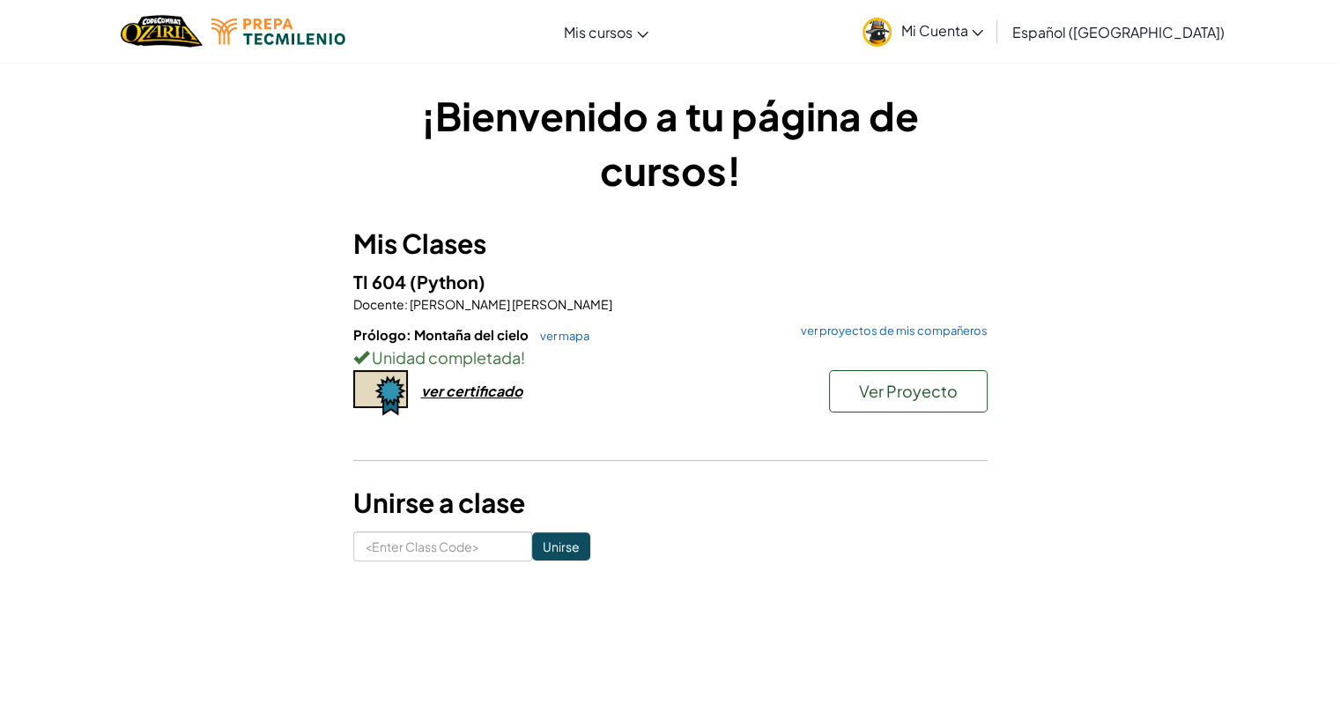
click at [943, 412] on div "Ver Proyecto" at bounding box center [899, 395] width 176 height 51
click at [932, 398] on span "Ver Proyecto" at bounding box center [908, 391] width 99 height 20
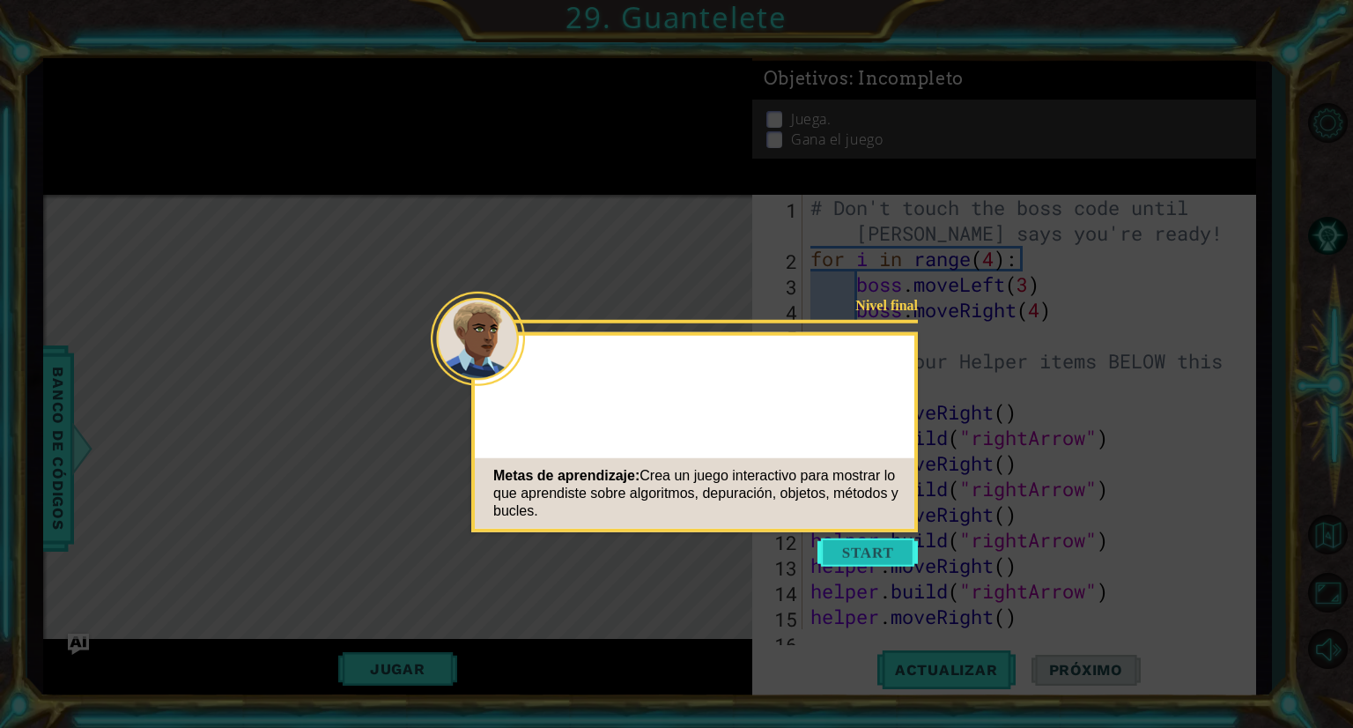
click at [841, 555] on button "Start" at bounding box center [868, 552] width 100 height 28
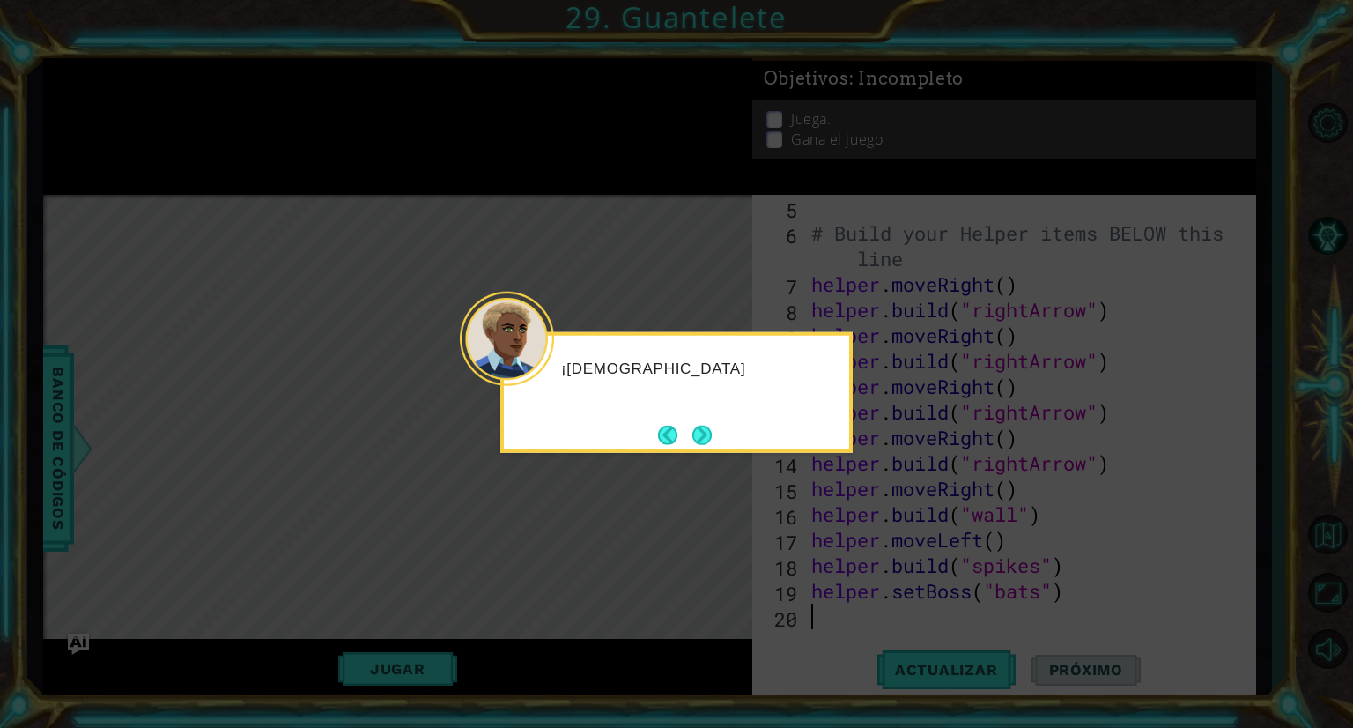
scroll to position [127, 0]
drag, startPoint x: 715, startPoint y: 421, endPoint x: 707, endPoint y: 432, distance: 13.2
click at [707, 432] on div "¡Rápido," at bounding box center [676, 392] width 352 height 121
click at [707, 432] on button "Next" at bounding box center [702, 434] width 27 height 27
click at [707, 432] on button "Next" at bounding box center [701, 434] width 33 height 33
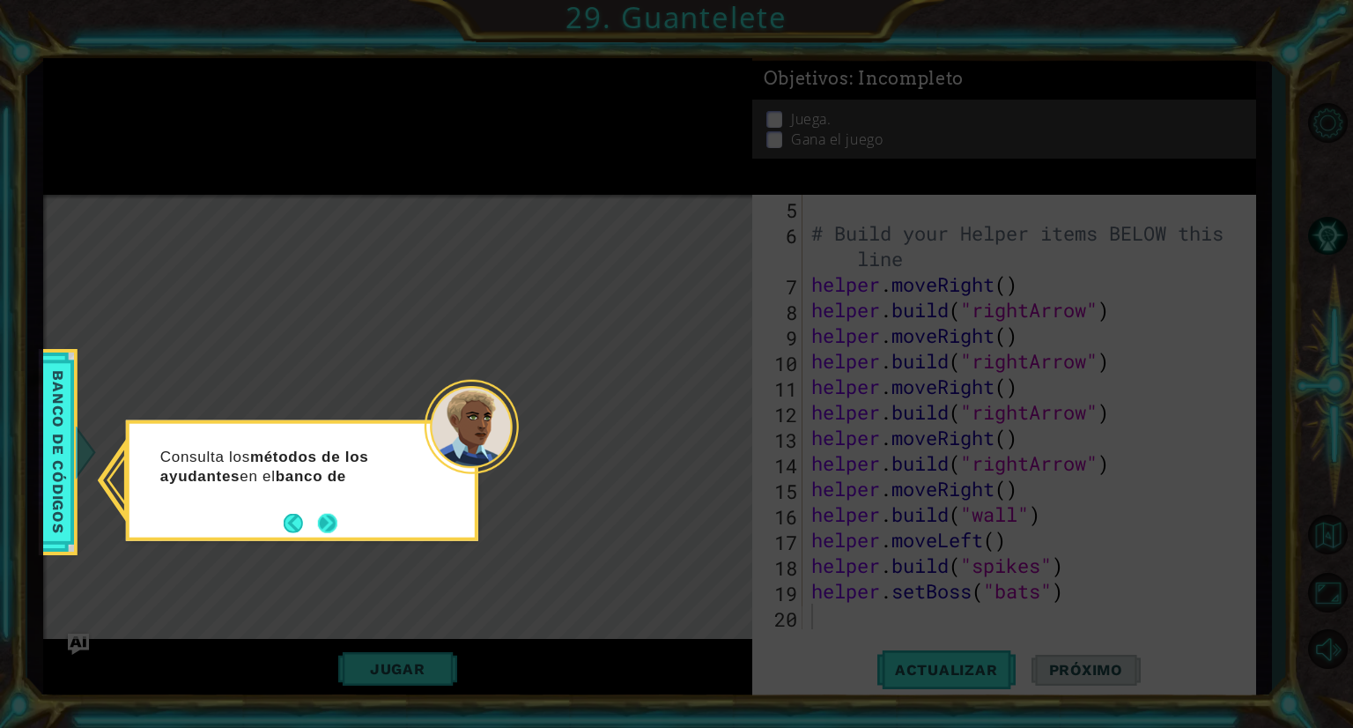
click at [316, 525] on button "Next" at bounding box center [328, 523] width 26 height 26
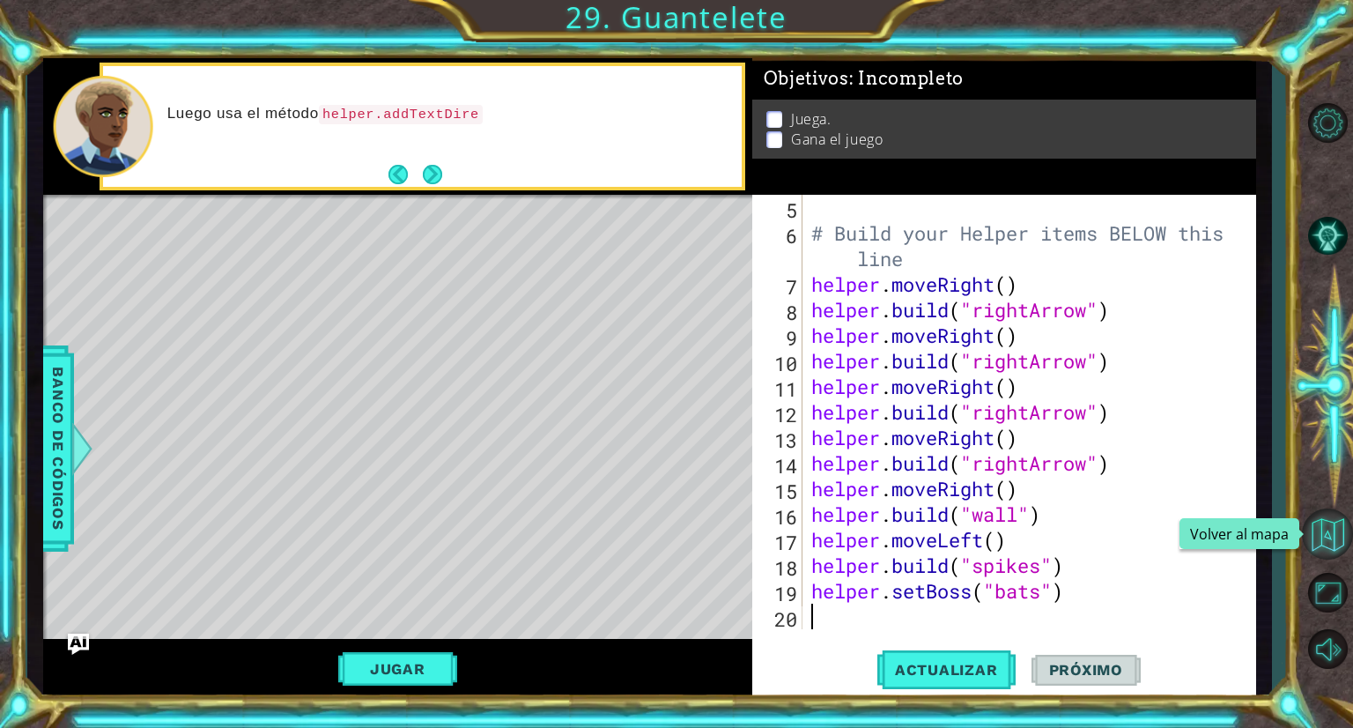
click at [1329, 529] on button "Volver al mapa" at bounding box center [1327, 533] width 51 height 51
